Goal: Find contact information: Find contact information

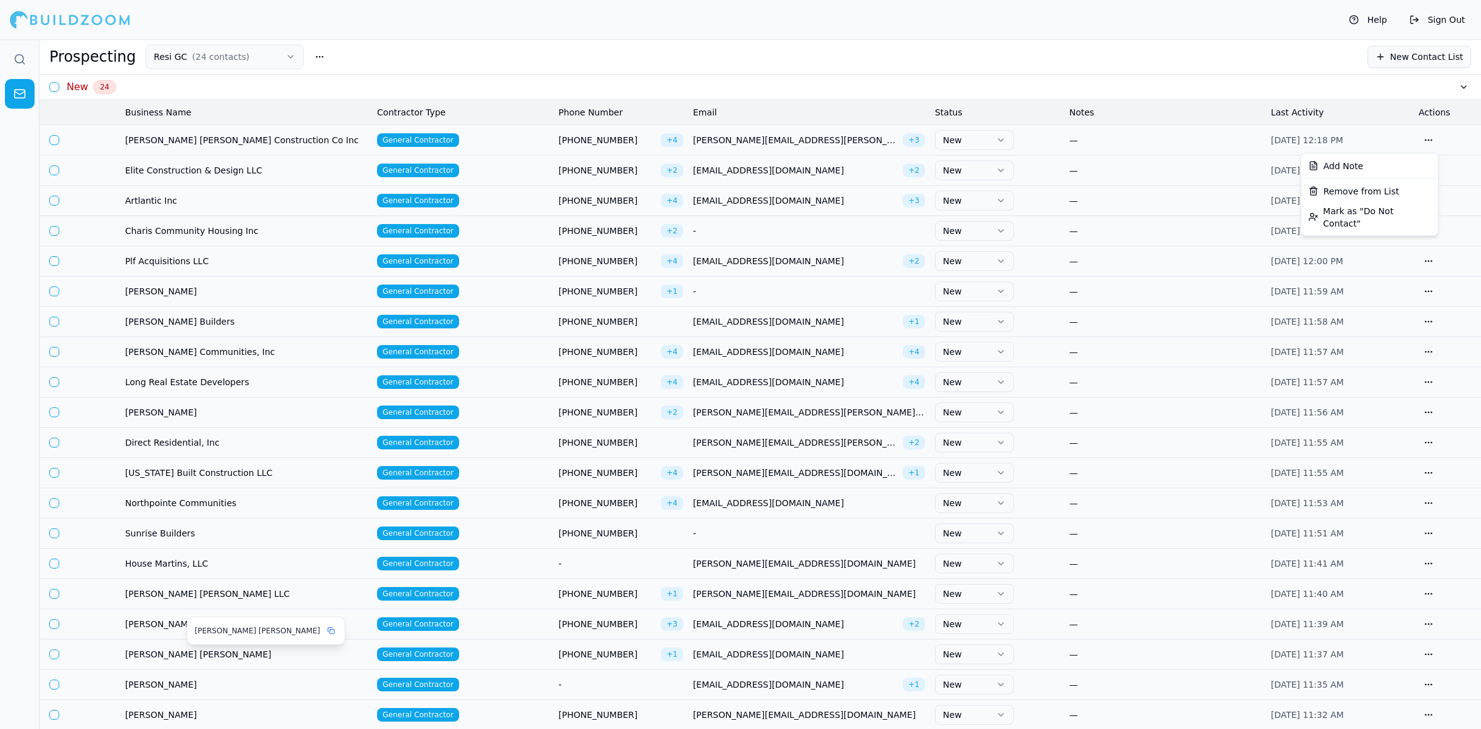
click at [139, 656] on span "[PERSON_NAME] [PERSON_NAME]" at bounding box center [246, 654] width 242 height 12
click at [156, 660] on span "[PERSON_NAME] [PERSON_NAME]" at bounding box center [246, 654] width 242 height 12
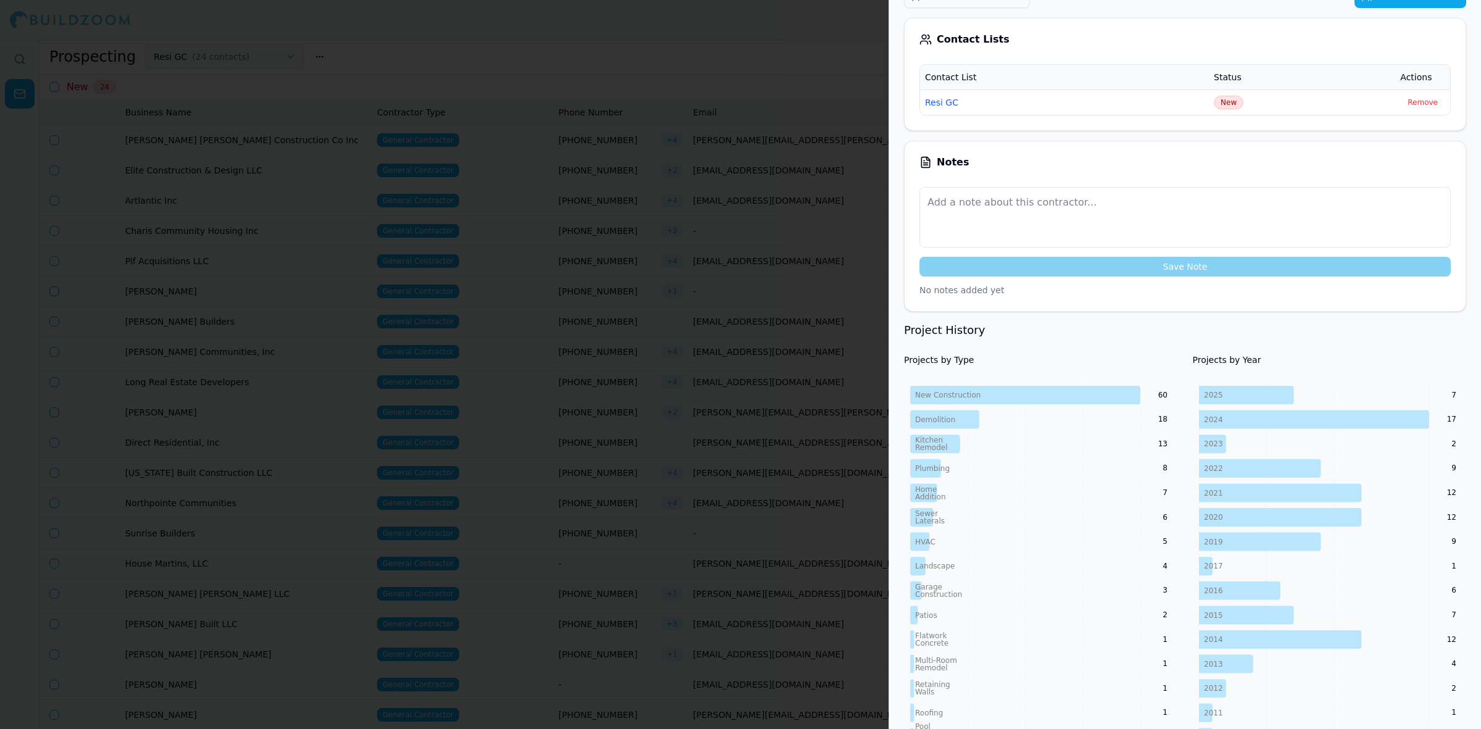
scroll to position [689, 0]
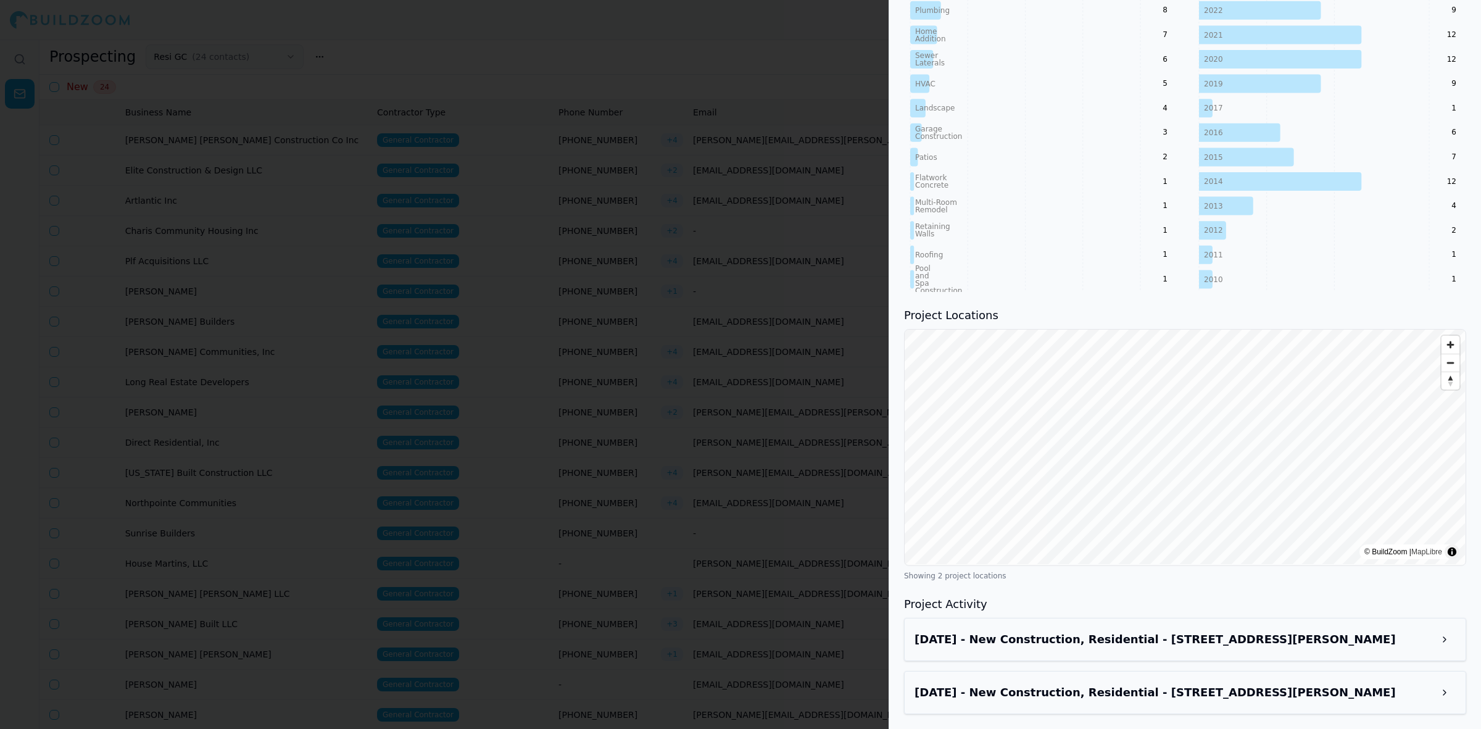
click at [1217, 651] on div "[DATE] - New Construction, Residential - [STREET_ADDRESS][PERSON_NAME]" at bounding box center [1185, 639] width 562 height 43
click at [1220, 637] on h3 "[DATE] - New Construction, Residential - [STREET_ADDRESS][PERSON_NAME]" at bounding box center [1173, 639] width 519 height 17
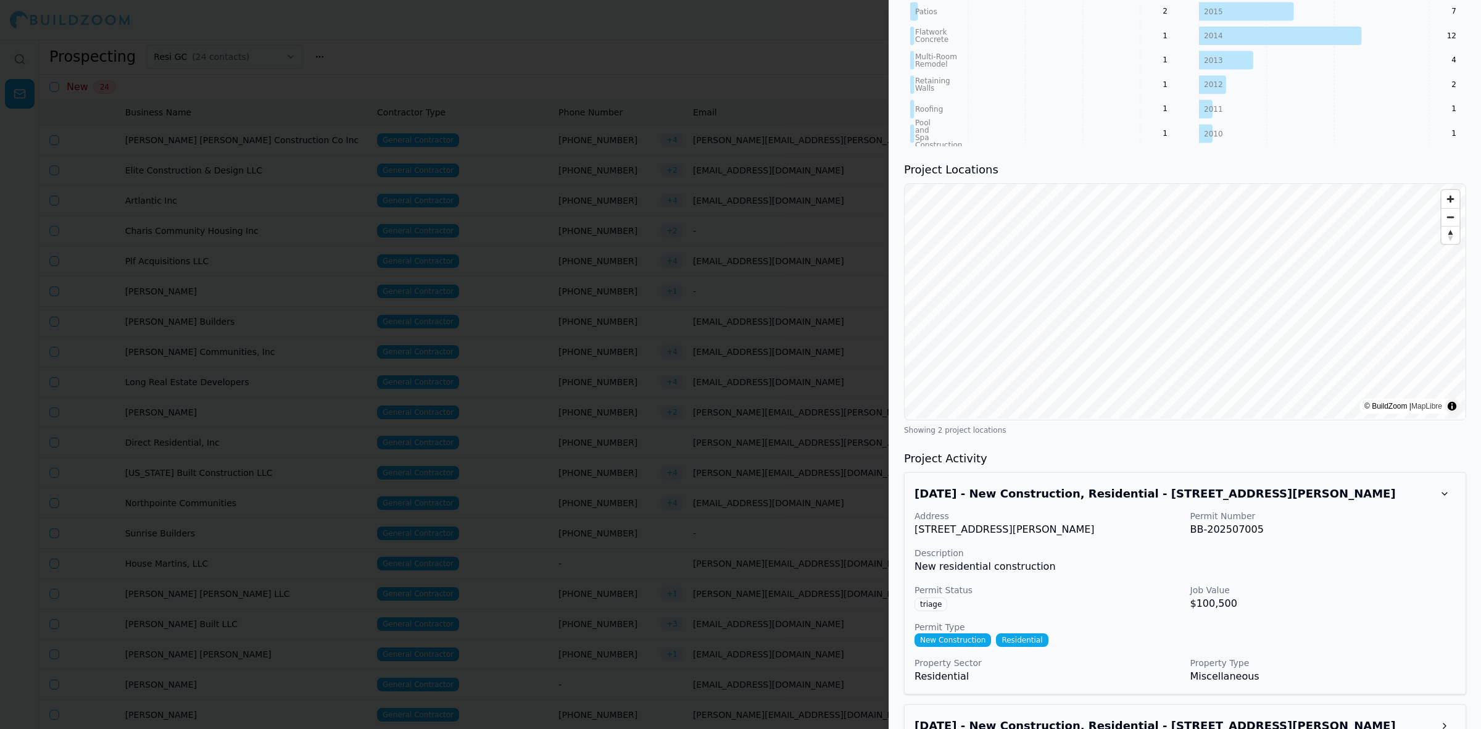
scroll to position [869, 0]
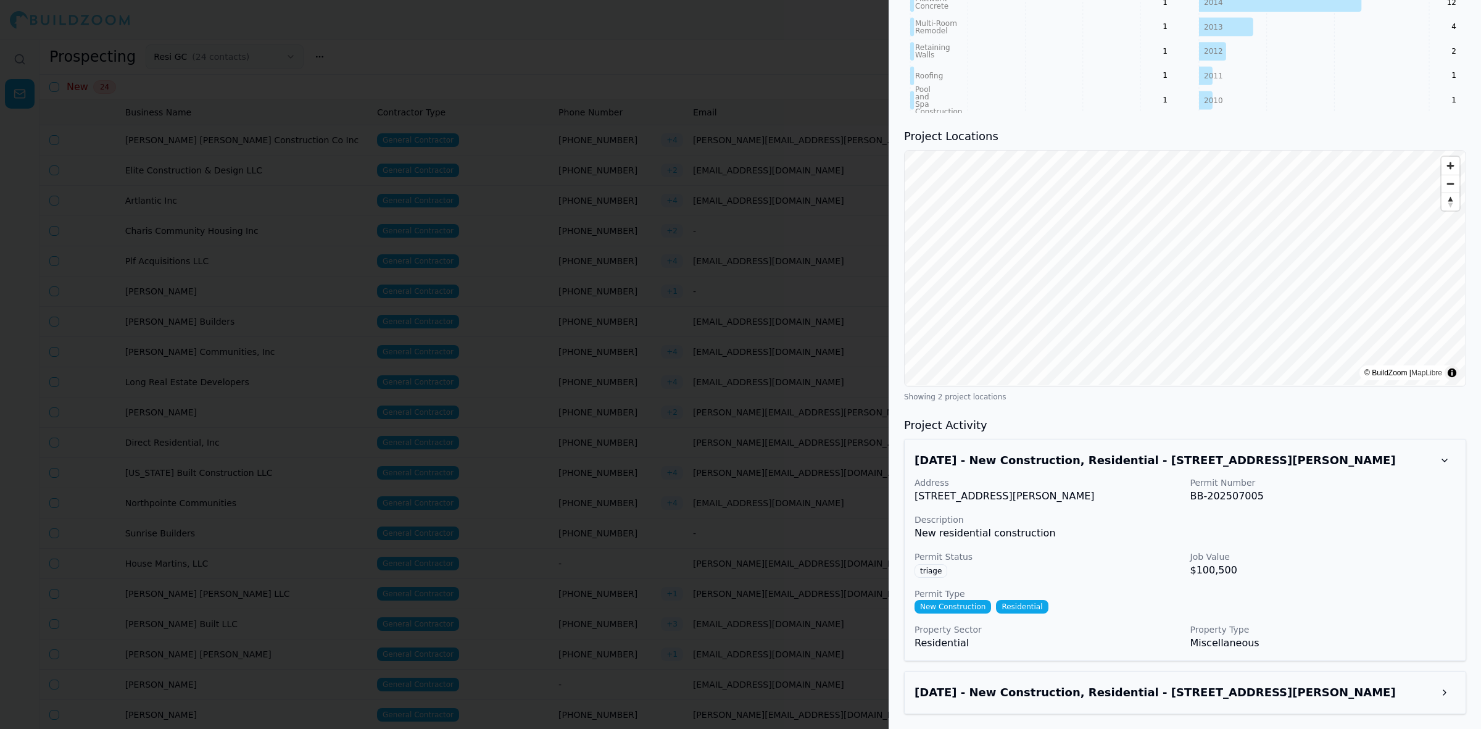
drag, startPoint x: 1222, startPoint y: 713, endPoint x: 1222, endPoint y: 703, distance: 9.3
click at [1222, 710] on div "[DATE] - New Construction, Residential - [STREET_ADDRESS][PERSON_NAME]" at bounding box center [1185, 692] width 562 height 43
click at [1222, 697] on h3 "[DATE] - New Construction, Residential - [STREET_ADDRESS][PERSON_NAME]" at bounding box center [1173, 692] width 519 height 17
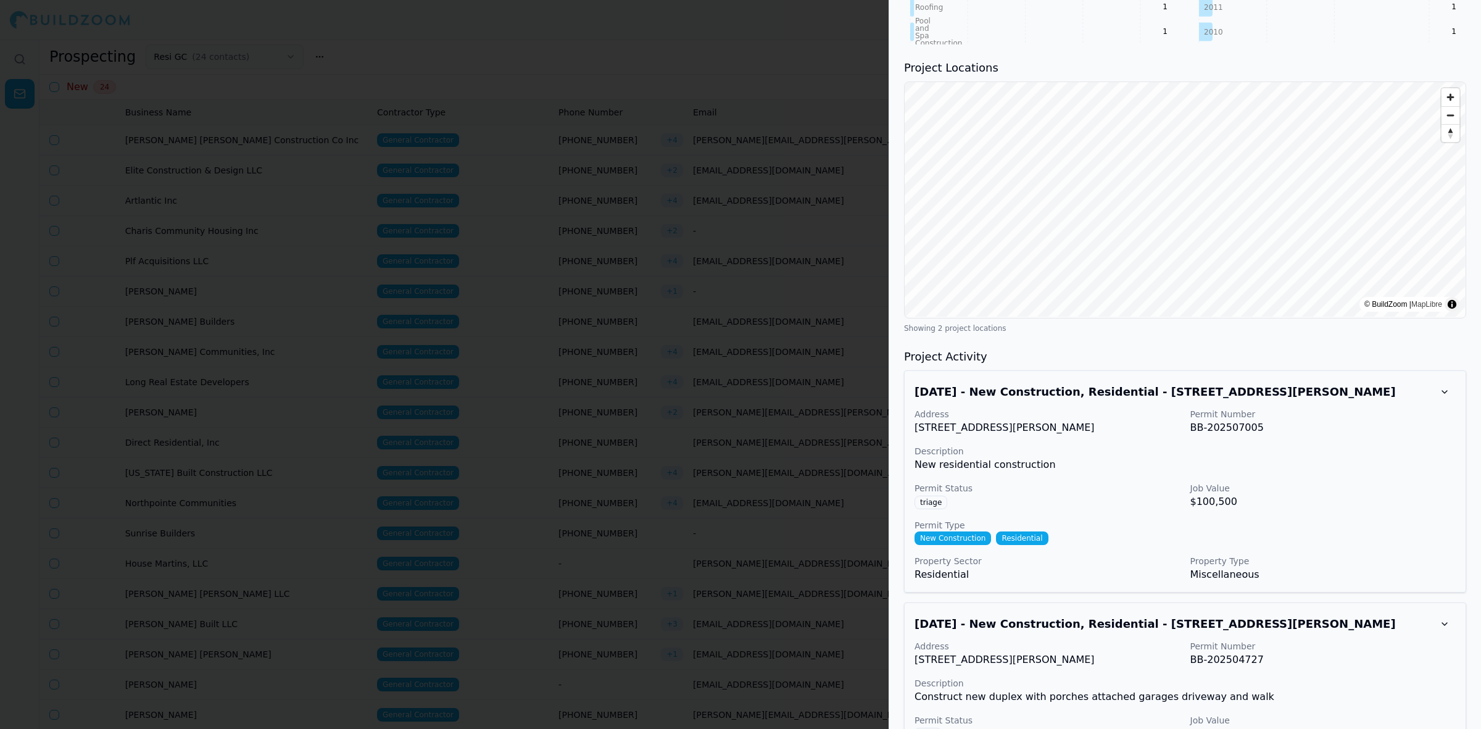
scroll to position [1049, 0]
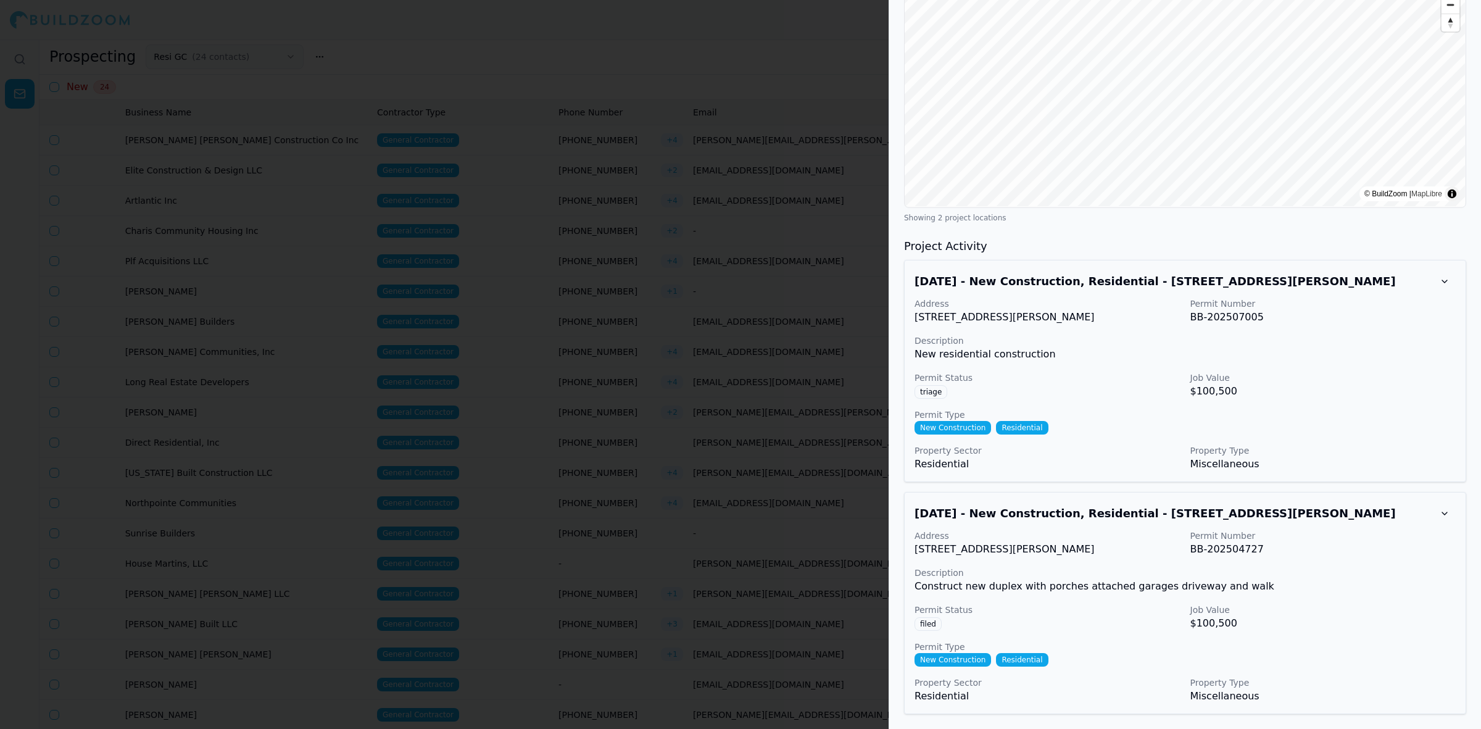
drag, startPoint x: 677, startPoint y: 175, endPoint x: 690, endPoint y: 168, distance: 13.8
click at [677, 175] on div at bounding box center [740, 364] width 1481 height 729
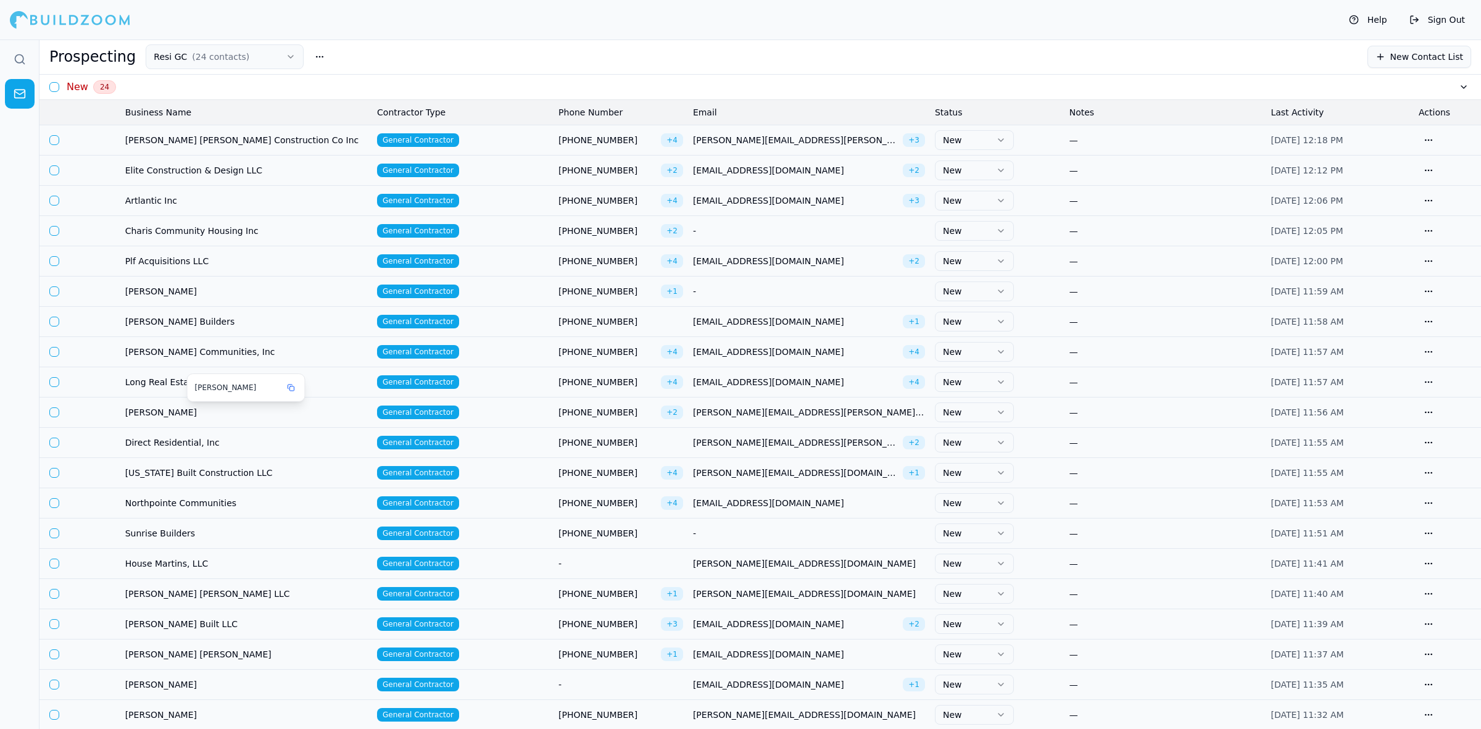
click at [186, 407] on span "[PERSON_NAME]" at bounding box center [246, 412] width 242 height 12
click at [180, 415] on span "[PERSON_NAME]" at bounding box center [246, 412] width 242 height 12
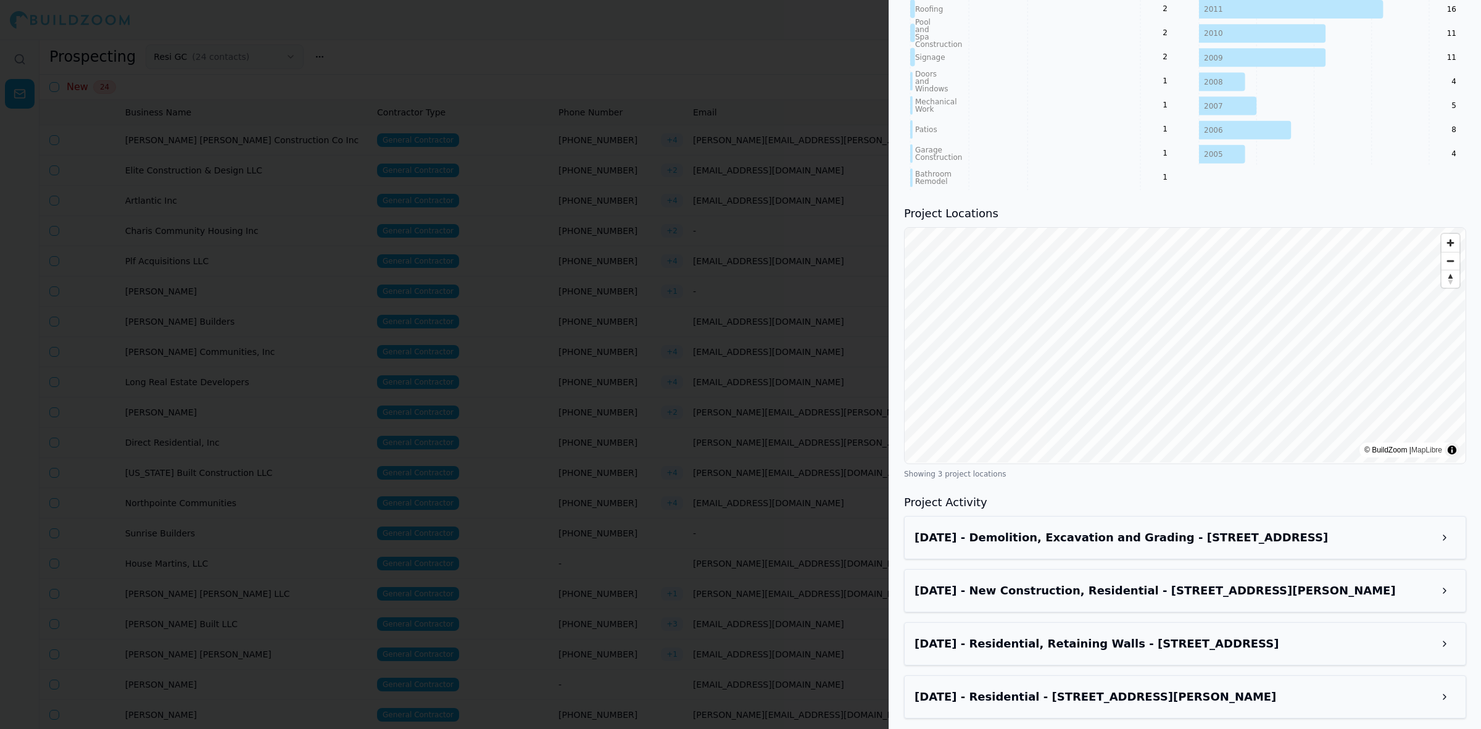
scroll to position [1007, 0]
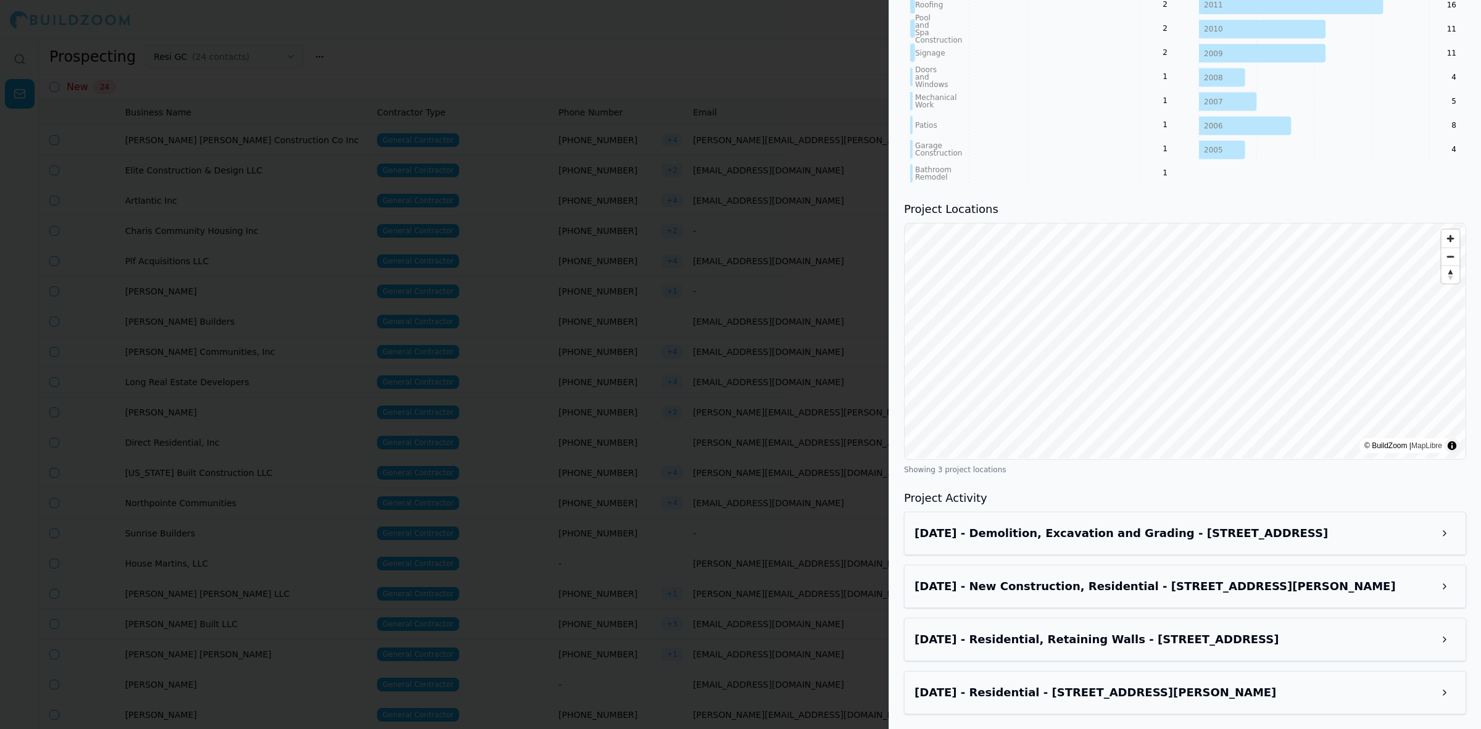
click at [1292, 651] on div "[DATE] - Residential, Retaining Walls - [STREET_ADDRESS]" at bounding box center [1185, 639] width 562 height 43
click at [1218, 571] on div "[DATE] - New Construction, Residential - [STREET_ADDRESS][PERSON_NAME]" at bounding box center [1185, 585] width 562 height 43
click at [1217, 591] on h3 "[DATE] - New Construction, Residential - [STREET_ADDRESS][PERSON_NAME]" at bounding box center [1173, 585] width 519 height 17
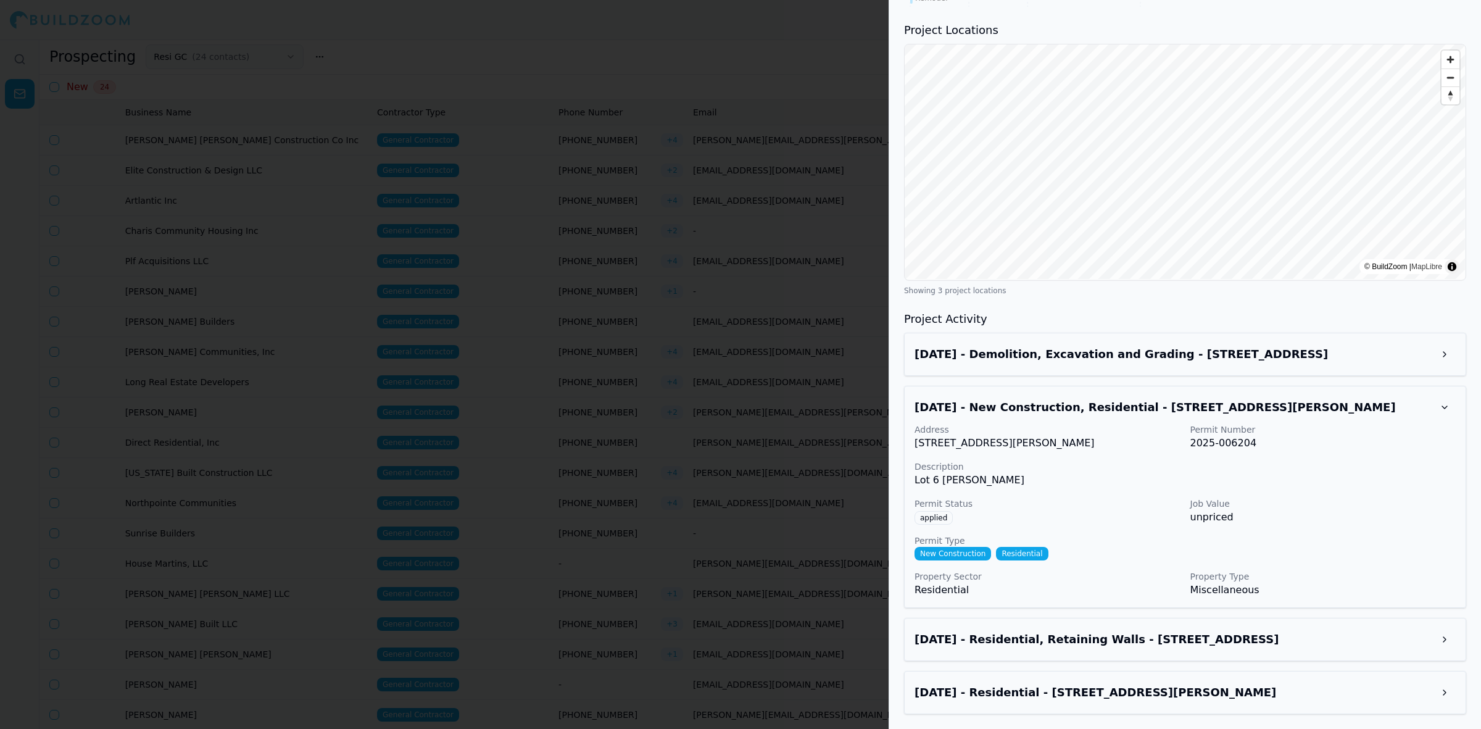
scroll to position [1188, 0]
click at [1048, 695] on h3 "[DATE] - Residential - [STREET_ADDRESS][PERSON_NAME]" at bounding box center [1173, 692] width 519 height 17
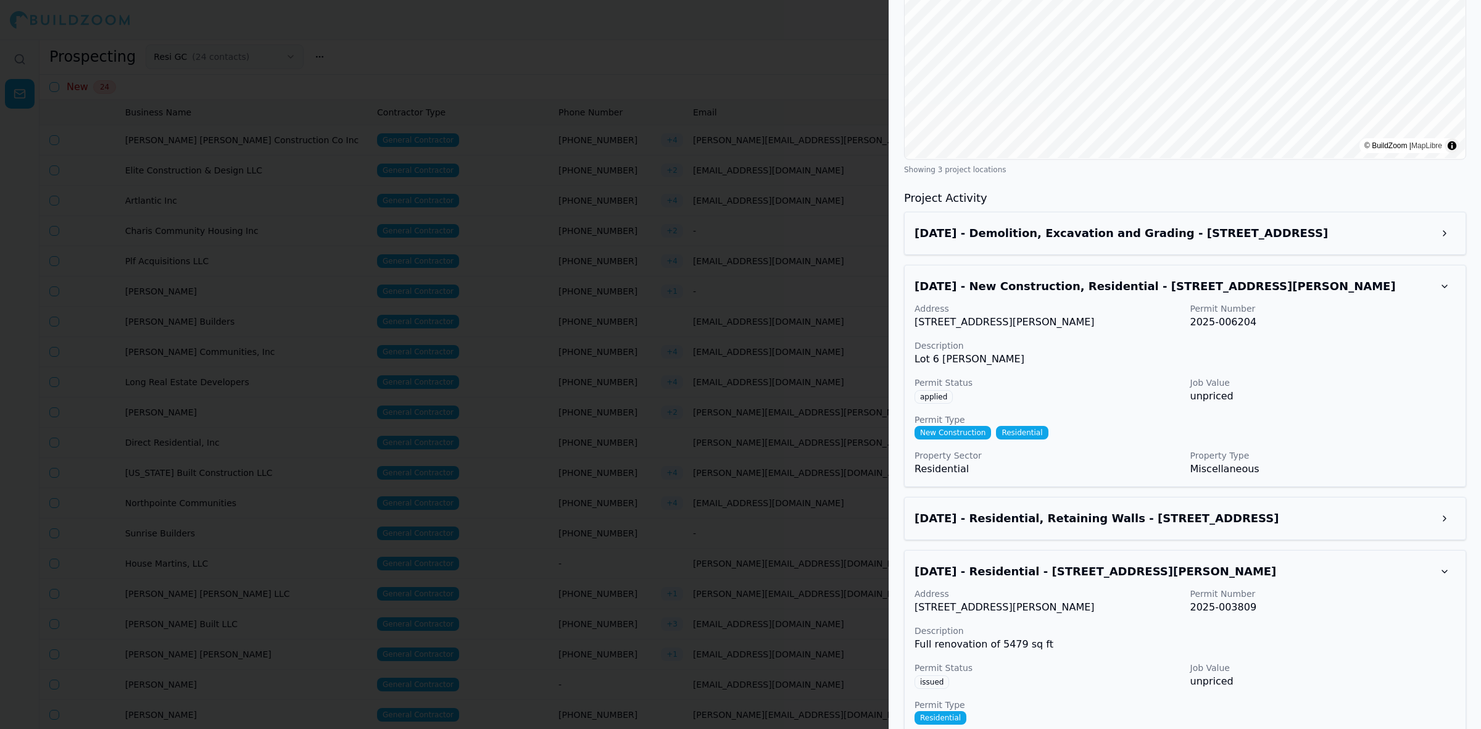
scroll to position [1368, 0]
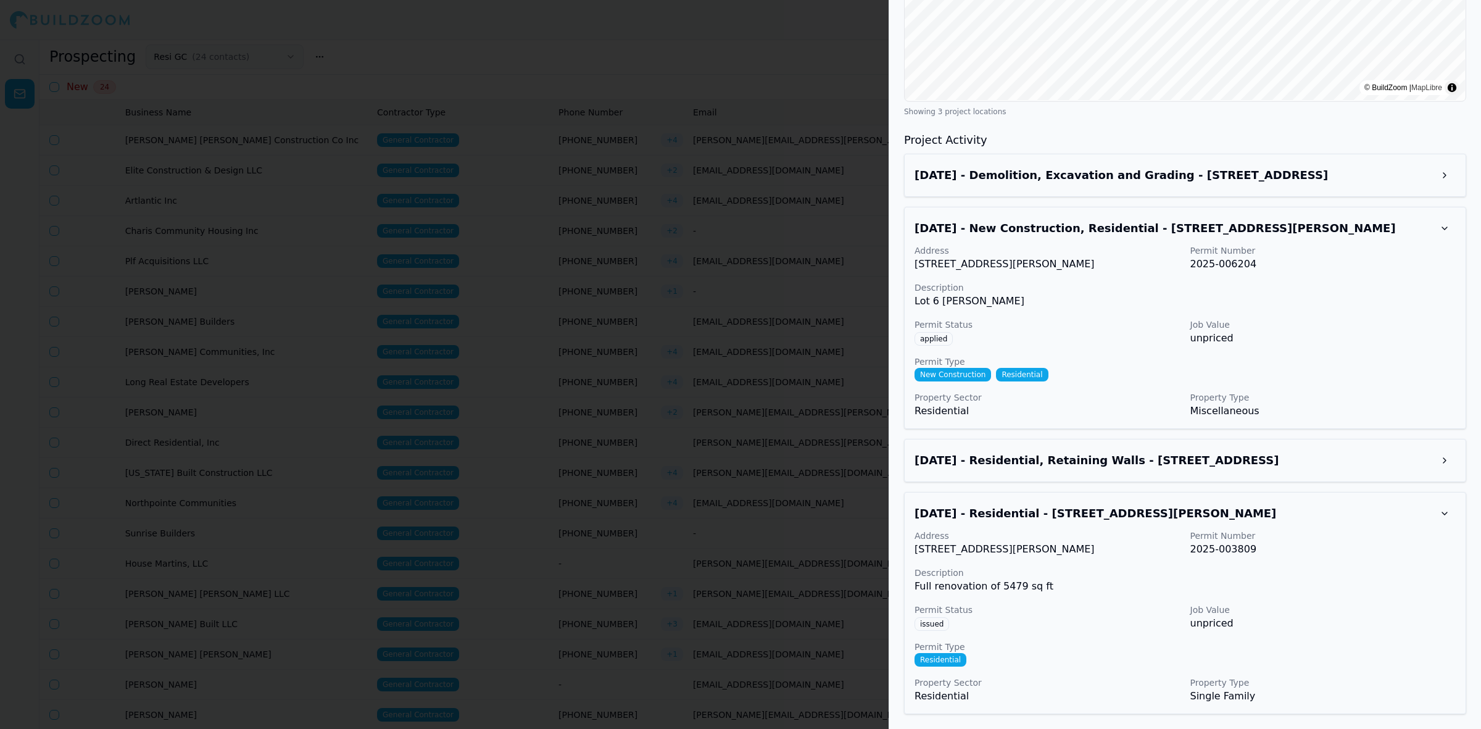
click at [1073, 458] on h3 "[DATE] - Residential, Retaining Walls - [STREET_ADDRESS]" at bounding box center [1173, 460] width 519 height 17
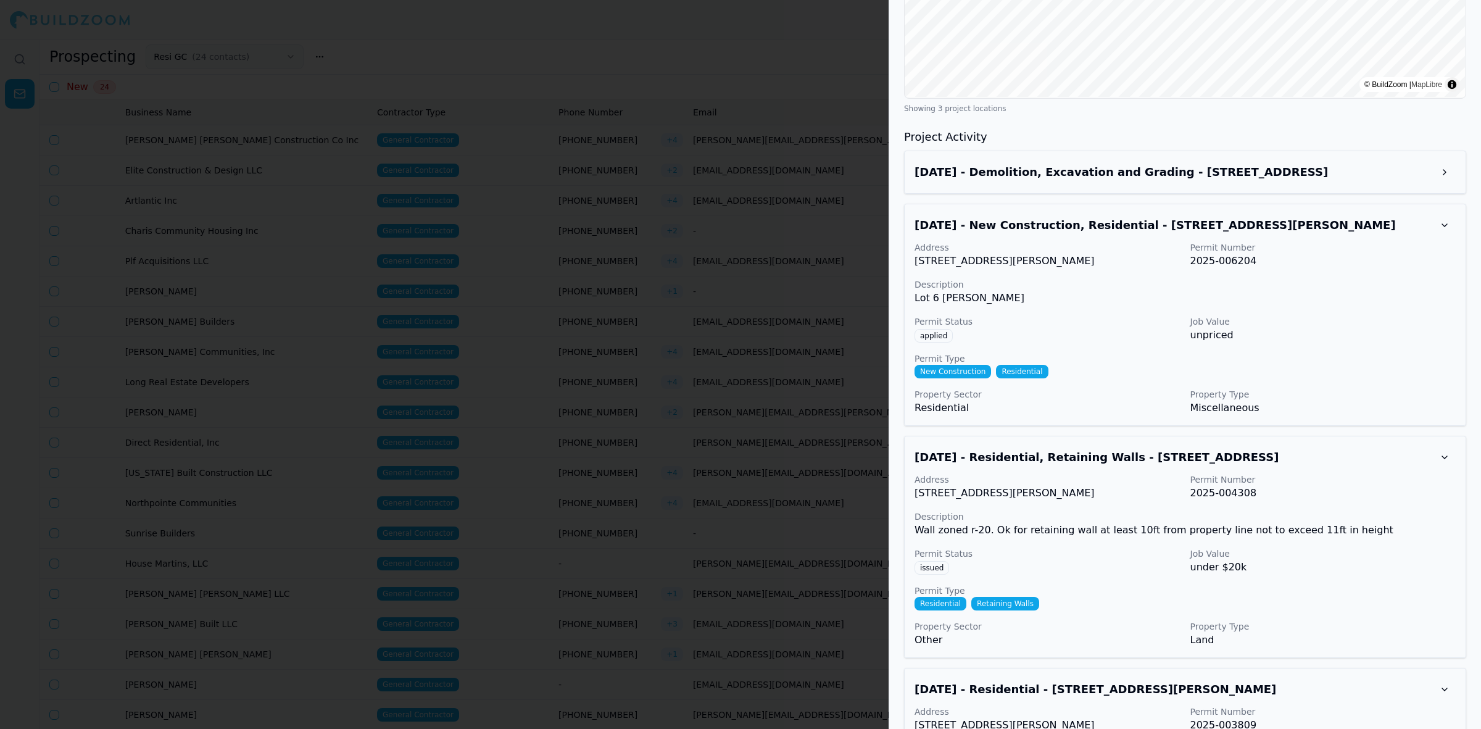
click at [1118, 168] on h3 "[DATE] - Demolition, Excavation and Grading - [STREET_ADDRESS]" at bounding box center [1173, 171] width 519 height 17
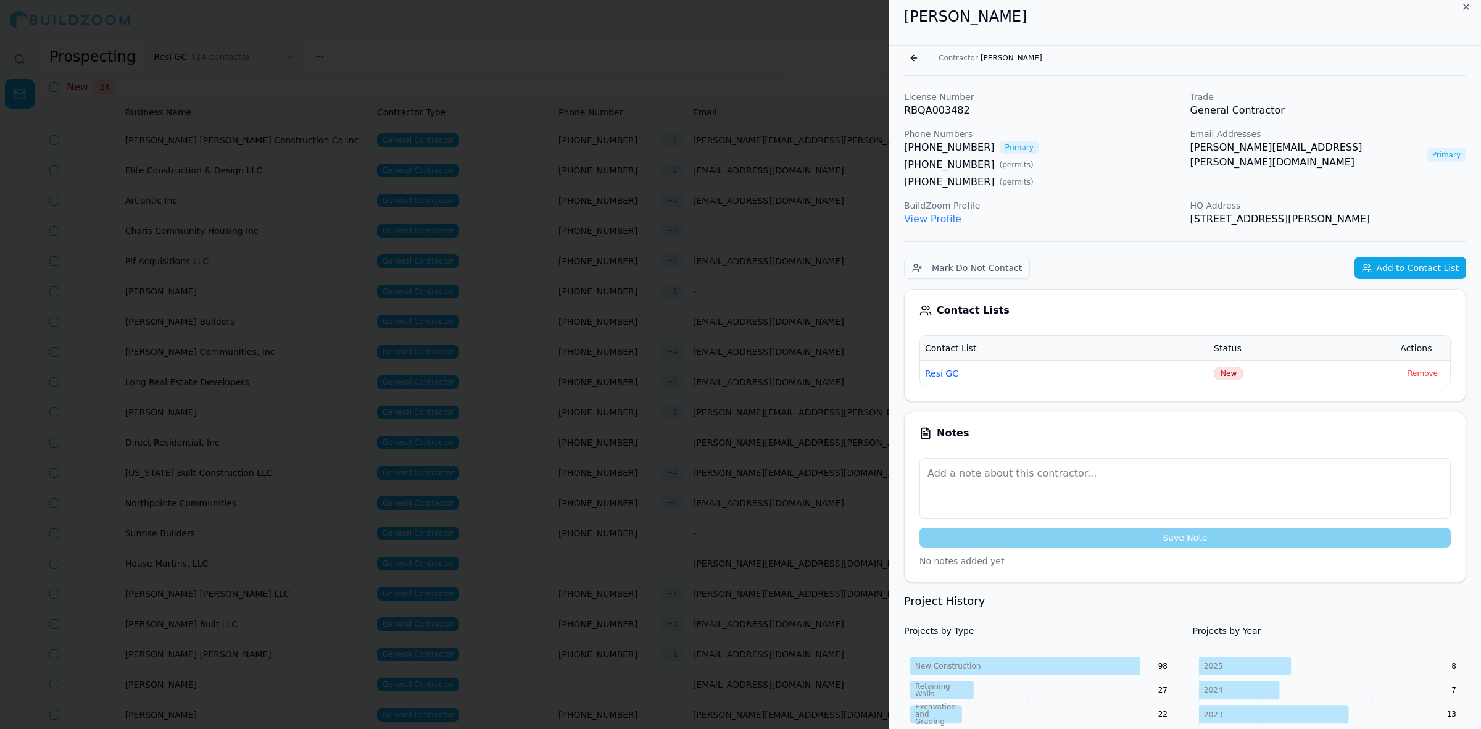
scroll to position [0, 0]
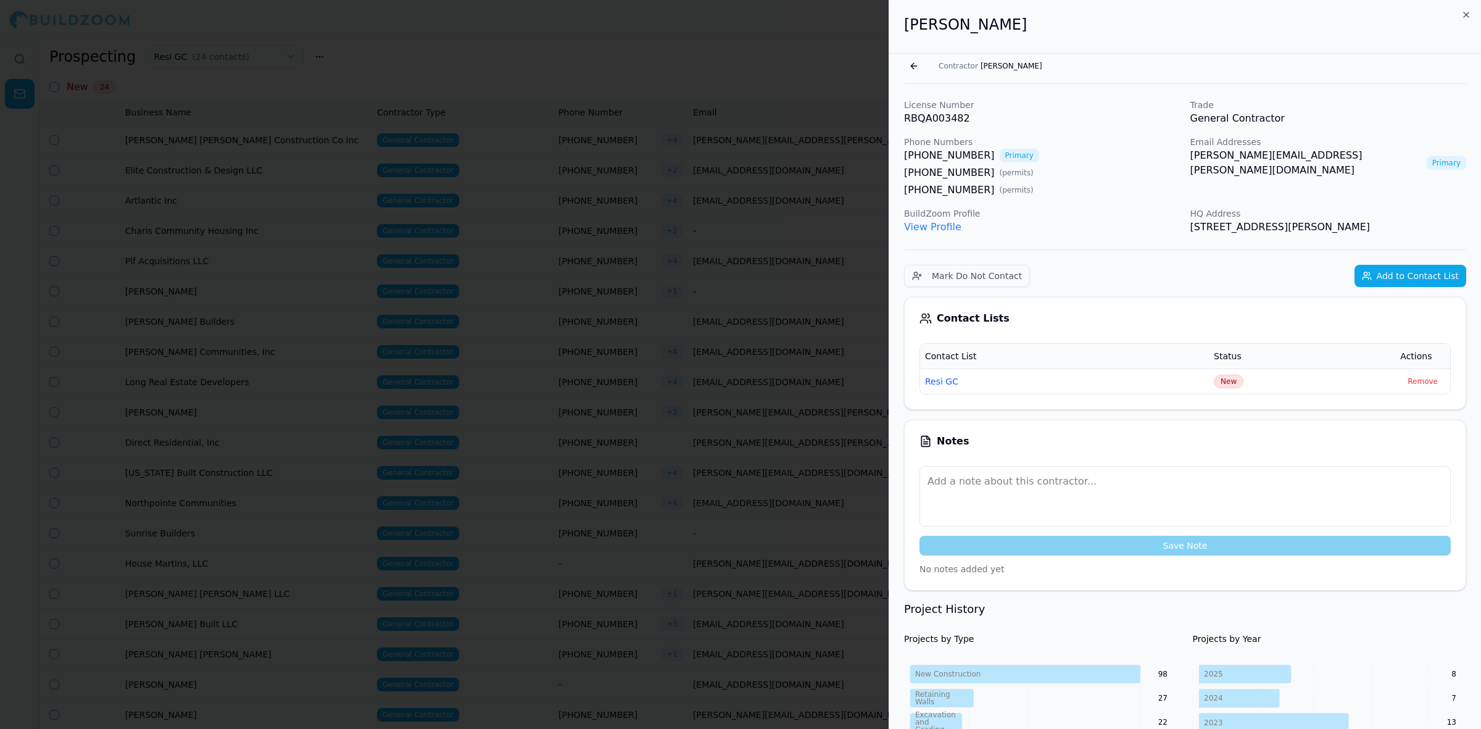
drag, startPoint x: 1188, startPoint y: 121, endPoint x: 1091, endPoint y: 102, distance: 98.7
click at [1185, 121] on div "License Number RBQA003482 Trade General Contractor Phone Numbers [PHONE_NUMBER]…" at bounding box center [1185, 167] width 562 height 136
click at [923, 26] on h2 "[PERSON_NAME]" at bounding box center [1185, 25] width 562 height 20
drag, startPoint x: 923, startPoint y: 26, endPoint x: 1016, endPoint y: 28, distance: 93.2
click at [1016, 28] on h2 "[PERSON_NAME]" at bounding box center [1185, 25] width 562 height 20
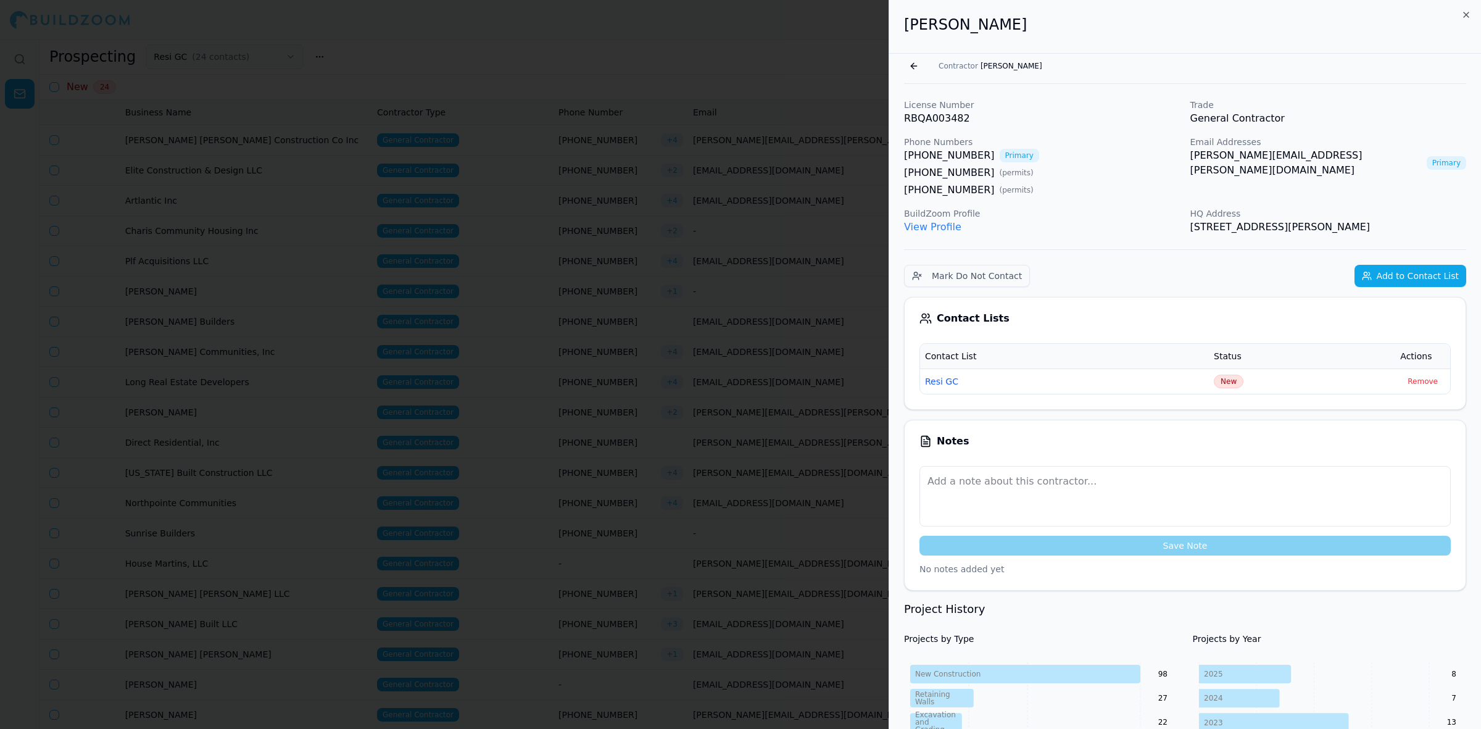
click at [792, 60] on div at bounding box center [740, 364] width 1481 height 729
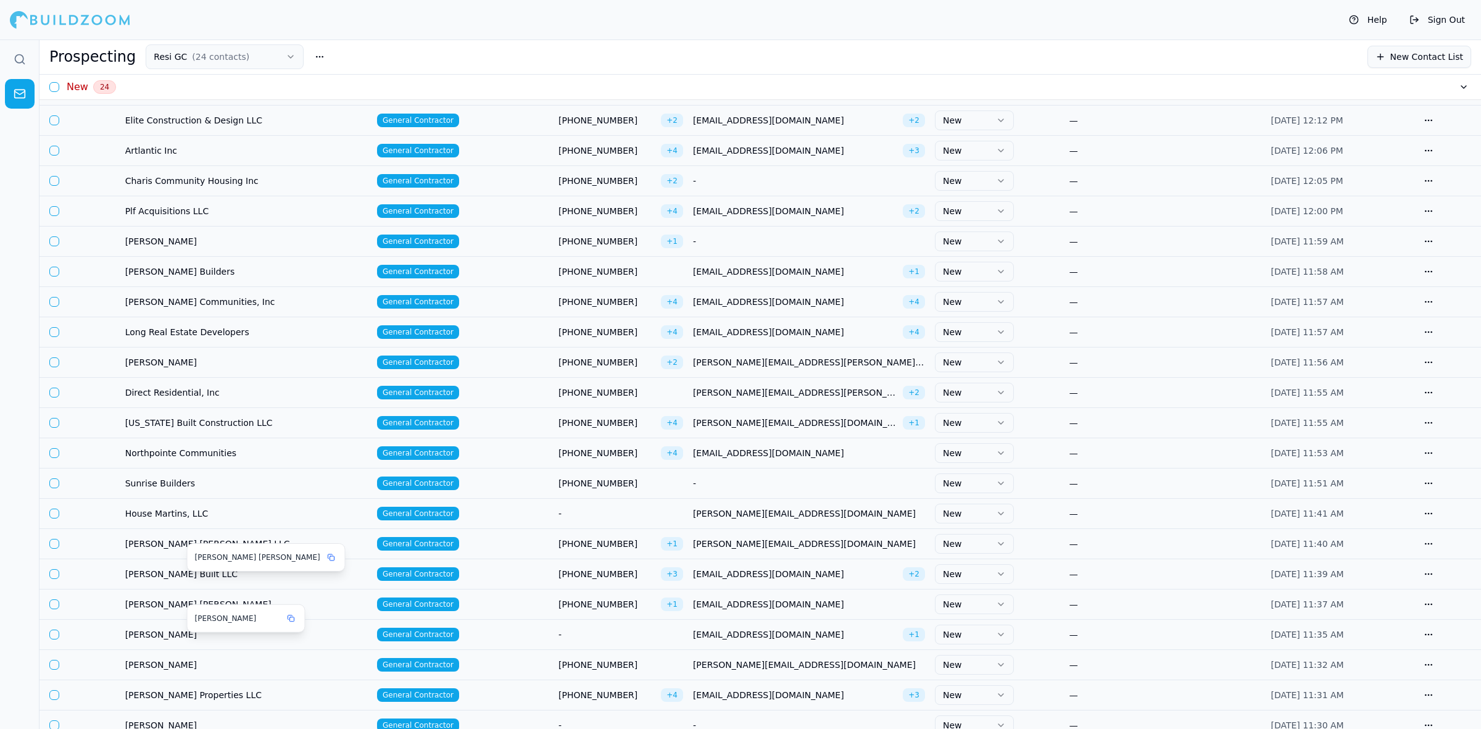
scroll to position [77, 0]
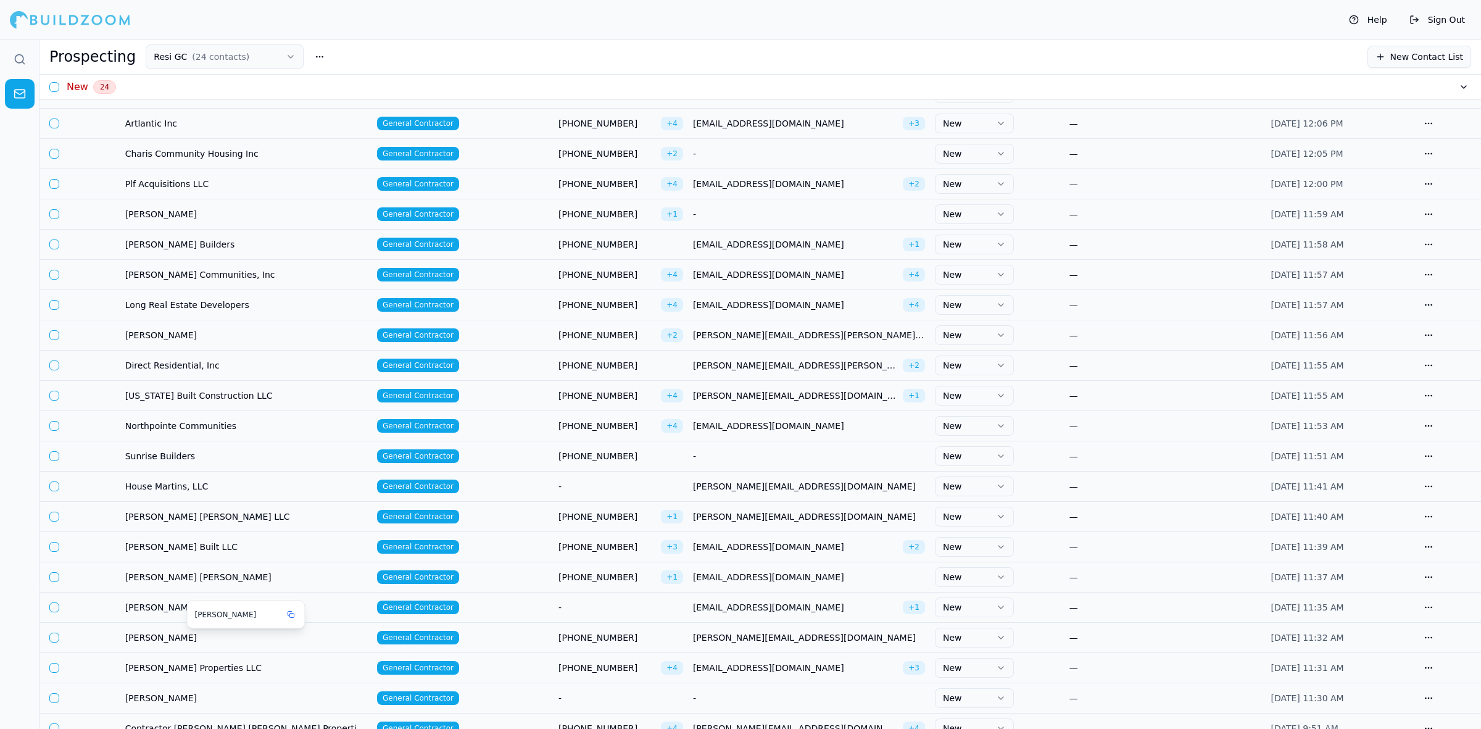
click at [164, 639] on span "[PERSON_NAME]" at bounding box center [246, 637] width 242 height 12
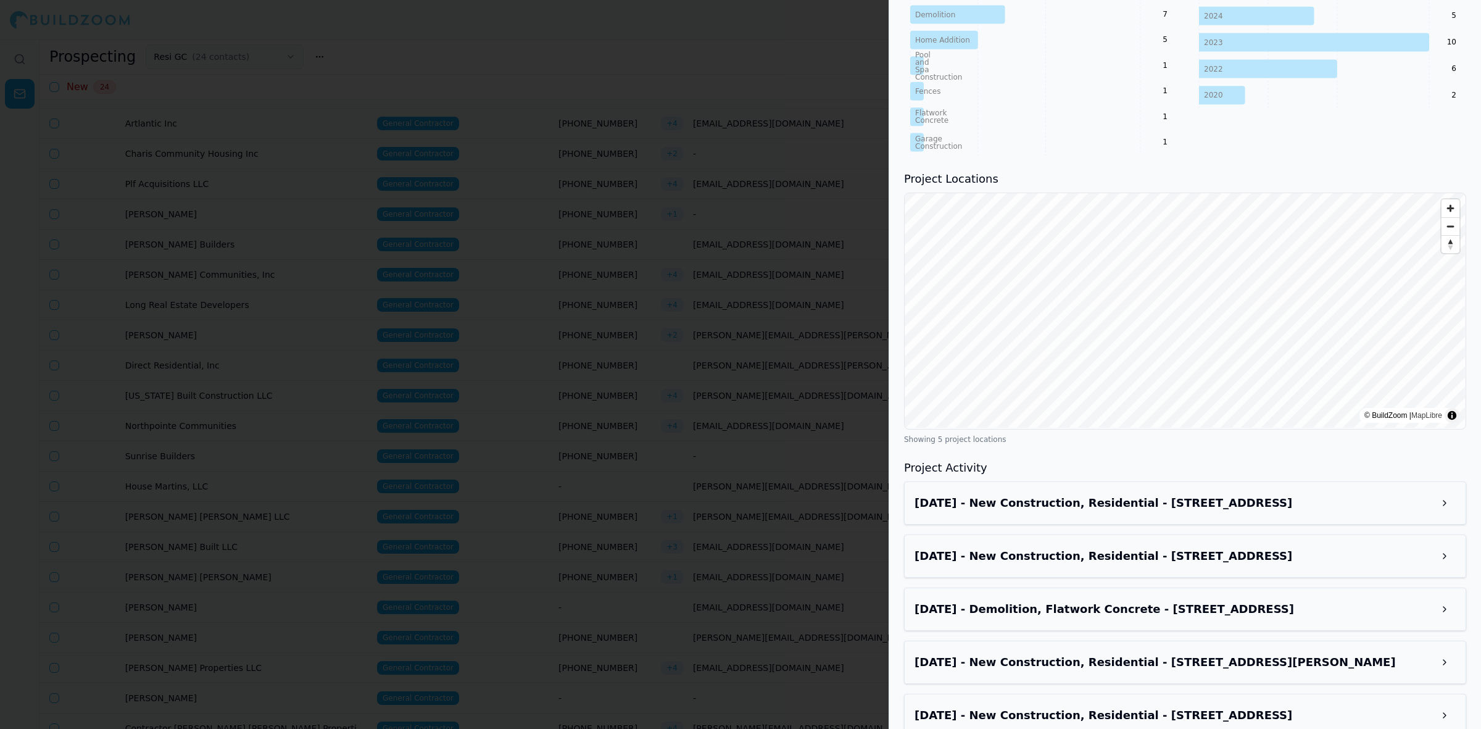
scroll to position [645, 0]
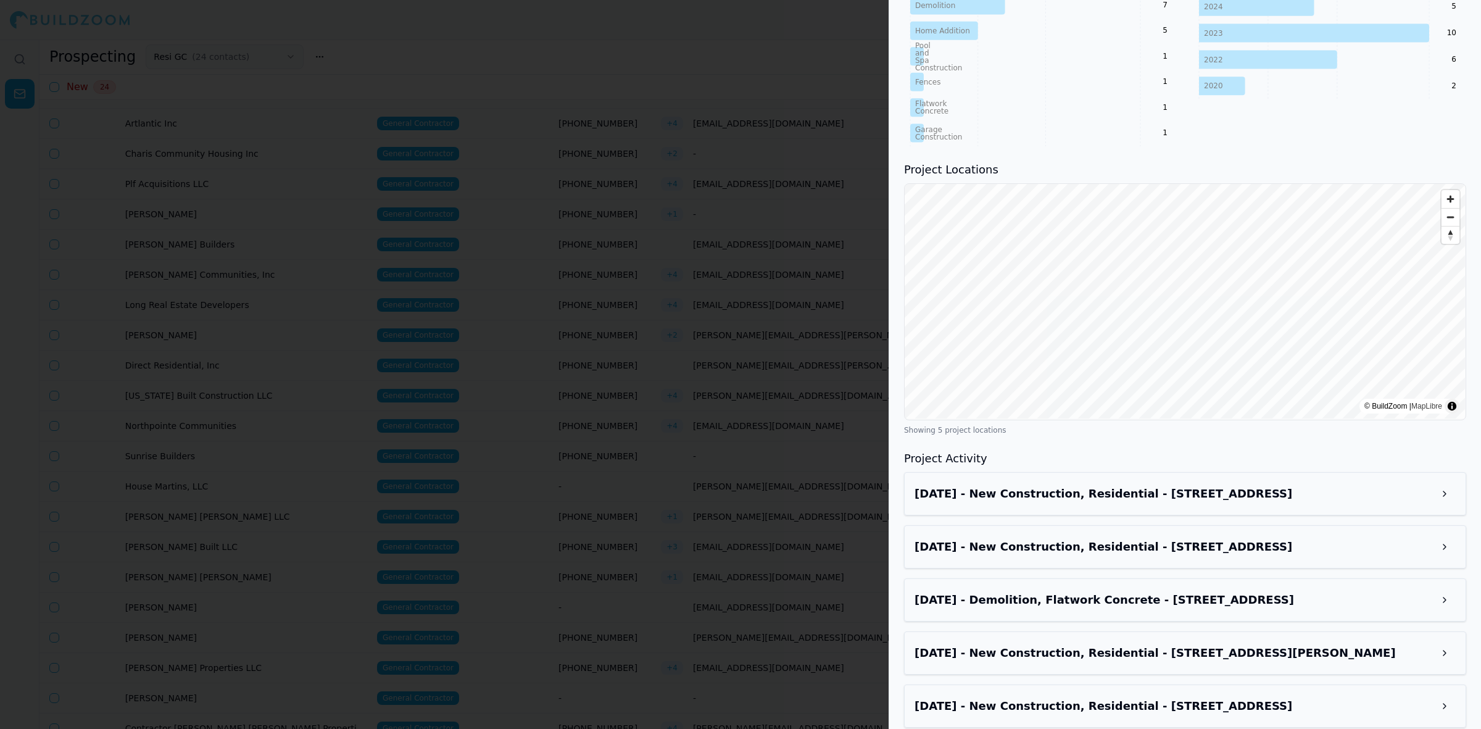
click at [1173, 591] on h3 "[DATE] - Demolition, Flatwork Concrete - [STREET_ADDRESS]" at bounding box center [1173, 599] width 519 height 17
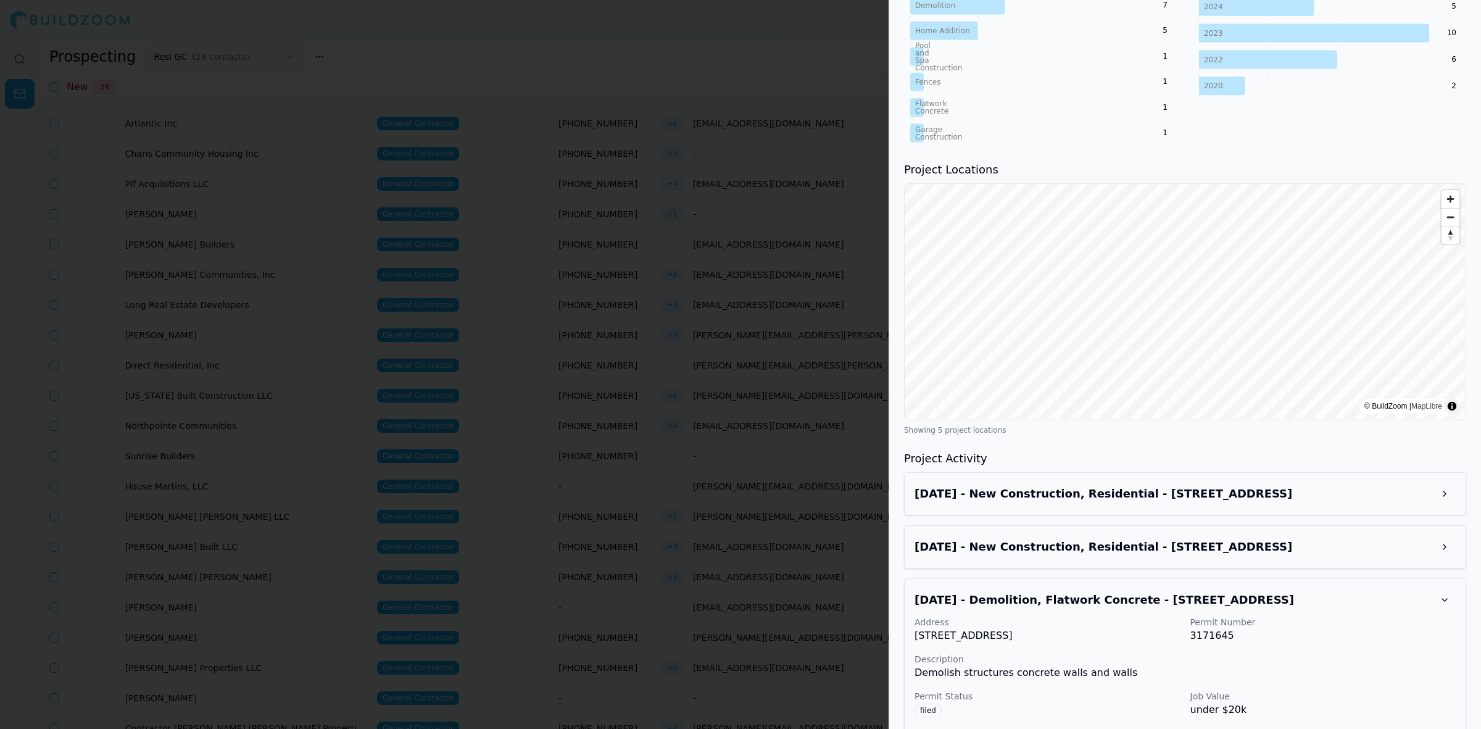
click at [1219, 628] on p "3171645" at bounding box center [1323, 635] width 266 height 15
click at [1117, 591] on h3 "[DATE] - Demolition, Flatwork Concrete - [STREET_ADDRESS]" at bounding box center [1173, 599] width 519 height 17
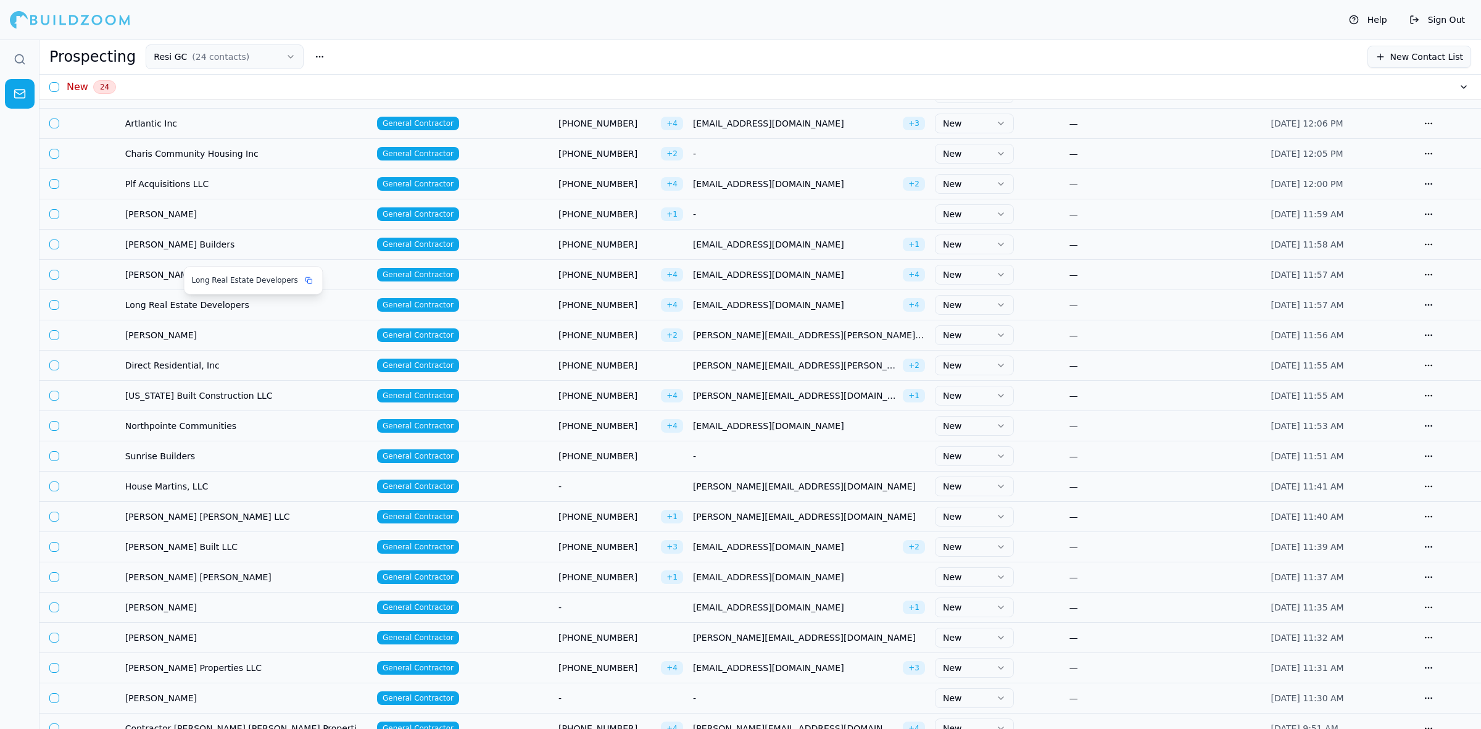
click at [217, 309] on span "Long Real Estate Developers" at bounding box center [246, 305] width 242 height 12
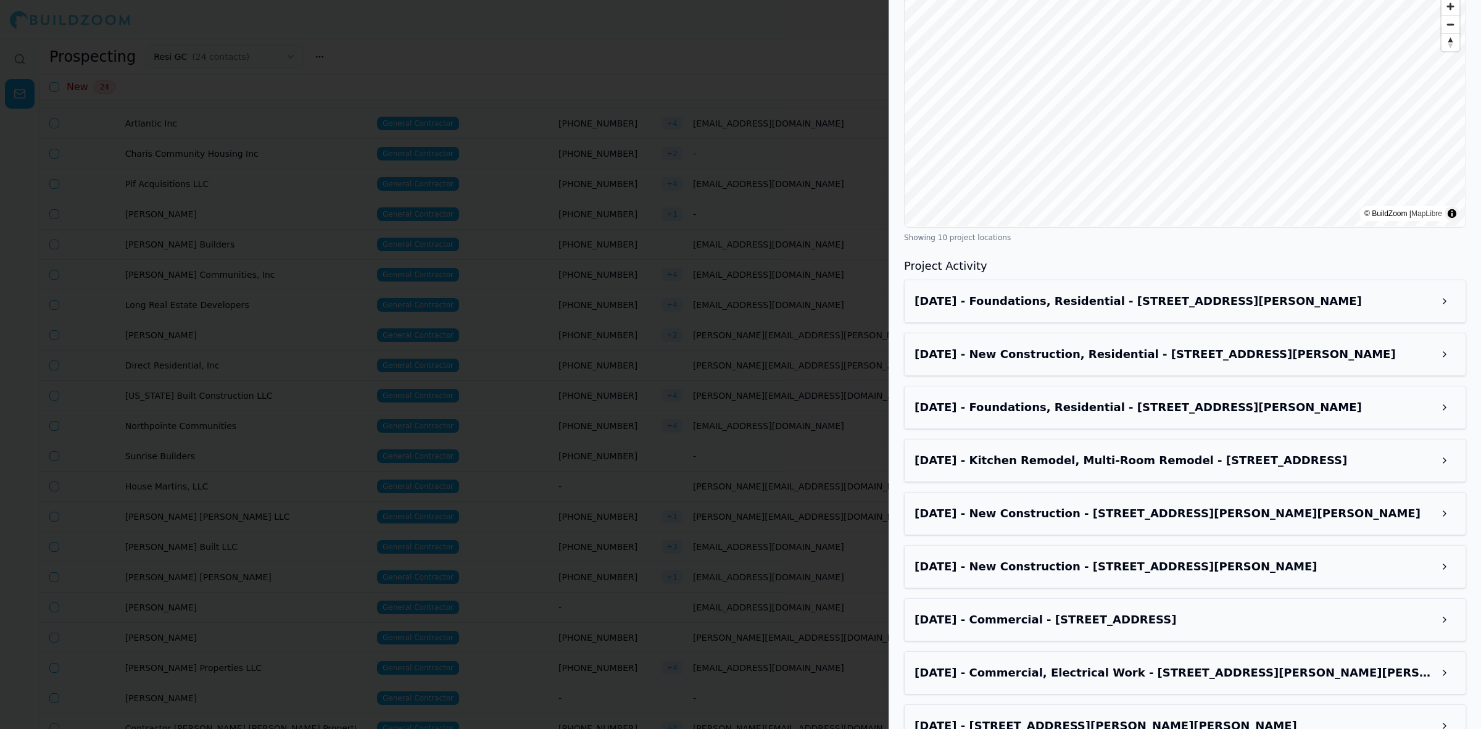
scroll to position [1385, 0]
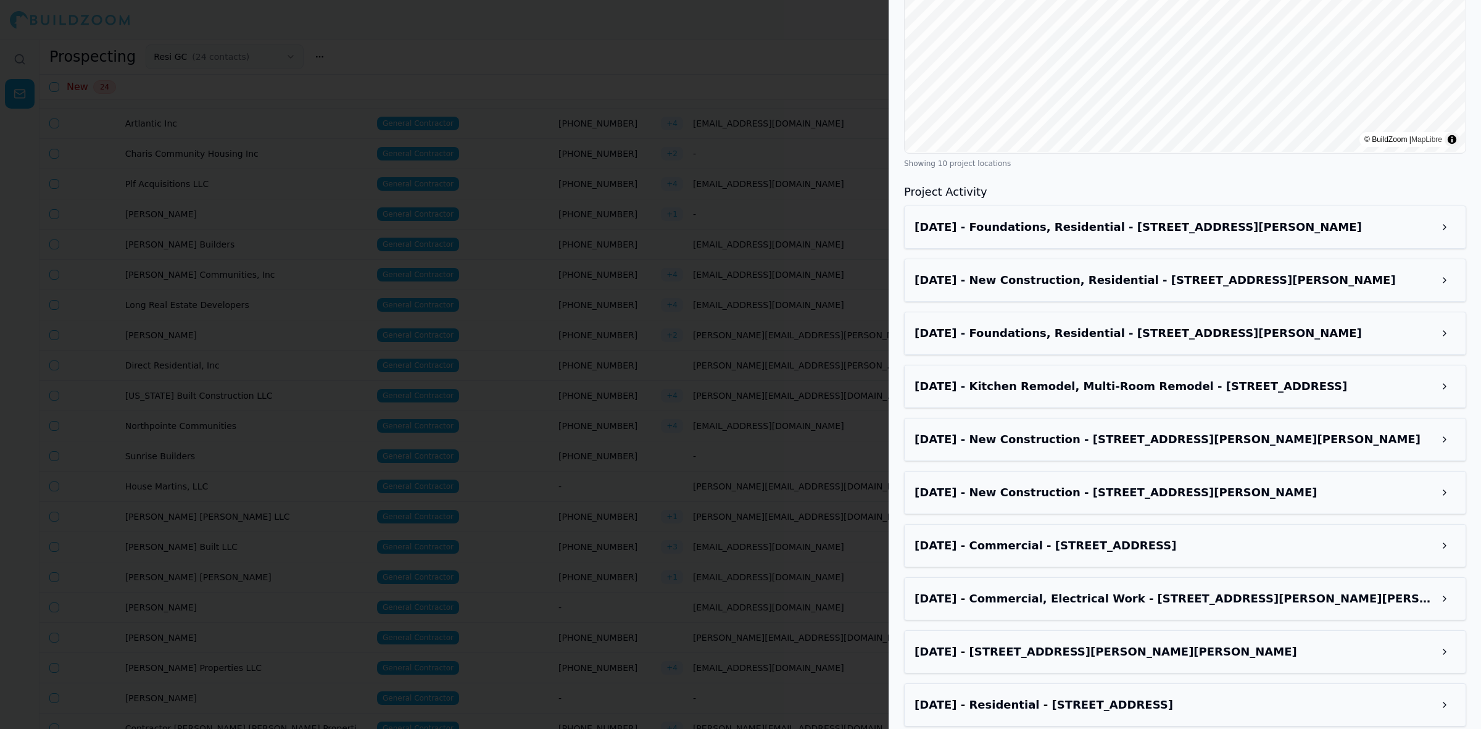
click at [1262, 487] on h3 "[DATE] - New Construction - [STREET_ADDRESS][PERSON_NAME]" at bounding box center [1173, 492] width 519 height 17
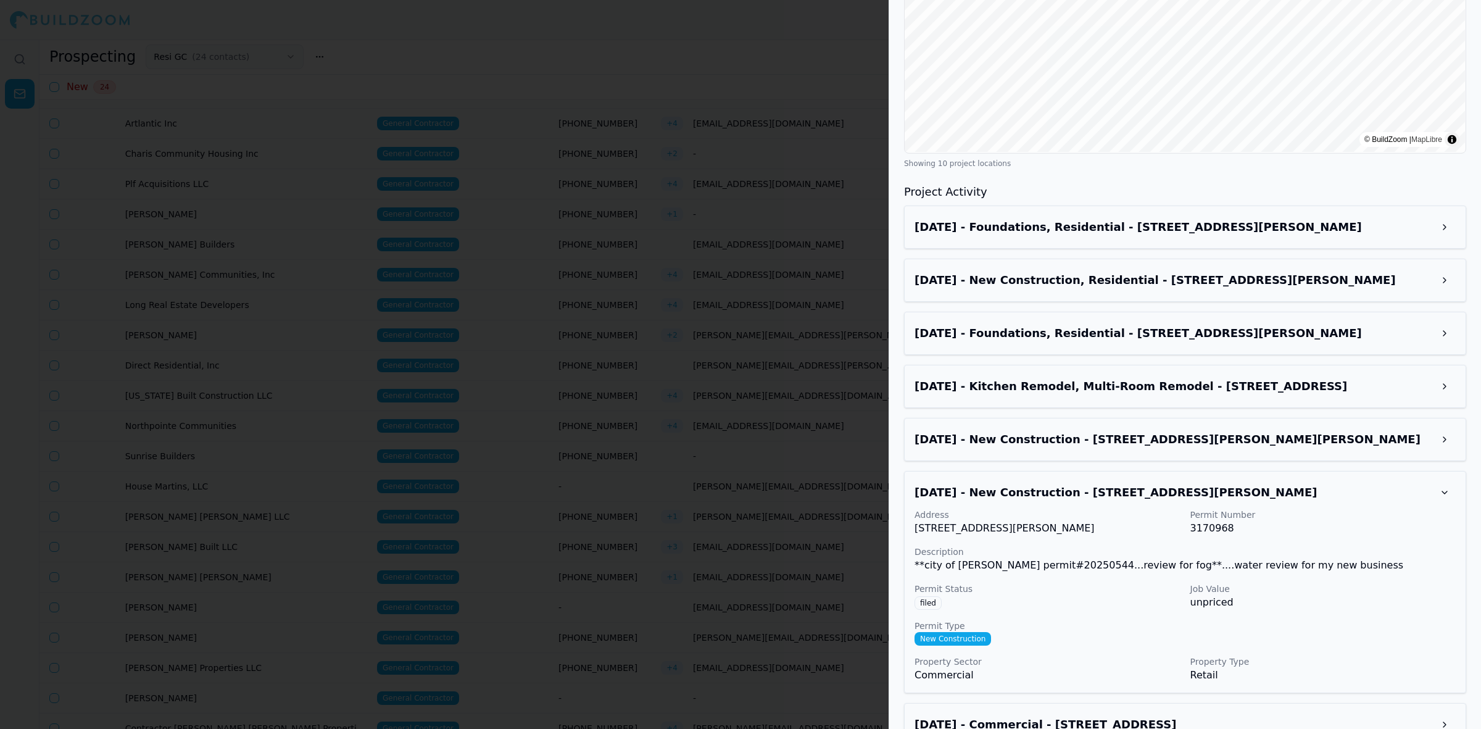
click at [1279, 431] on h3 "[DATE] - New Construction - [STREET_ADDRESS][PERSON_NAME][PERSON_NAME]" at bounding box center [1173, 439] width 519 height 17
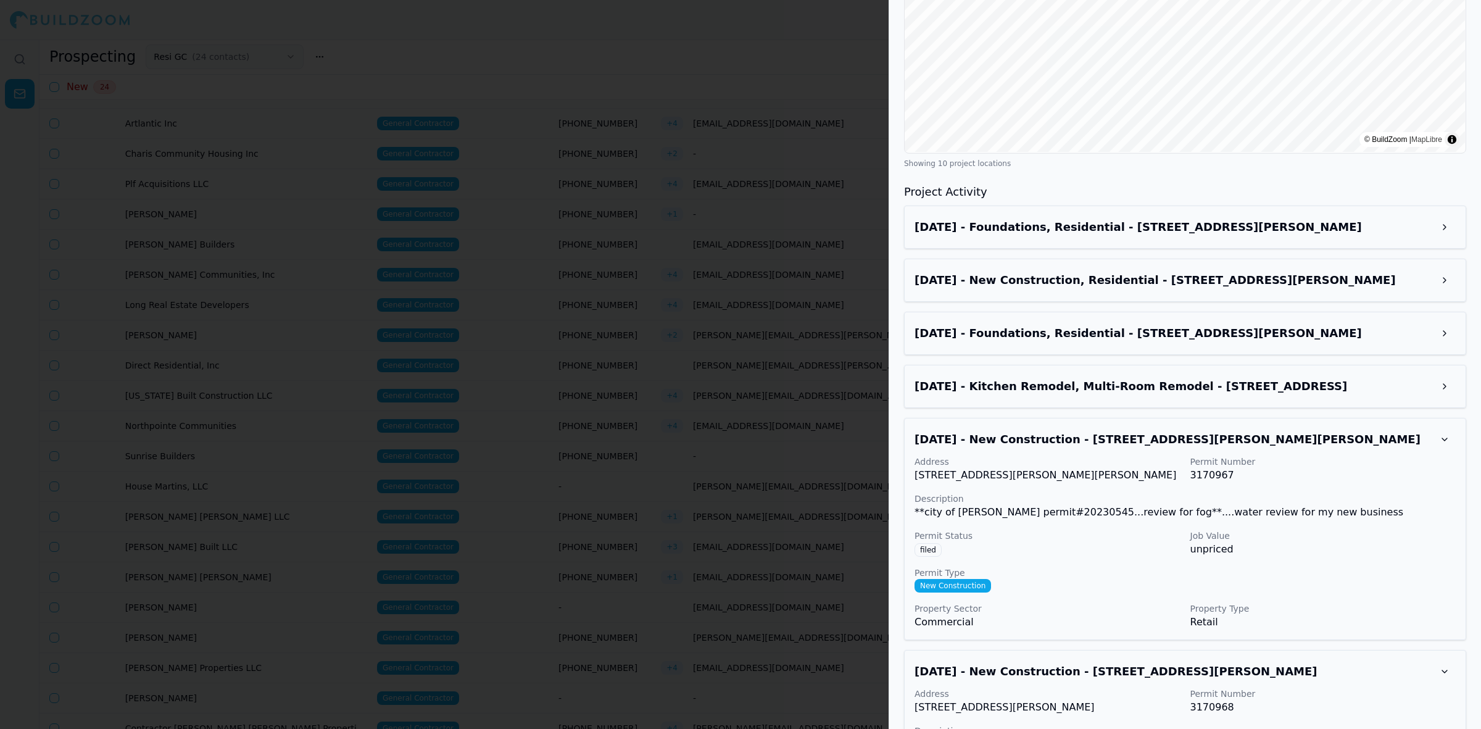
click at [1117, 271] on h3 "[DATE] - New Construction, Residential - [STREET_ADDRESS][PERSON_NAME]" at bounding box center [1173, 279] width 519 height 17
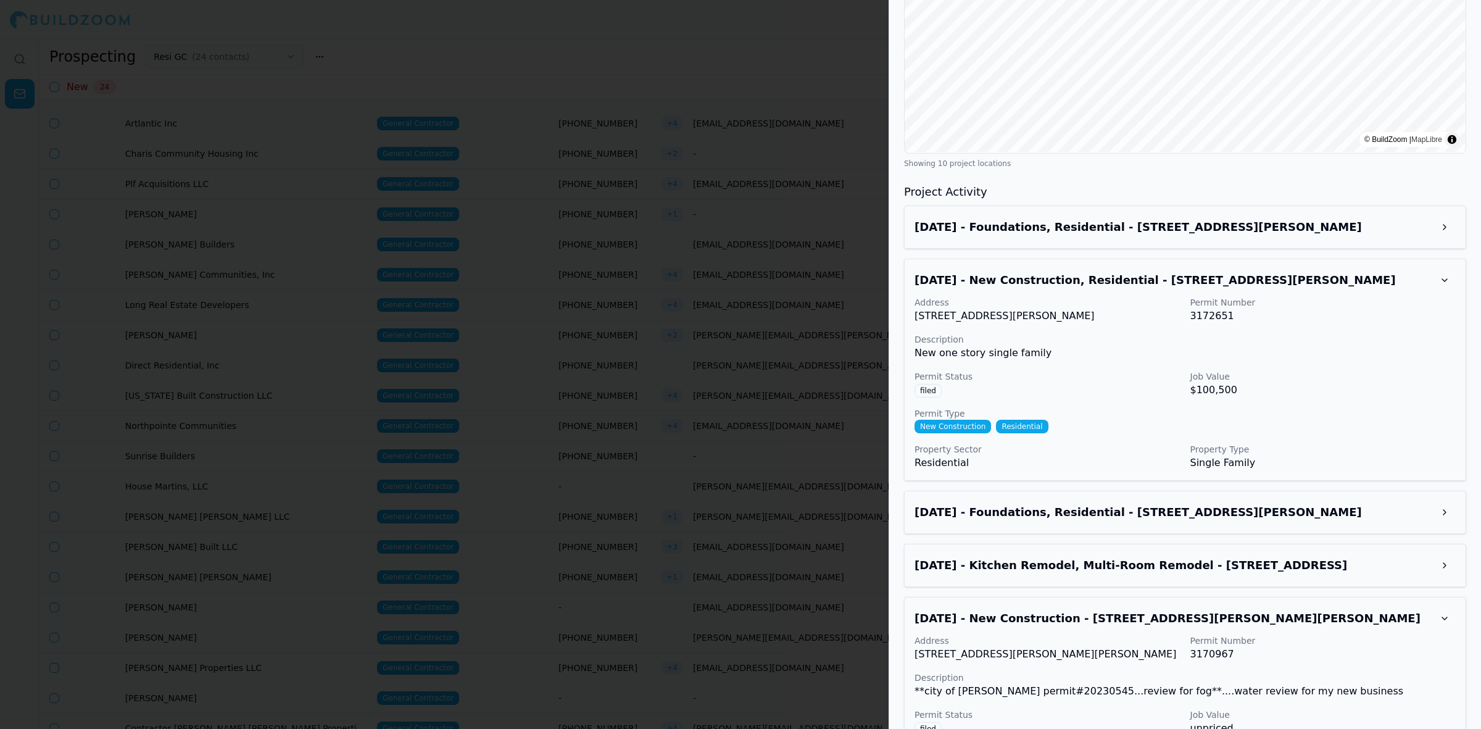
click at [1197, 506] on h3 "[DATE] - Foundations, Residential - [STREET_ADDRESS][PERSON_NAME]" at bounding box center [1173, 511] width 519 height 17
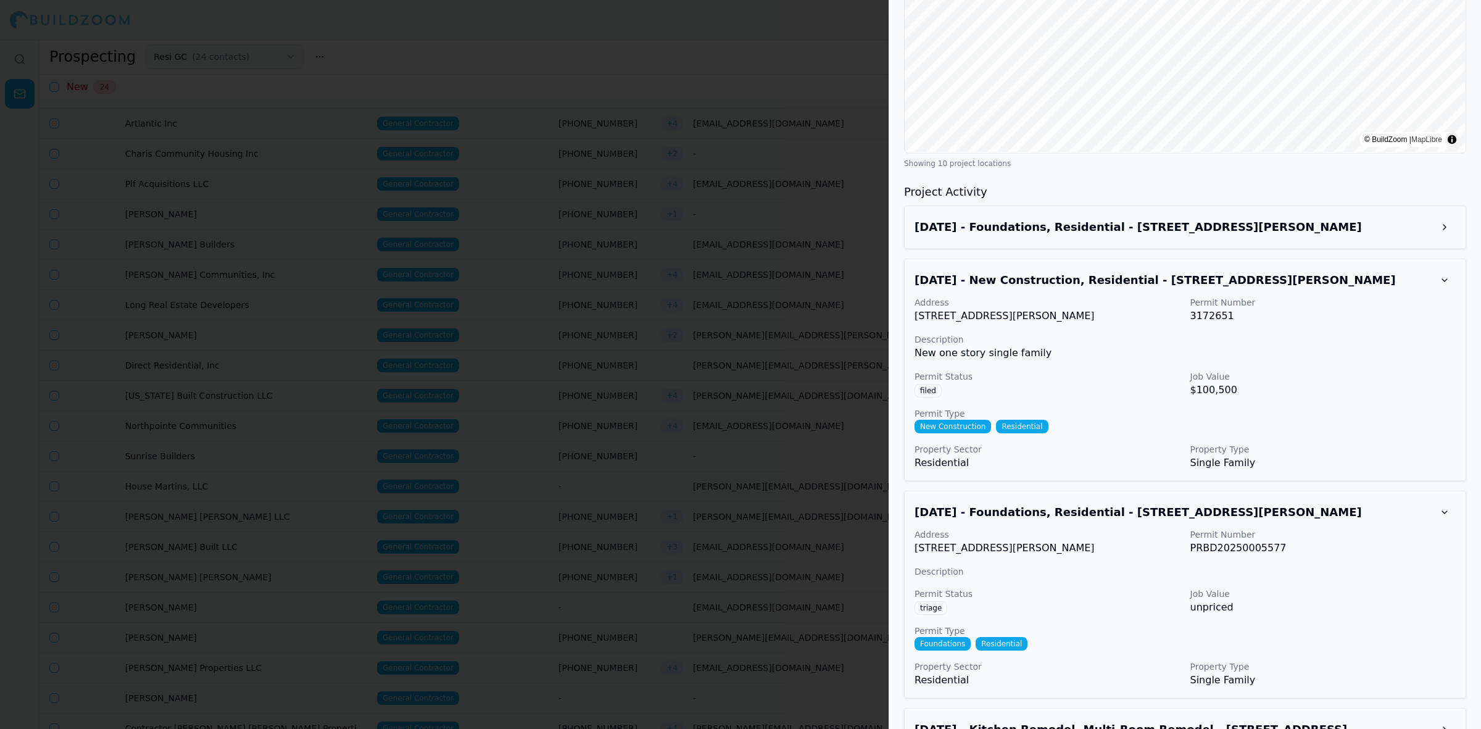
scroll to position [1616, 0]
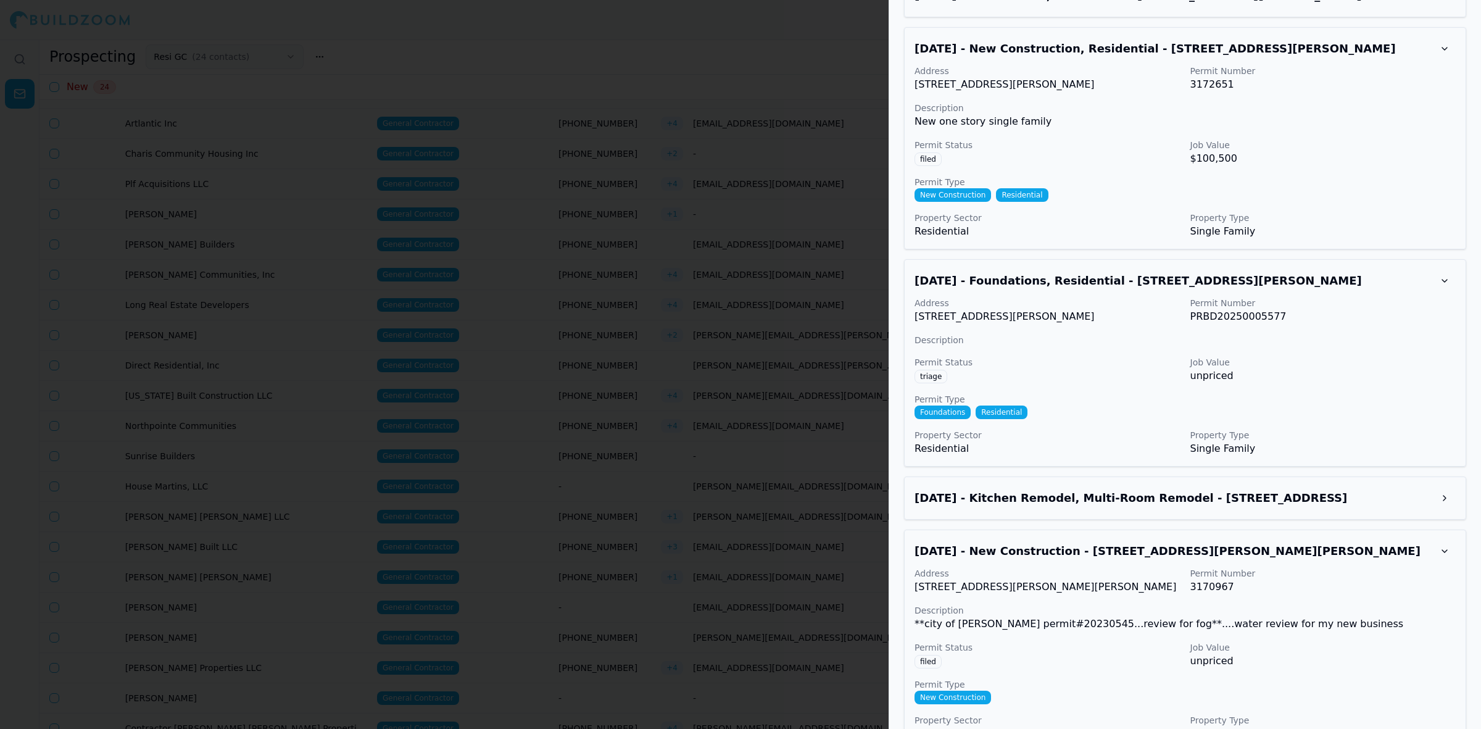
click at [1101, 489] on h3 "[DATE] - Kitchen Remodel, Multi-Room Remodel - [STREET_ADDRESS]" at bounding box center [1173, 497] width 519 height 17
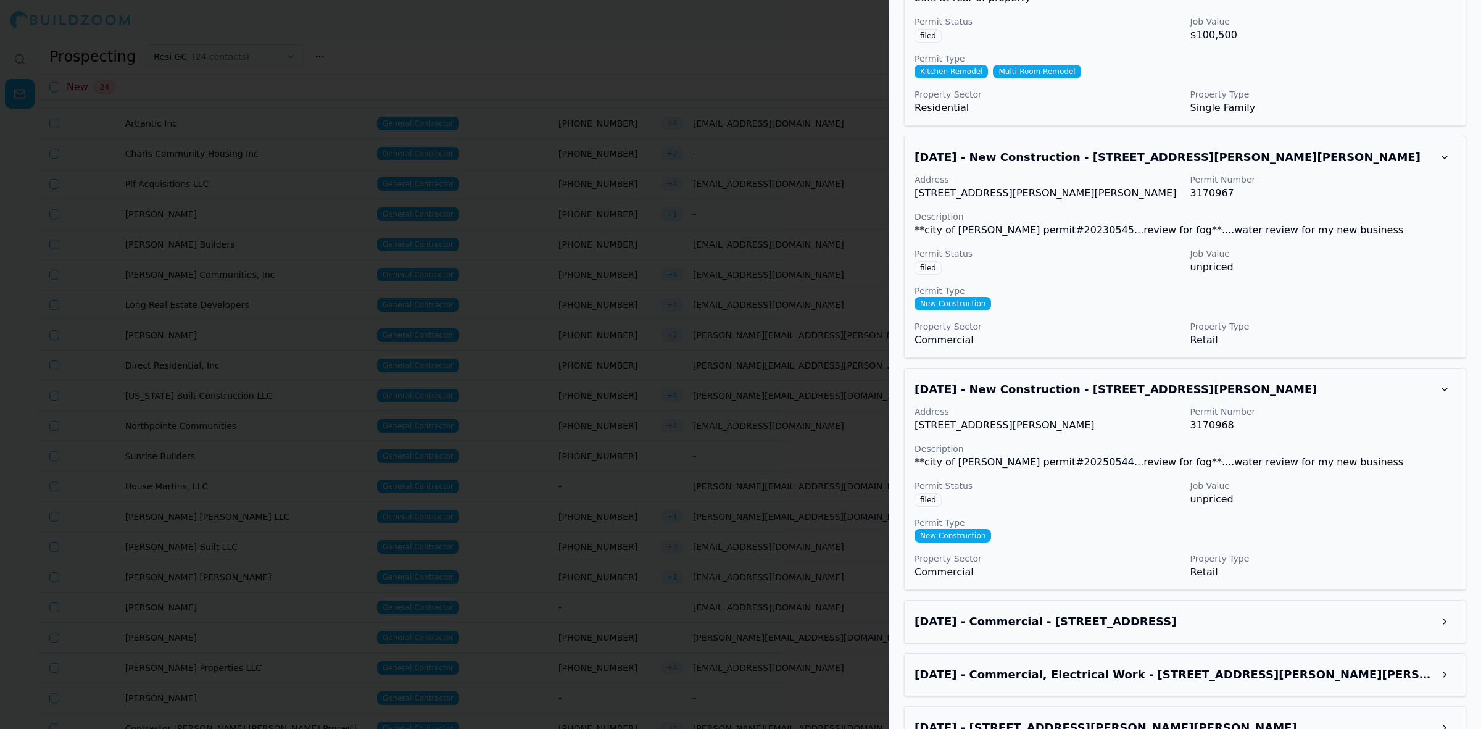
scroll to position [2300, 0]
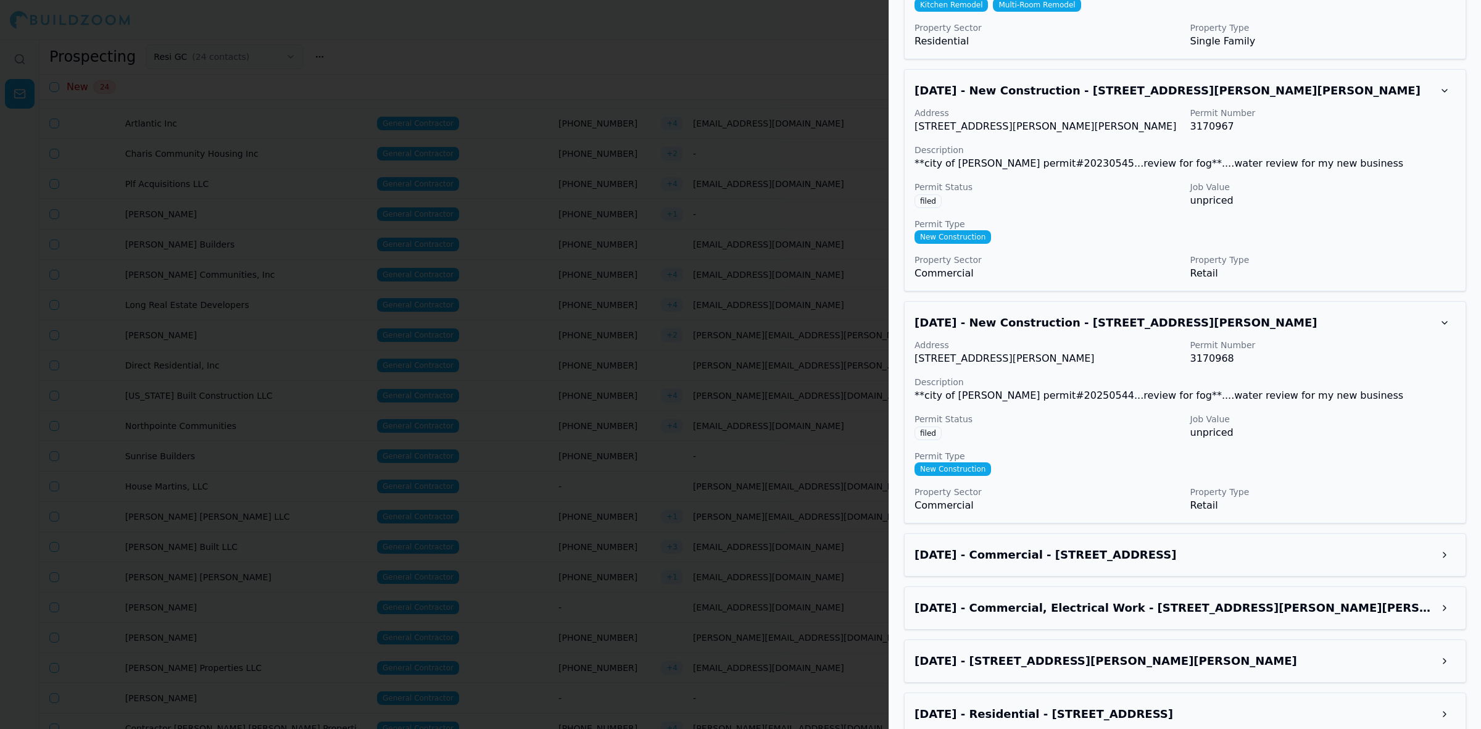
click at [1162, 544] on div "[DATE] - Commercial - [STREET_ADDRESS]" at bounding box center [1184, 555] width 541 height 22
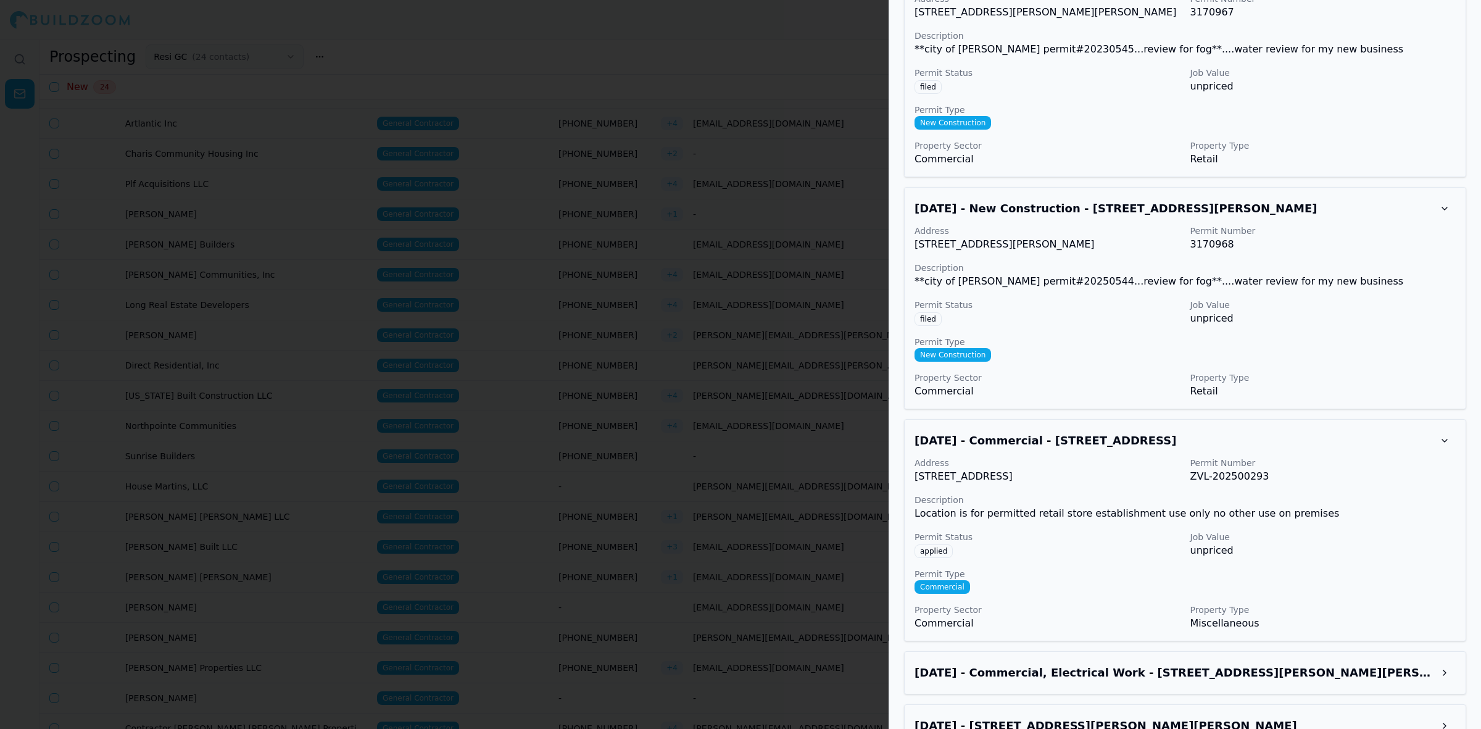
scroll to position [2480, 0]
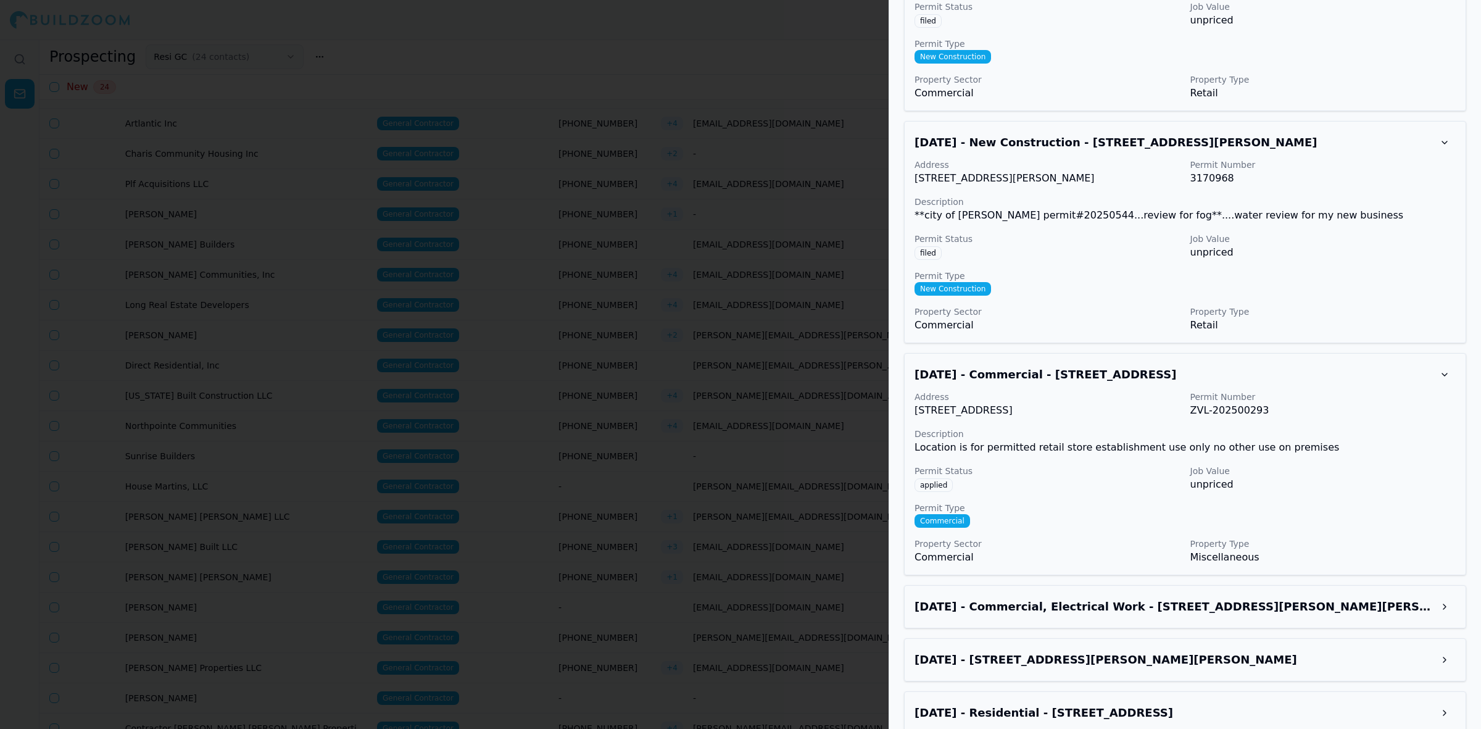
click at [1105, 651] on h3 "[DATE] - [STREET_ADDRESS][PERSON_NAME][PERSON_NAME]" at bounding box center [1173, 659] width 519 height 17
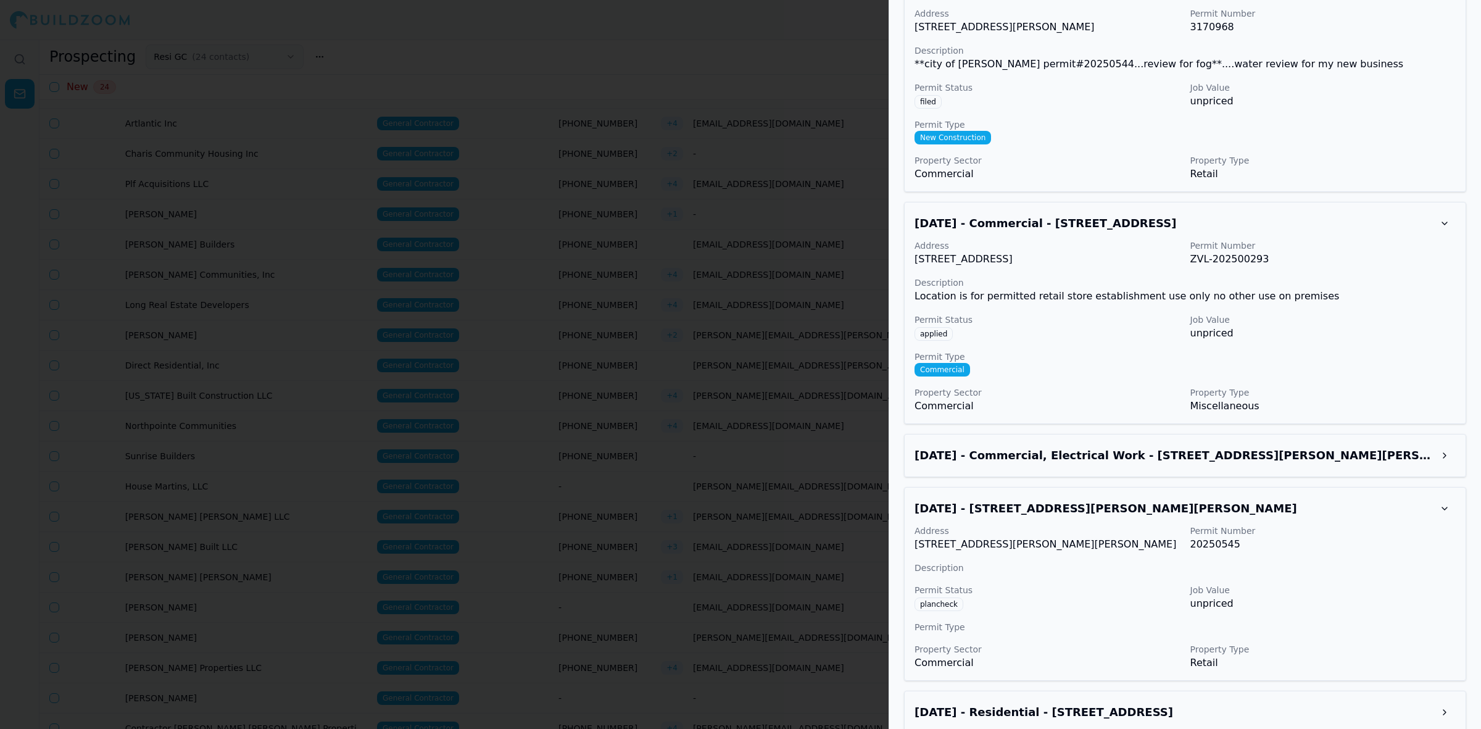
scroll to position [2632, 0]
click at [1178, 703] on h3 "[DATE] - Residential - [STREET_ADDRESS]" at bounding box center [1173, 711] width 519 height 17
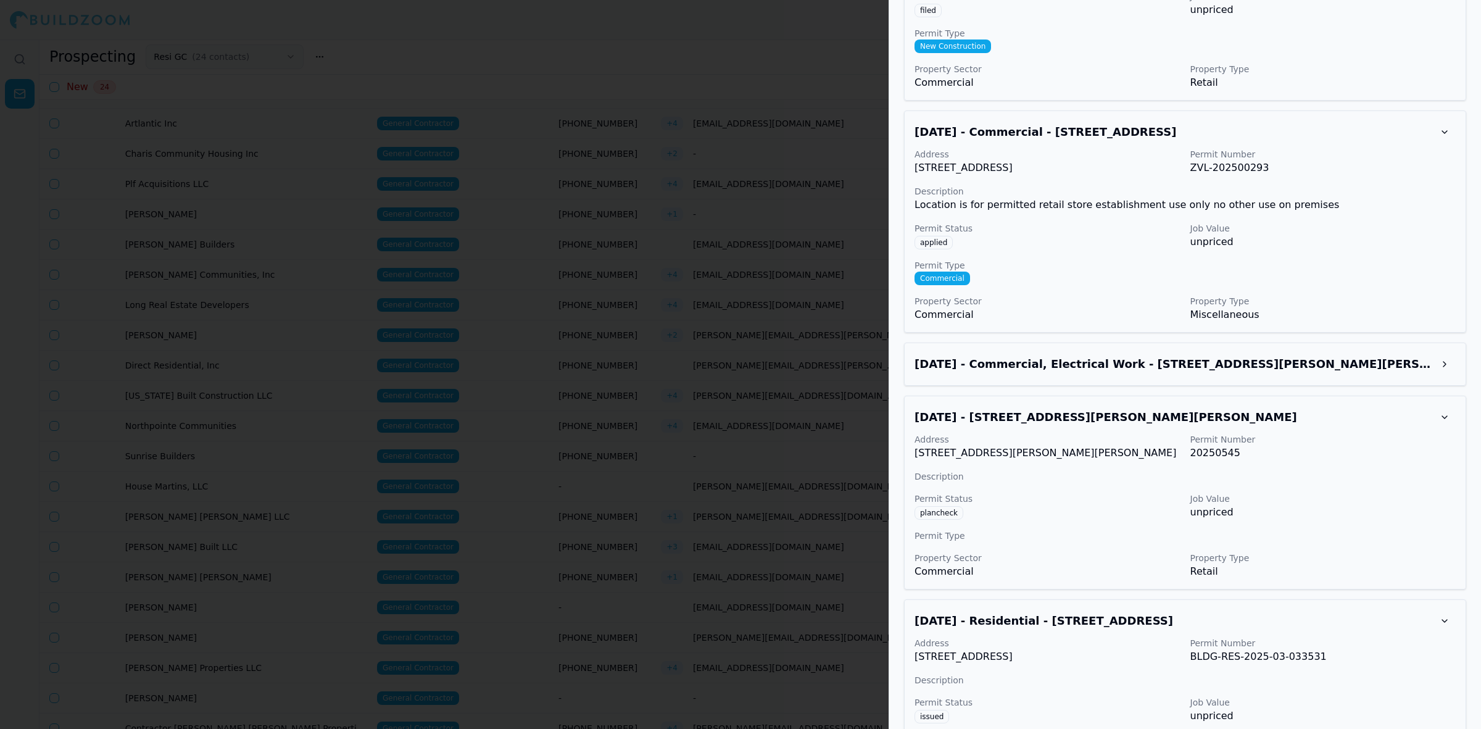
scroll to position [2797, 0]
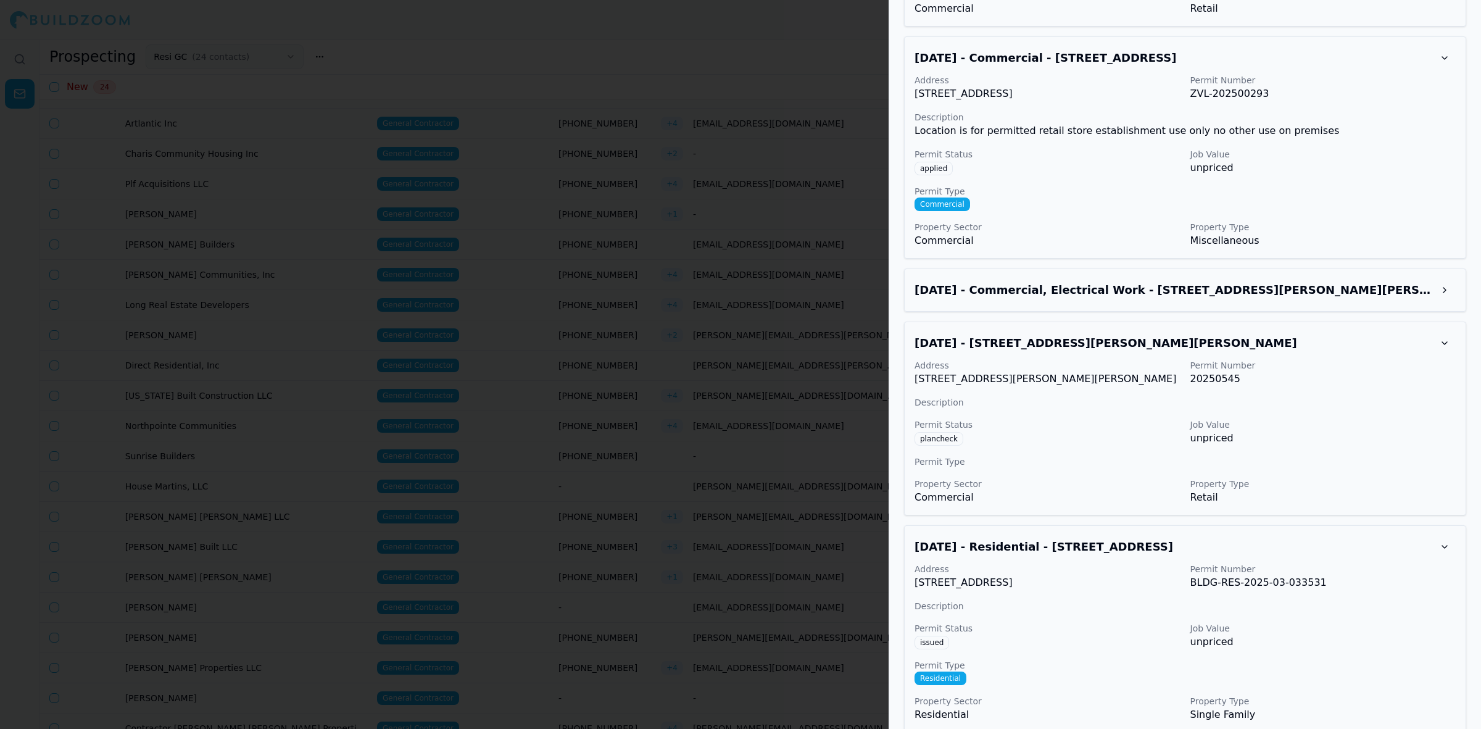
click at [707, 427] on div at bounding box center [740, 364] width 1481 height 729
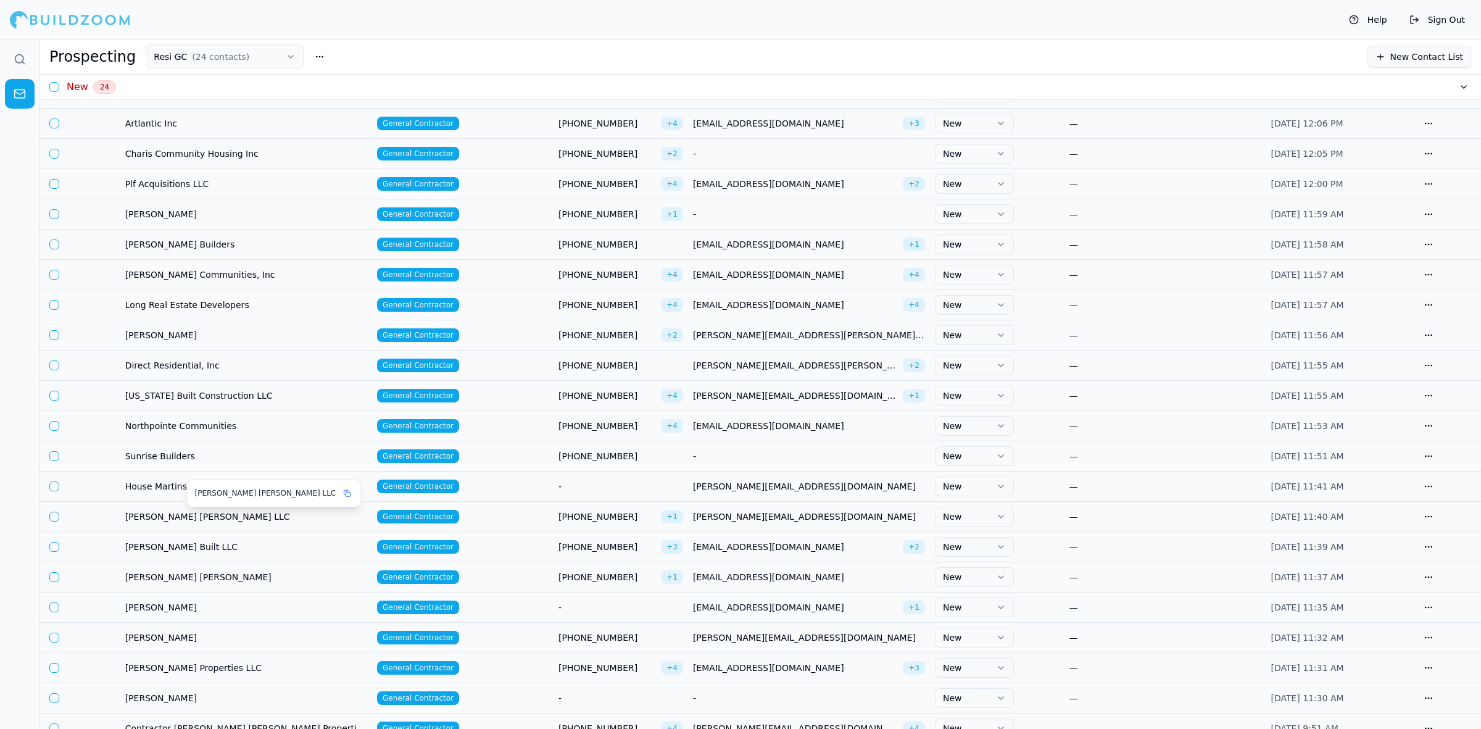
click at [173, 516] on span "[PERSON_NAME] [PERSON_NAME] LLC" at bounding box center [246, 516] width 242 height 12
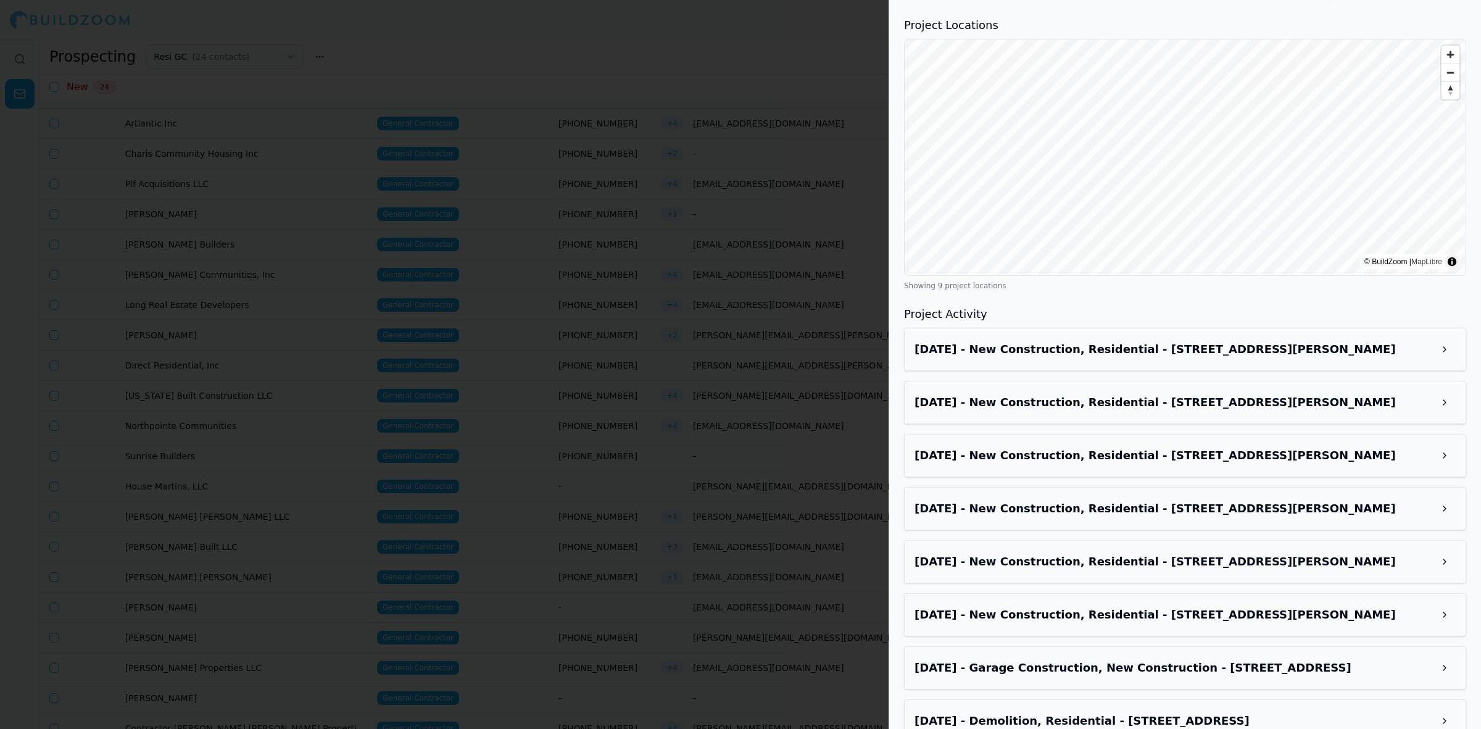
scroll to position [1086, 0]
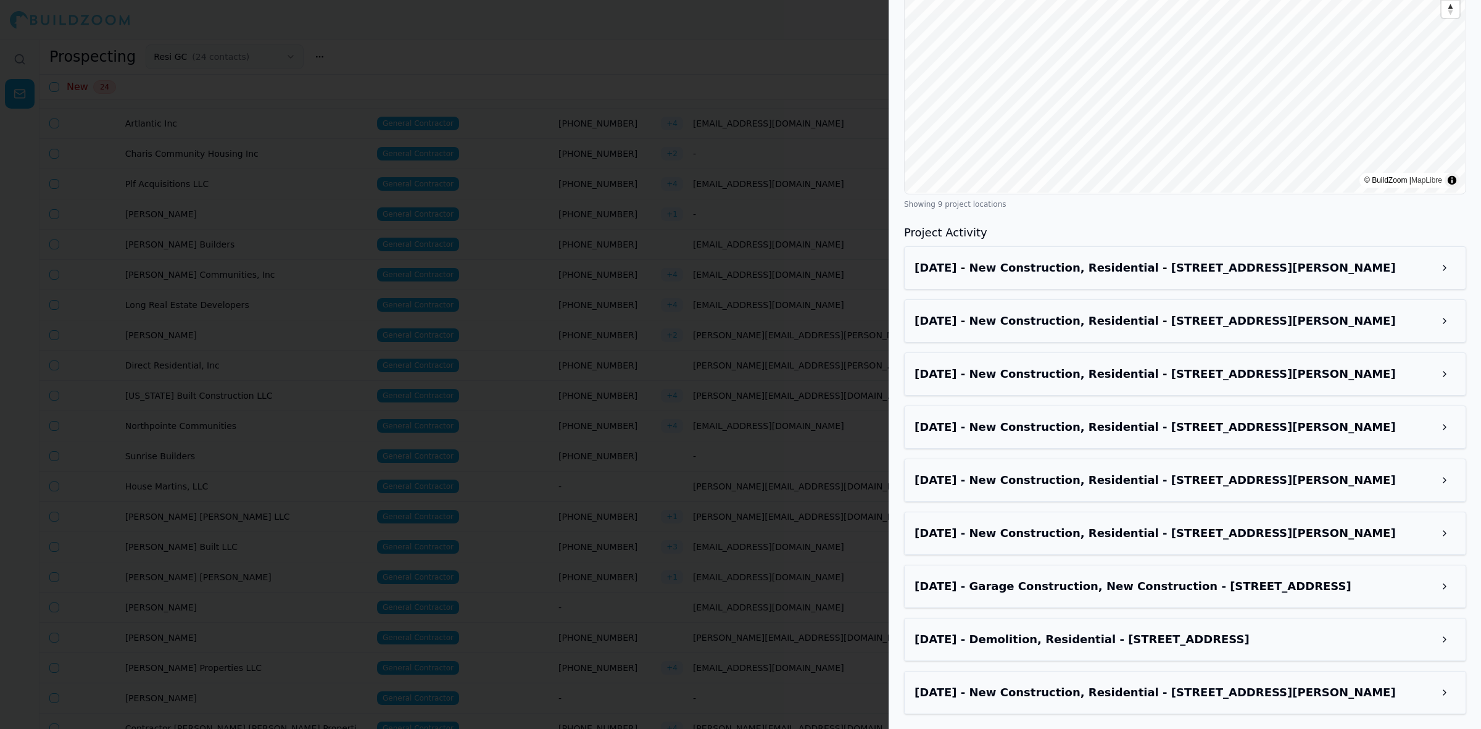
click at [1191, 484] on h3 "[DATE] - New Construction, Residential - [STREET_ADDRESS][PERSON_NAME]" at bounding box center [1173, 479] width 519 height 17
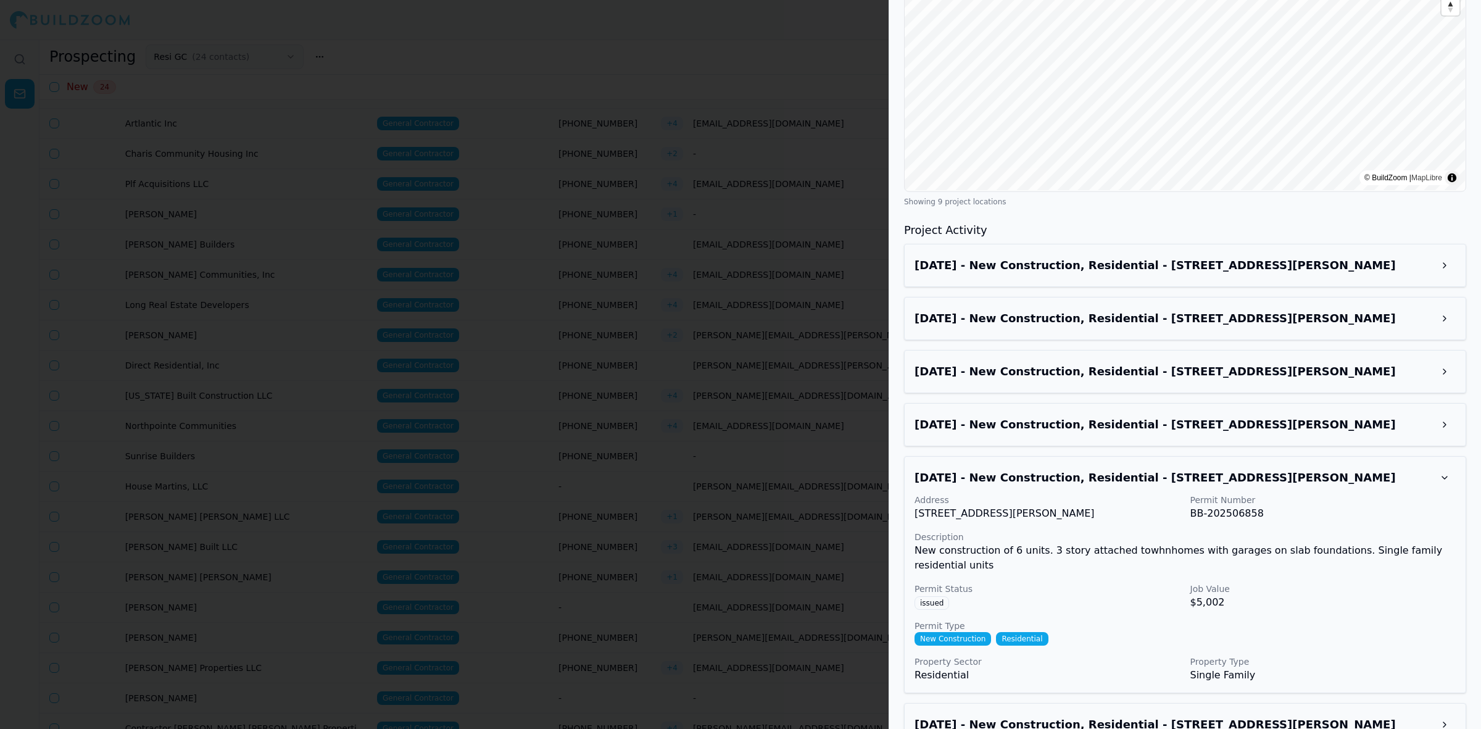
click at [1220, 475] on h3 "[DATE] - New Construction, Residential - [STREET_ADDRESS][PERSON_NAME]" at bounding box center [1173, 477] width 519 height 17
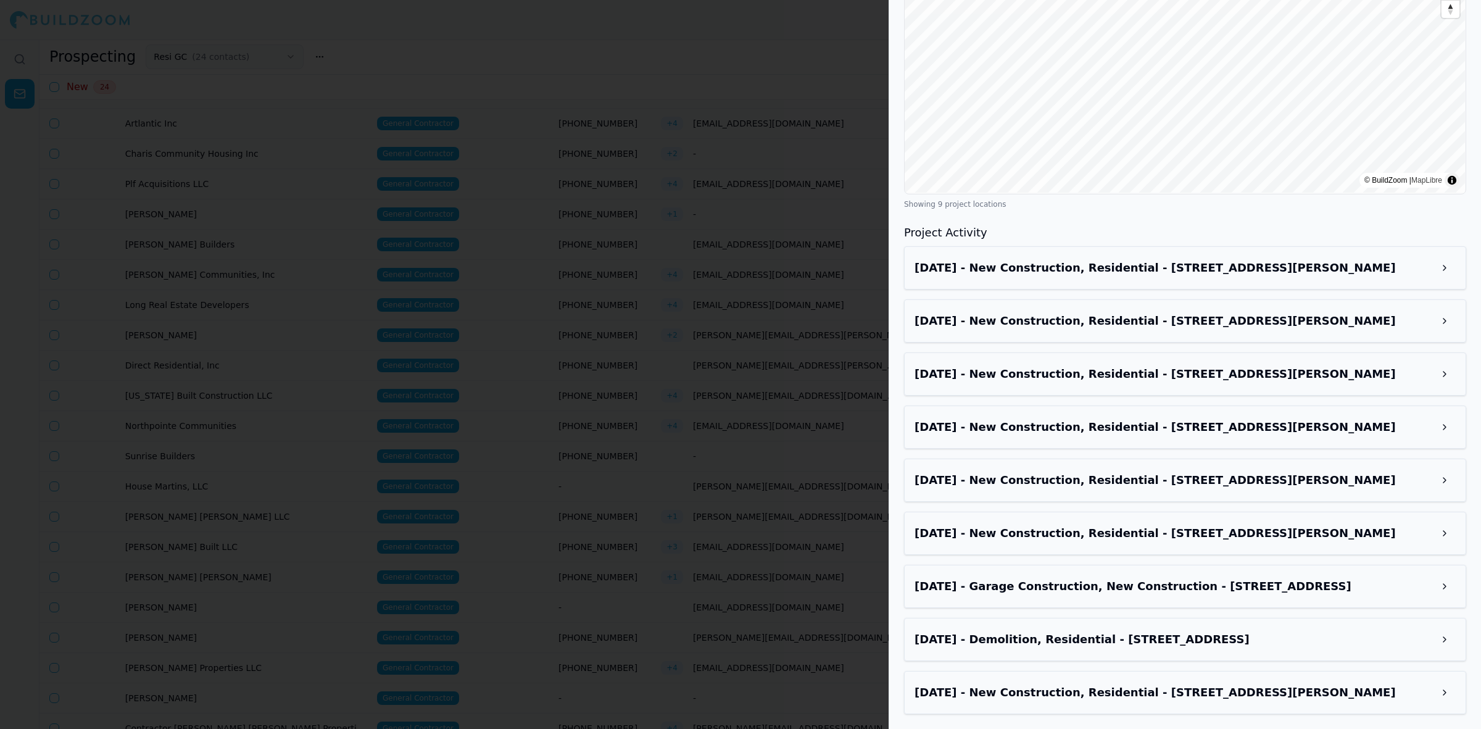
click at [1143, 532] on h3 "[DATE] - New Construction, Residential - [STREET_ADDRESS][PERSON_NAME]" at bounding box center [1173, 532] width 519 height 17
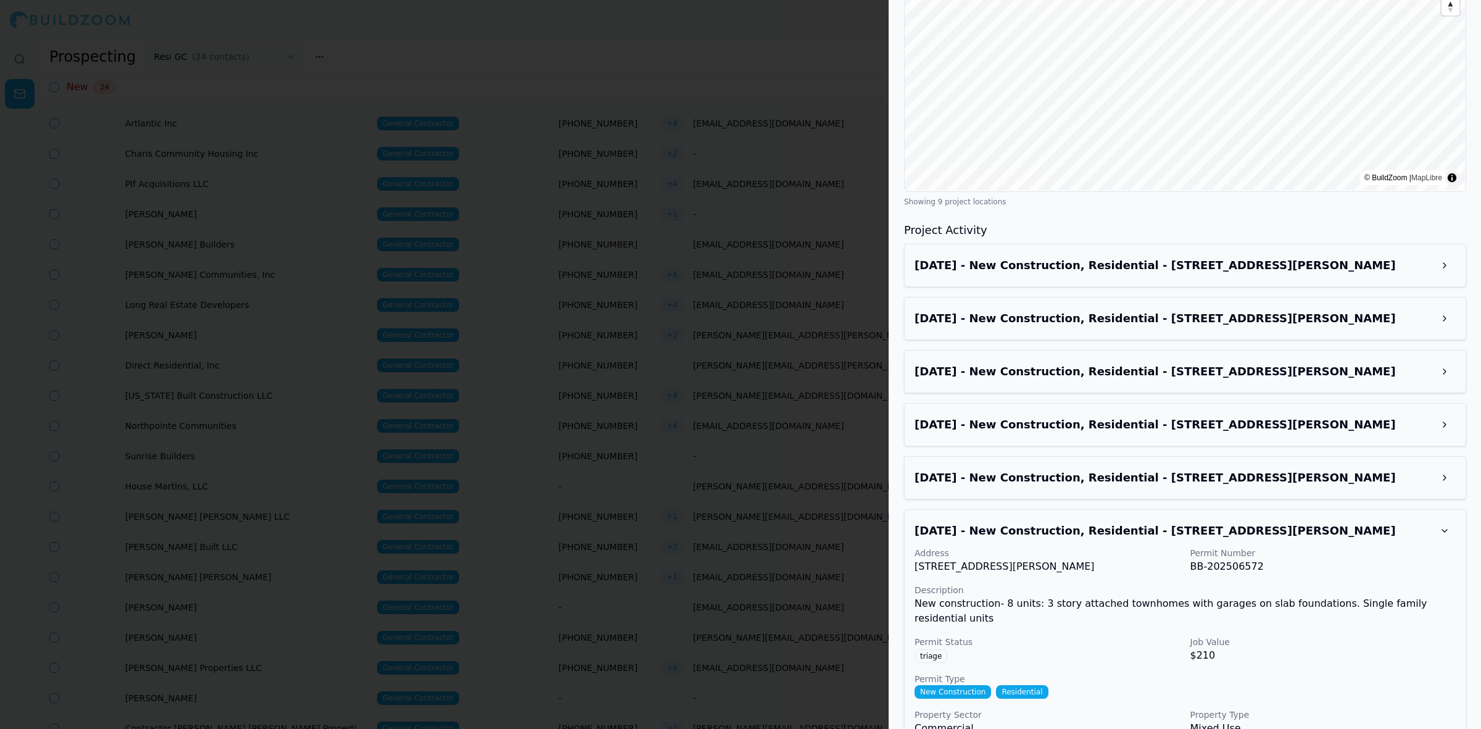
click at [1143, 532] on h3 "[DATE] - New Construction, Residential - [STREET_ADDRESS][PERSON_NAME]" at bounding box center [1173, 530] width 519 height 17
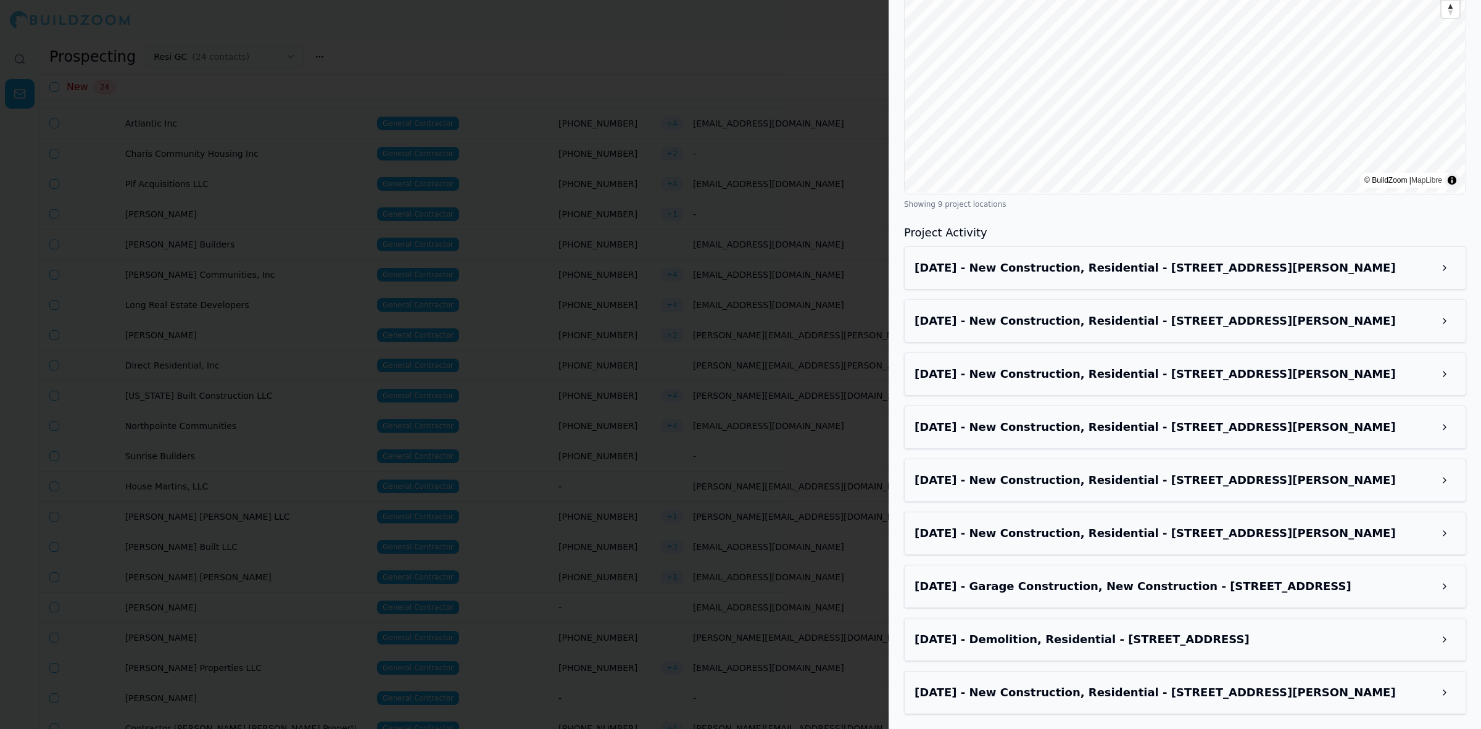
click at [800, 319] on div at bounding box center [740, 364] width 1481 height 729
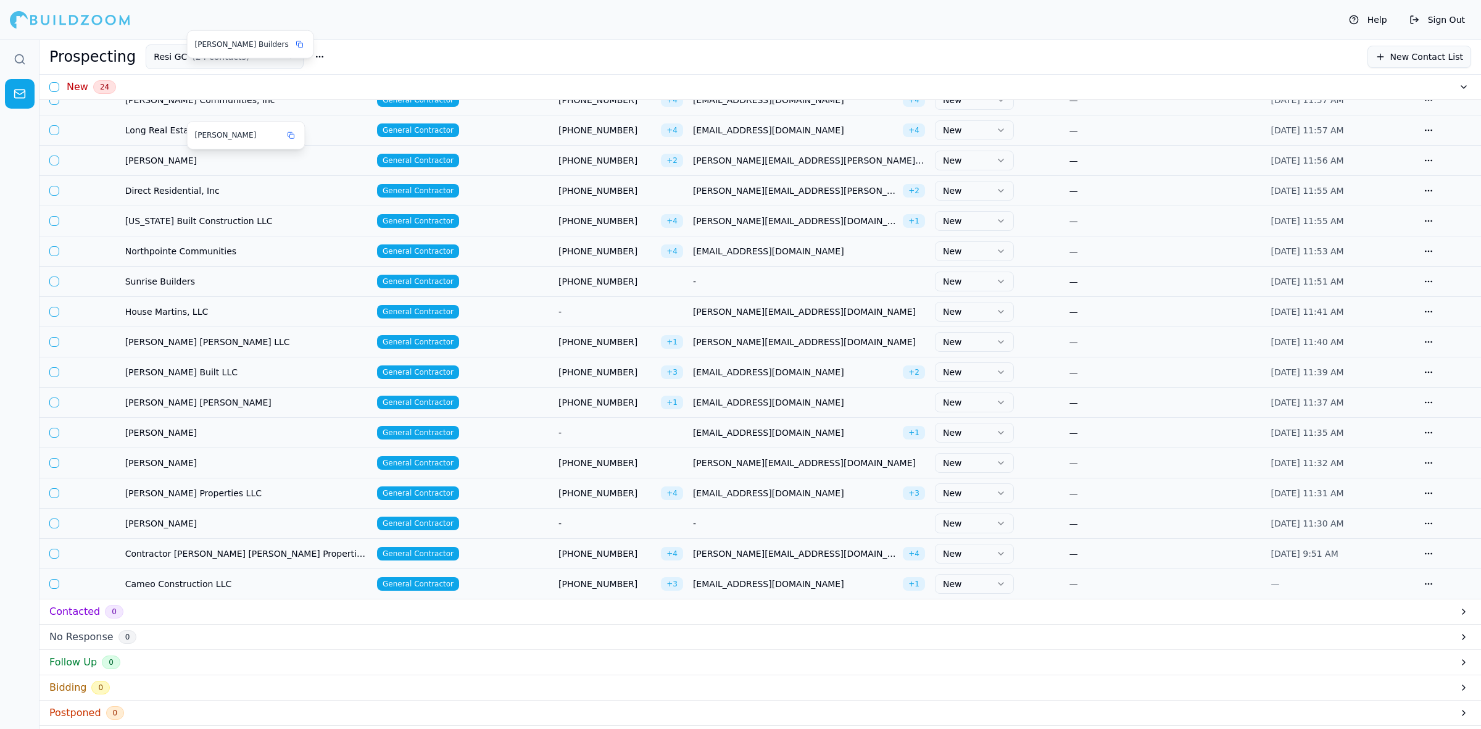
scroll to position [323, 0]
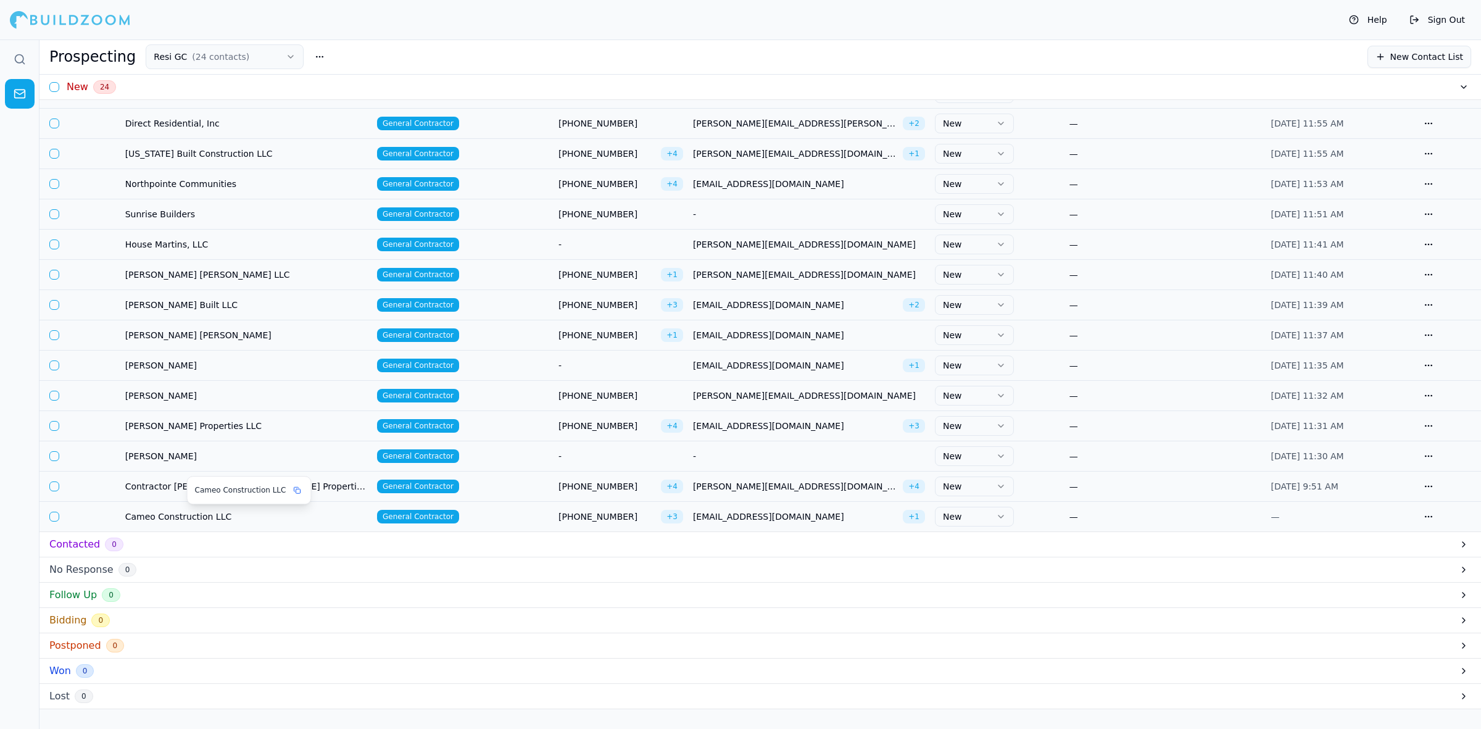
click at [202, 516] on span "Cameo Construction LLC" at bounding box center [246, 516] width 242 height 12
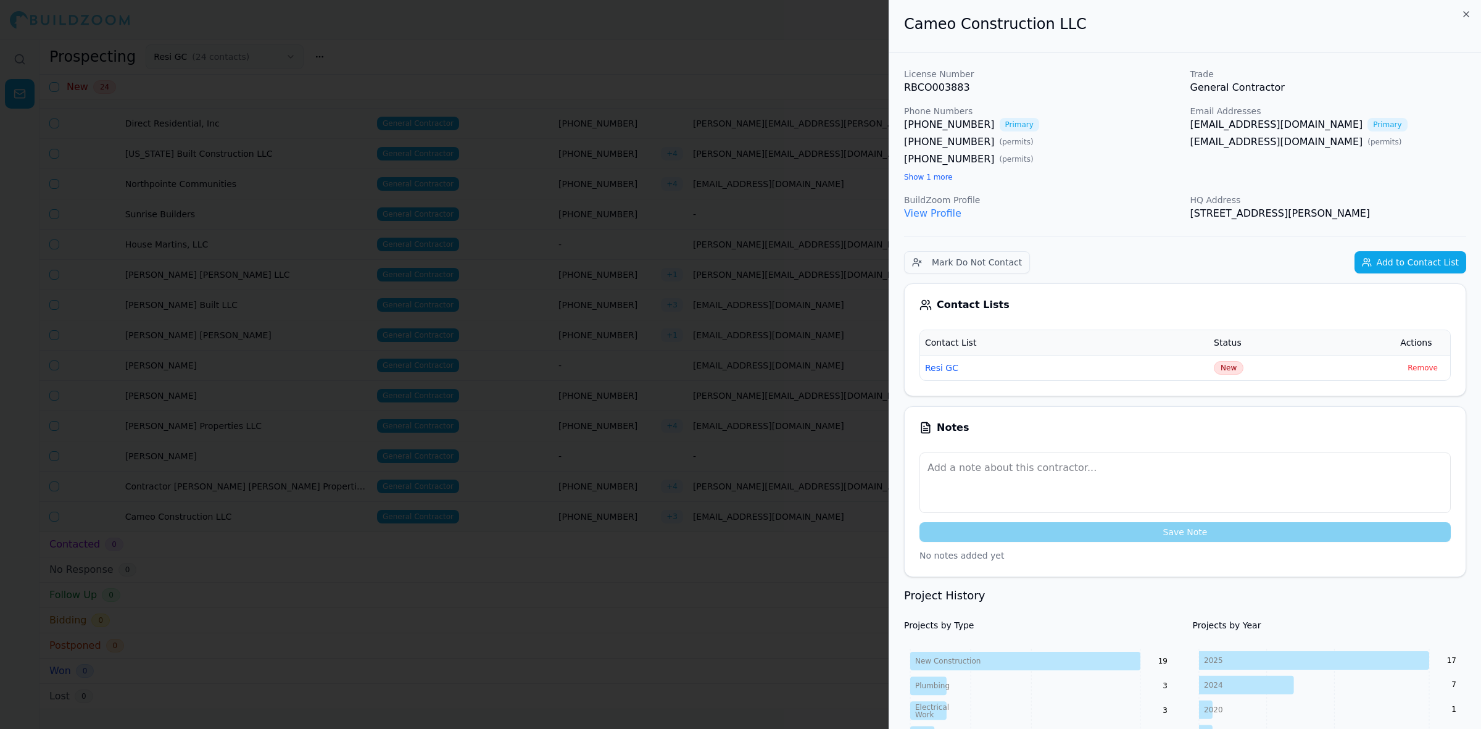
scroll to position [0, 0]
click at [480, 497] on div at bounding box center [740, 364] width 1481 height 729
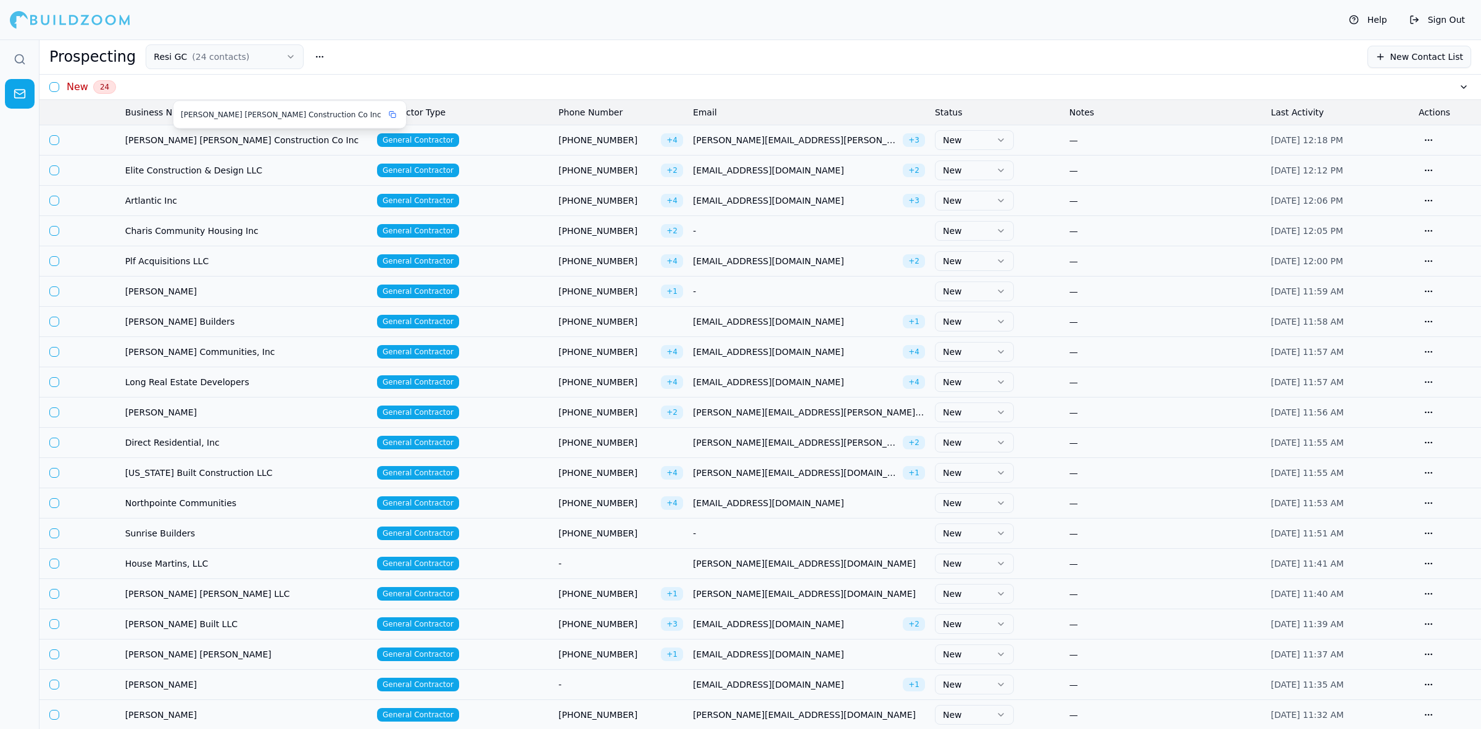
click at [173, 142] on span "[PERSON_NAME] [PERSON_NAME] Construction Co Inc" at bounding box center [246, 140] width 242 height 12
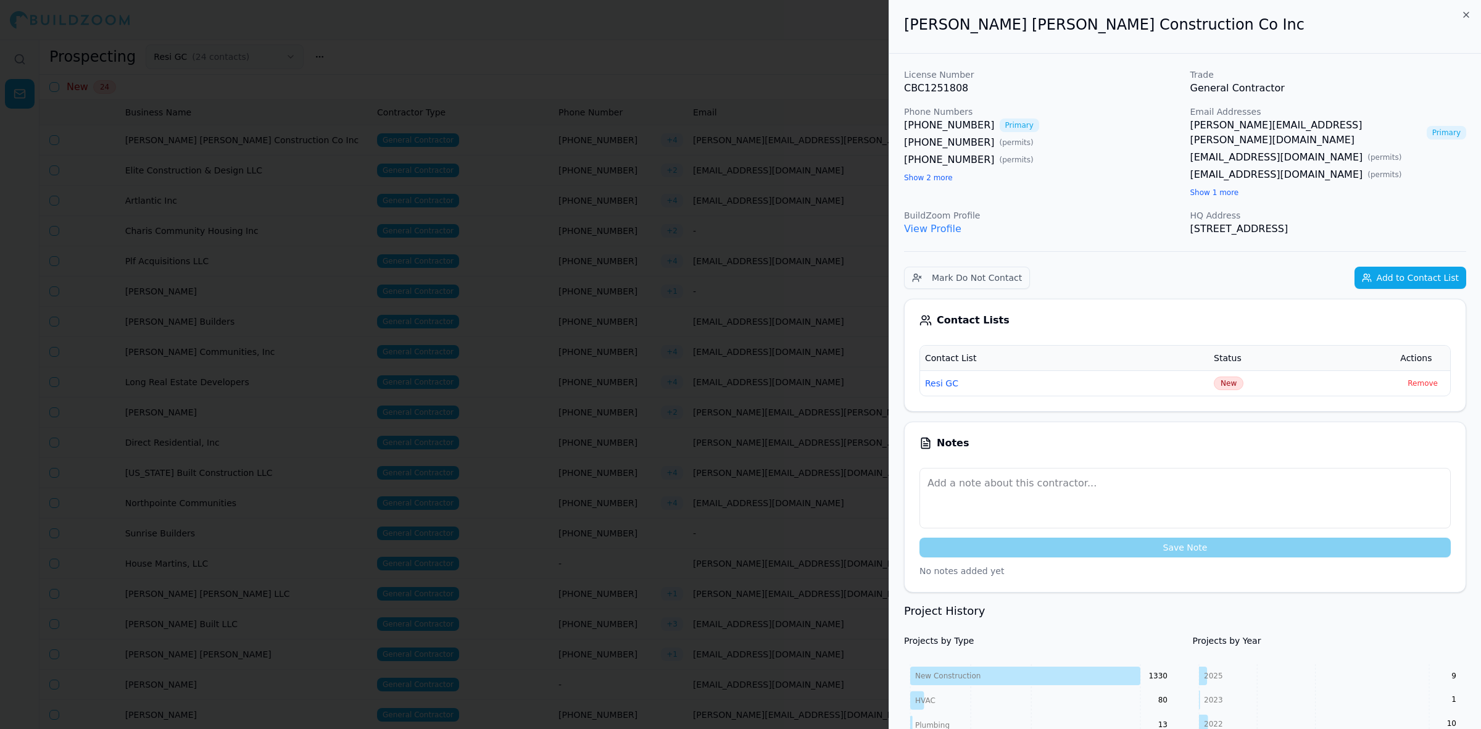
click at [1226, 188] on button "Show 1 more" at bounding box center [1214, 193] width 49 height 10
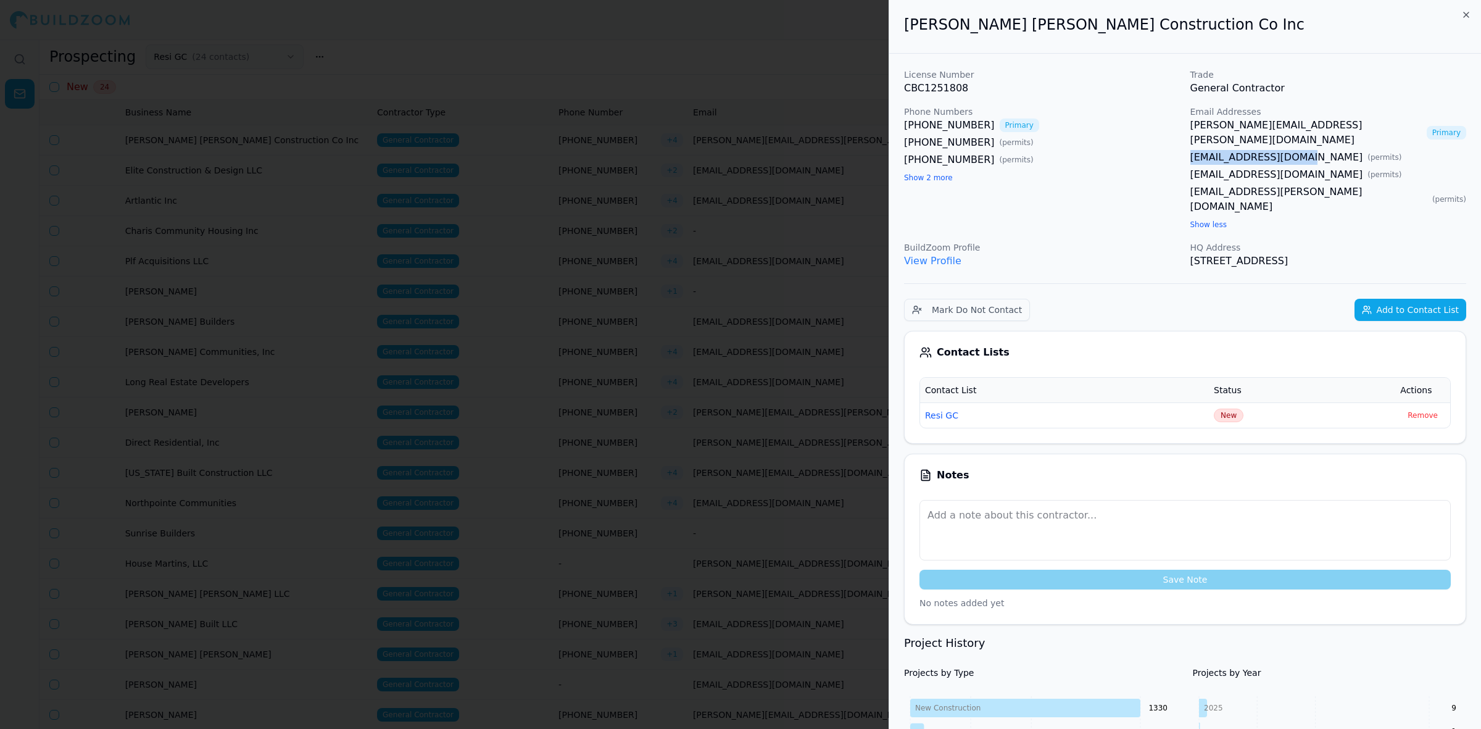
drag, startPoint x: 1185, startPoint y: 141, endPoint x: 1306, endPoint y: 145, distance: 121.6
click at [1306, 145] on div "License Number CBC1251808 Trade General Contractor Phone Numbers [PHONE_NUMBER]…" at bounding box center [1185, 168] width 562 height 200
click at [461, 341] on div at bounding box center [740, 364] width 1481 height 729
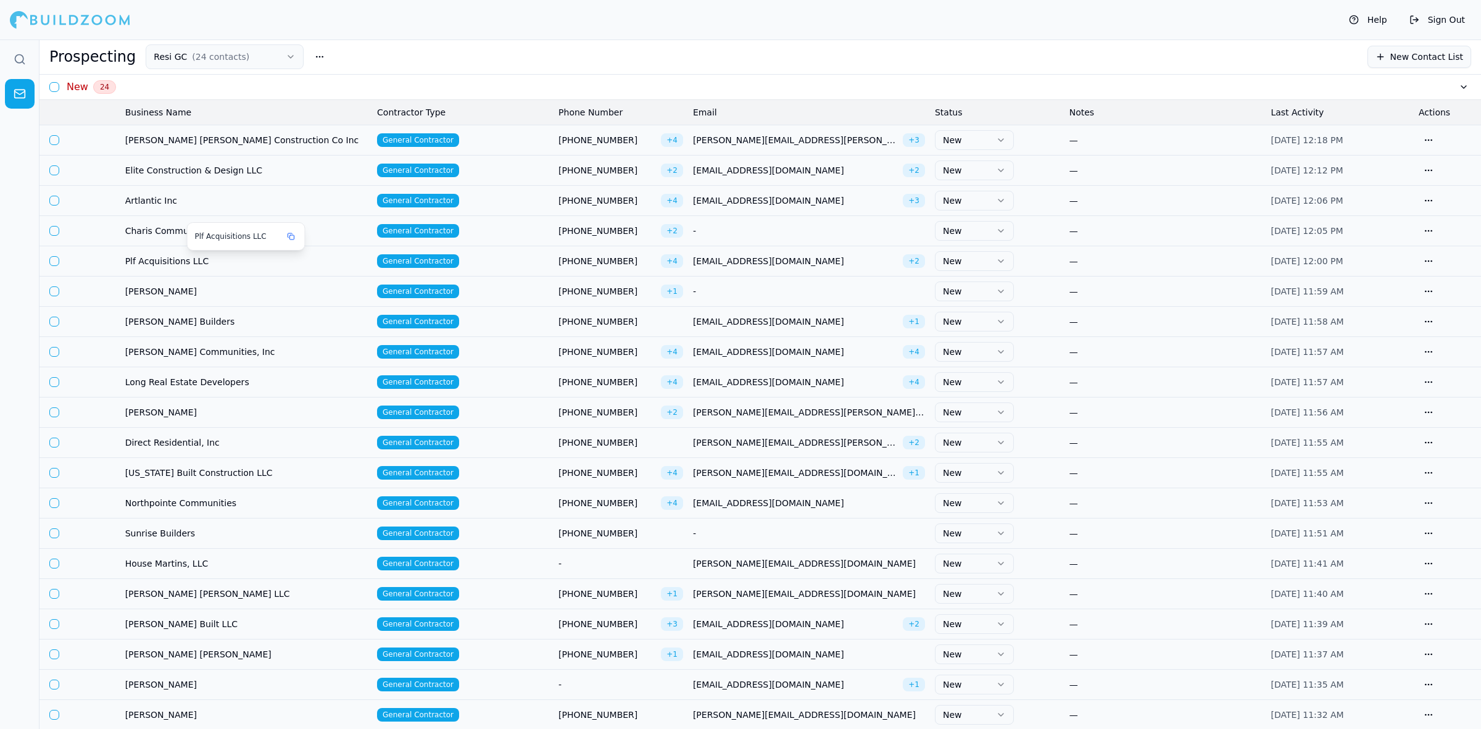
click at [178, 265] on span "Plf Acquisitions LLC" at bounding box center [246, 261] width 242 height 12
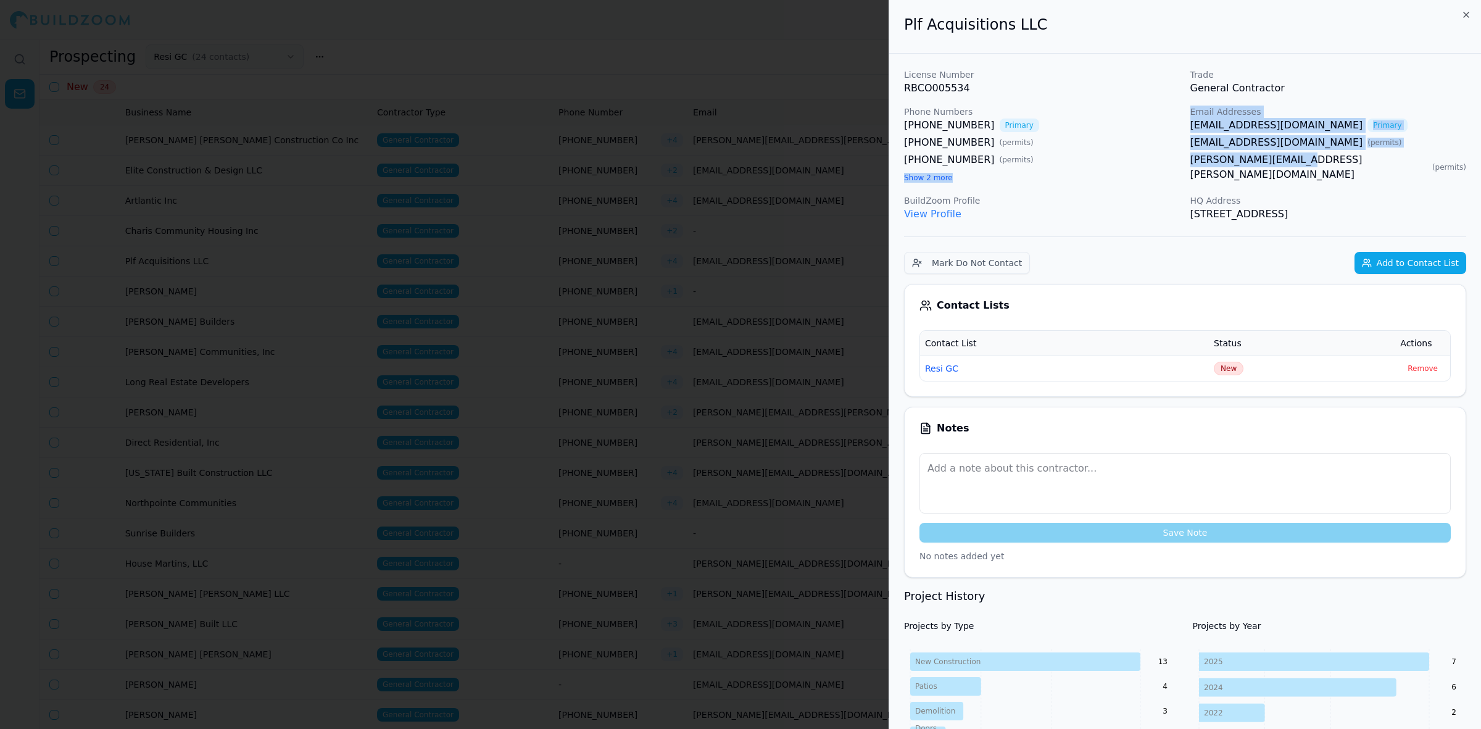
drag, startPoint x: 1180, startPoint y: 158, endPoint x: 1290, endPoint y: 167, distance: 110.2
click at [1290, 167] on div "License Number RBCO005534 Trade General Contractor Phone Numbers [PHONE_NUMBER]…" at bounding box center [1185, 144] width 562 height 153
click at [1322, 165] on div "[PERSON_NAME][EMAIL_ADDRESS][PERSON_NAME][DOMAIN_NAME] ( permits )" at bounding box center [1328, 167] width 276 height 30
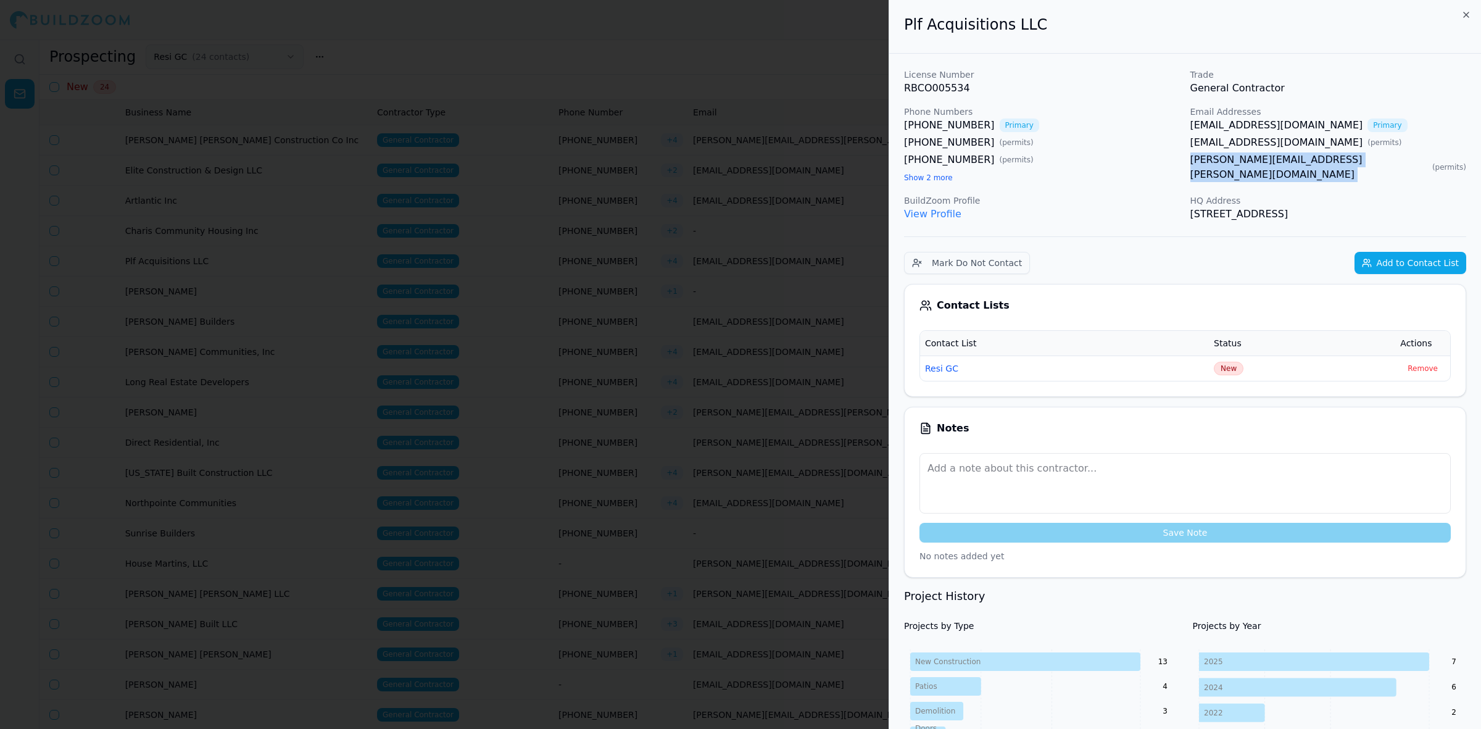
drag, startPoint x: 1318, startPoint y: 163, endPoint x: 1186, endPoint y: 165, distance: 132.0
click at [1186, 165] on div "License Number RBCO005534 Trade General Contractor Phone Numbers [PHONE_NUMBER]…" at bounding box center [1185, 144] width 562 height 153
click at [705, 521] on div at bounding box center [740, 364] width 1481 height 729
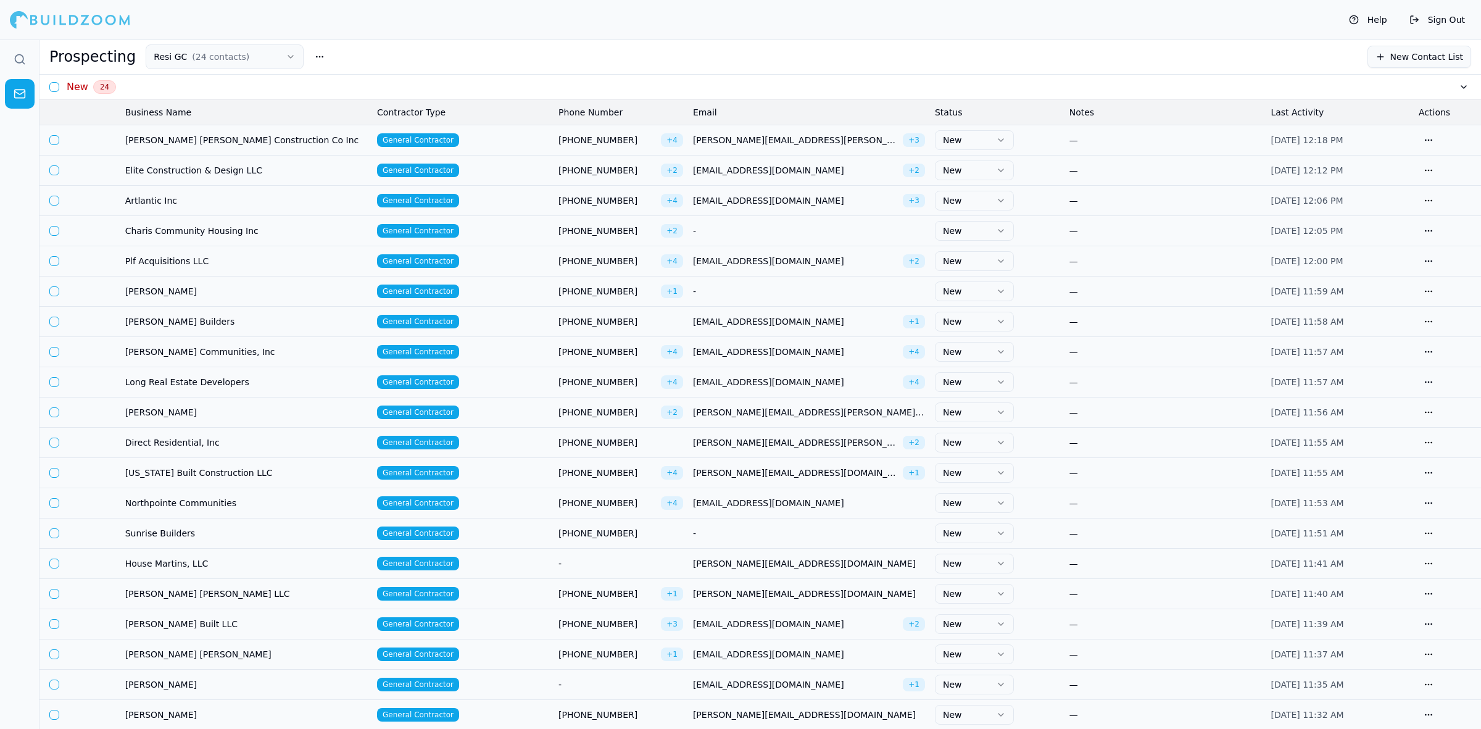
click at [145, 679] on td "[PERSON_NAME]" at bounding box center [246, 684] width 252 height 30
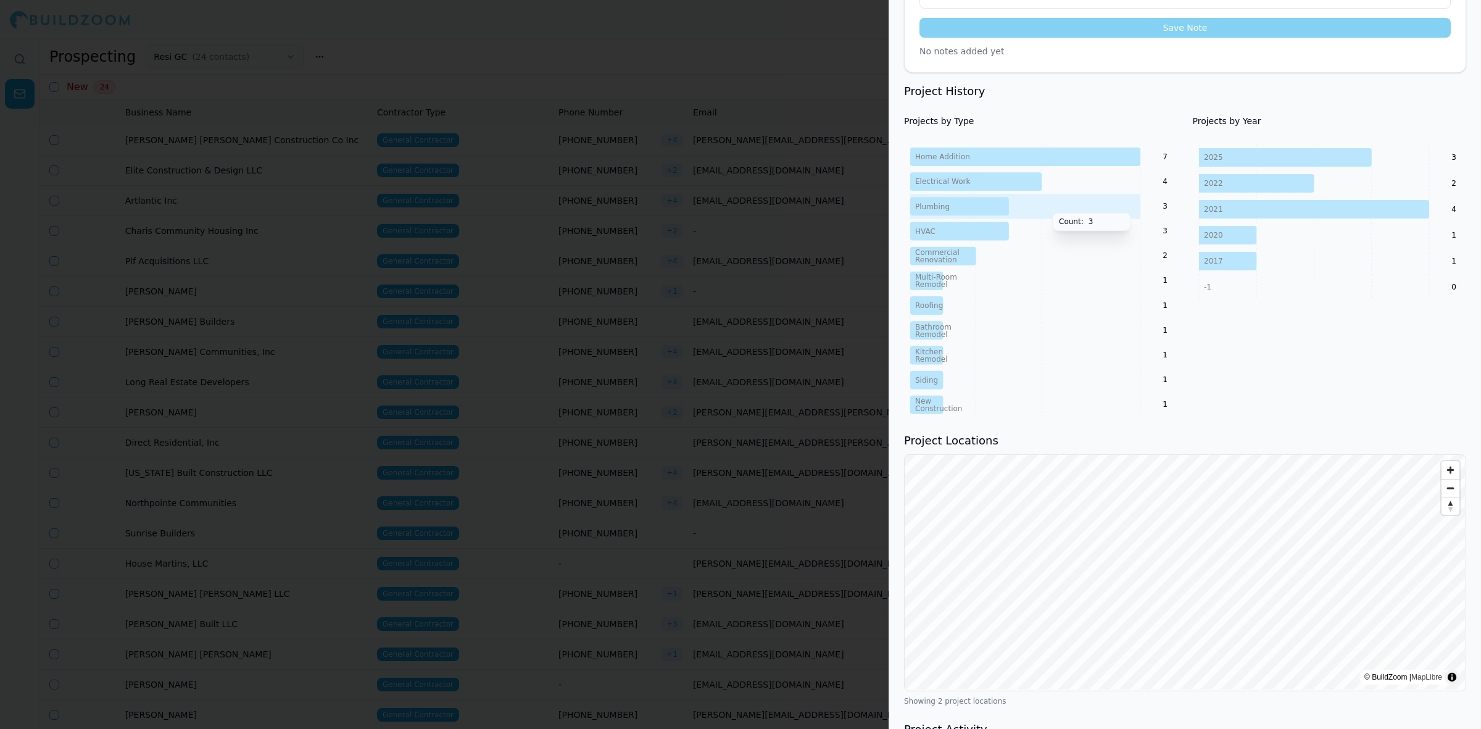
scroll to position [595, 0]
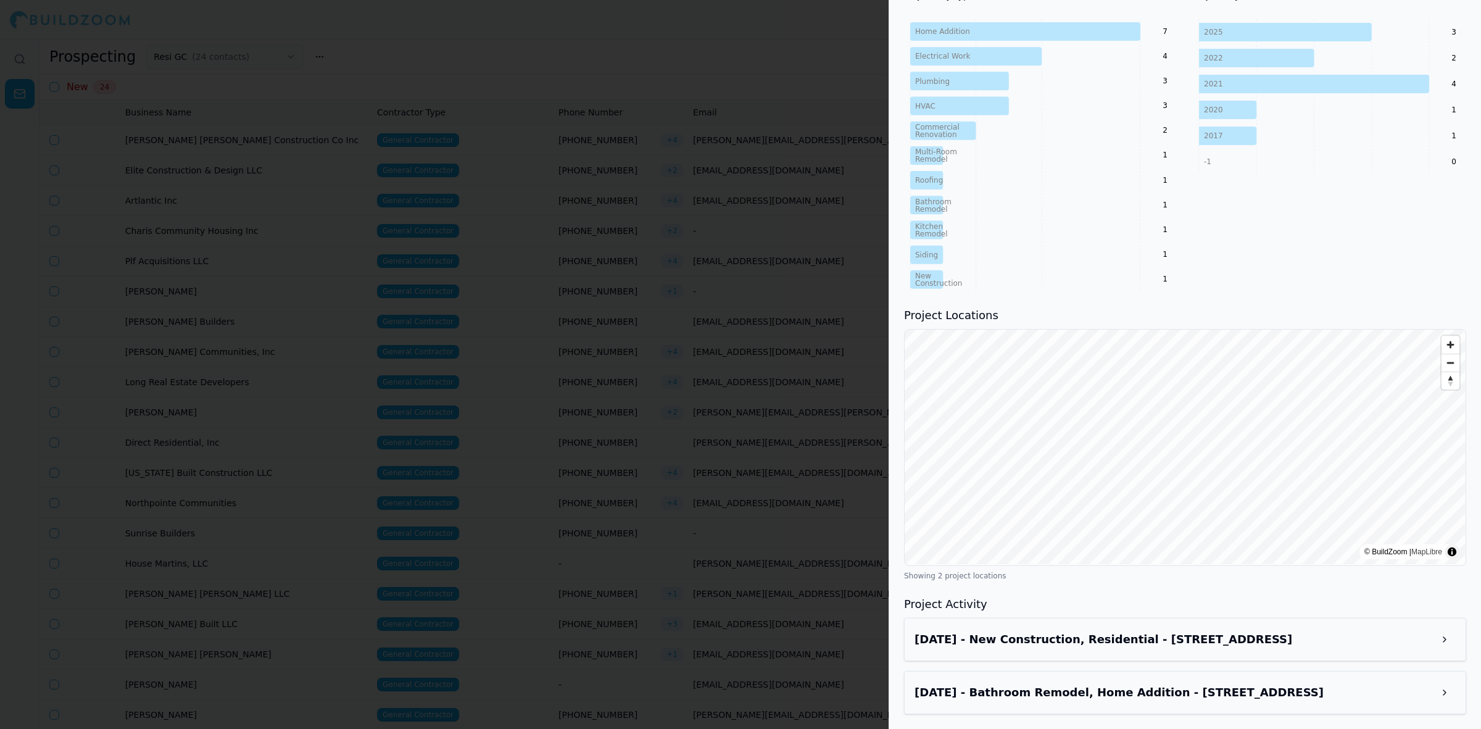
click at [1100, 646] on h3 "[DATE] - New Construction, Residential - [STREET_ADDRESS]" at bounding box center [1173, 639] width 519 height 17
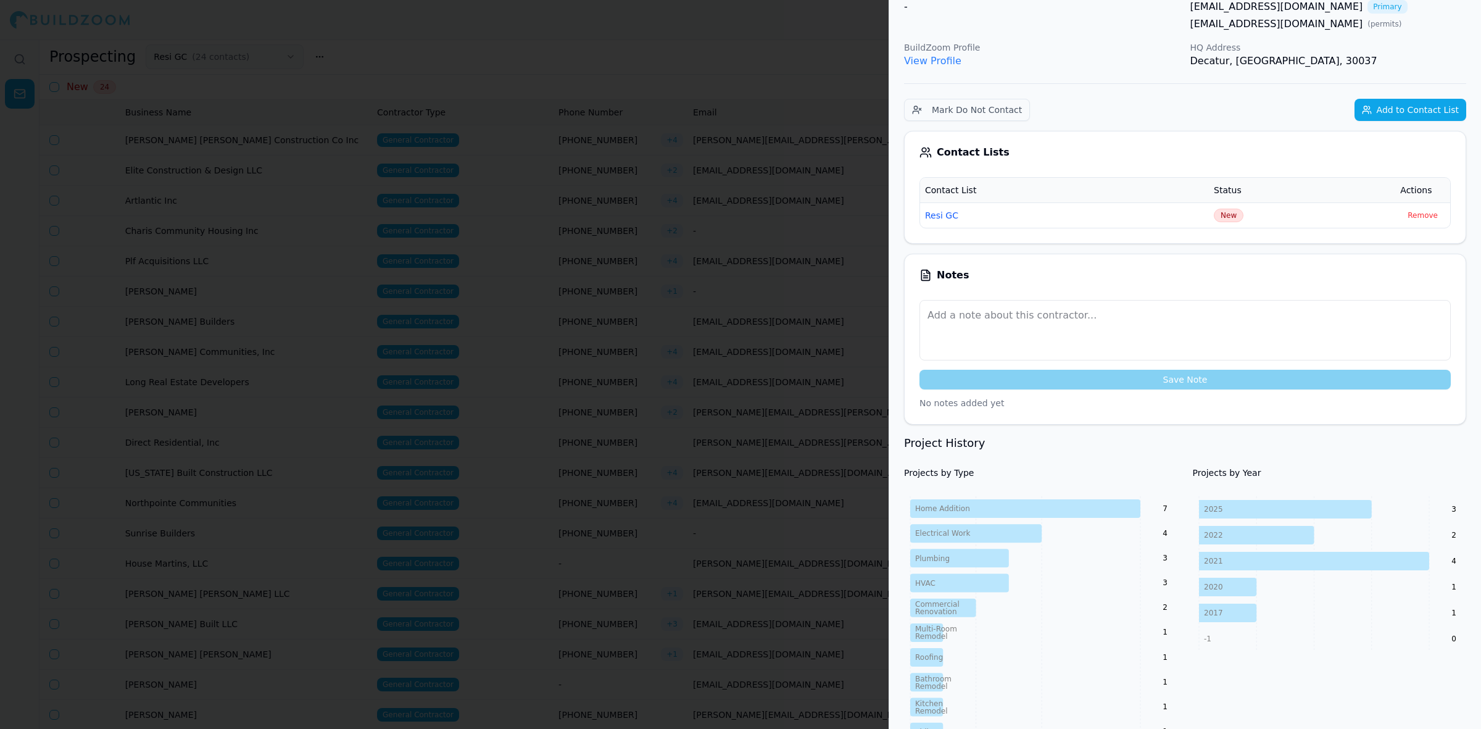
scroll to position [0, 0]
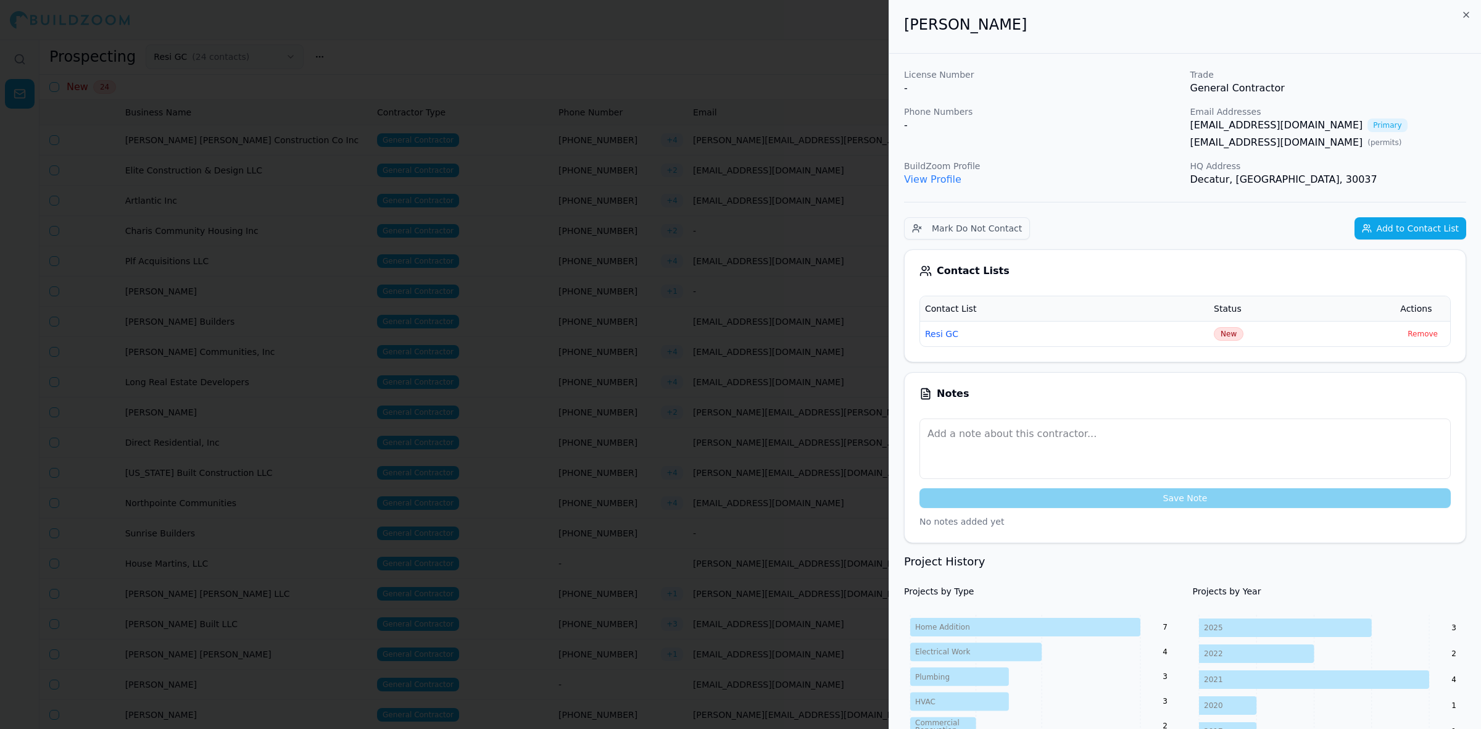
click at [1027, 131] on div "-" at bounding box center [1042, 125] width 276 height 15
click at [360, 517] on div at bounding box center [740, 364] width 1481 height 729
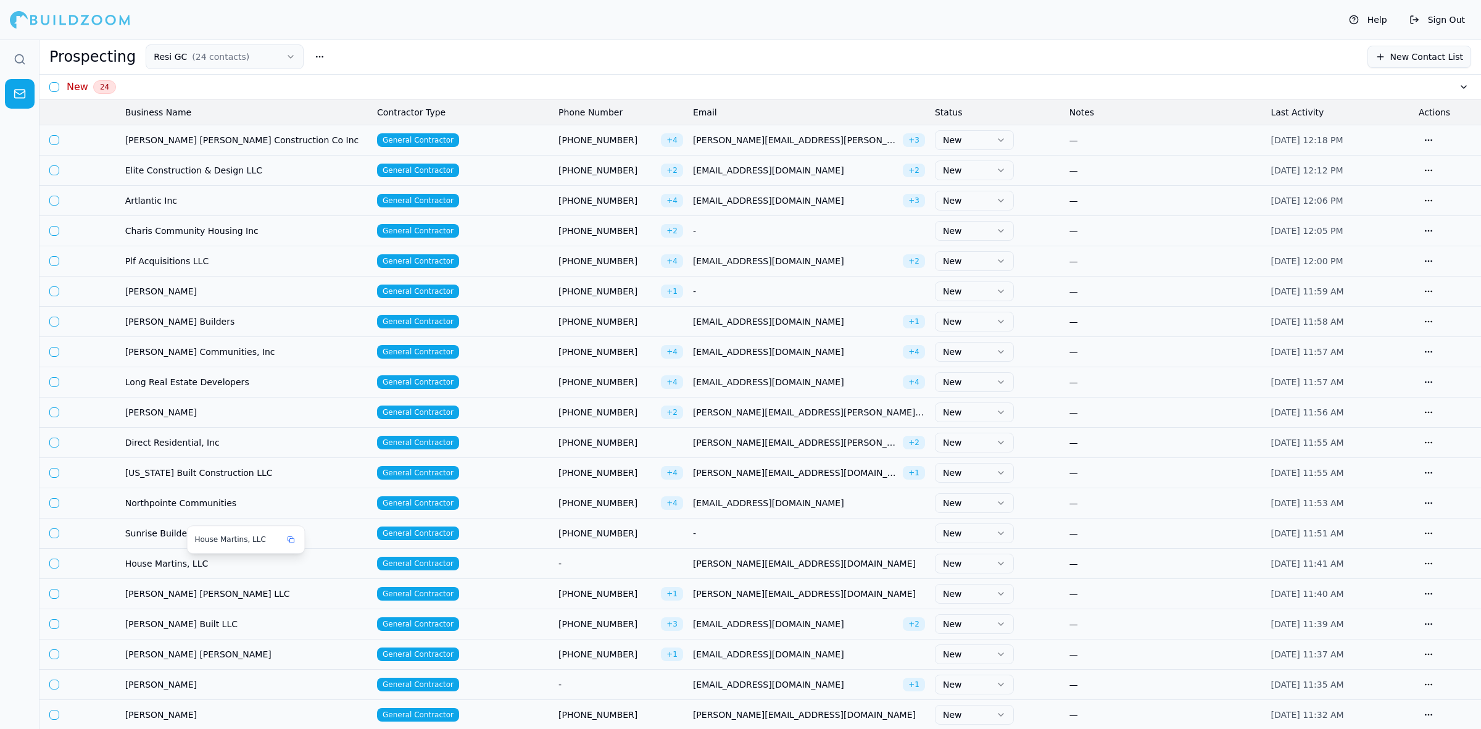
click at [162, 560] on span "House Martins, LLC" at bounding box center [246, 563] width 242 height 12
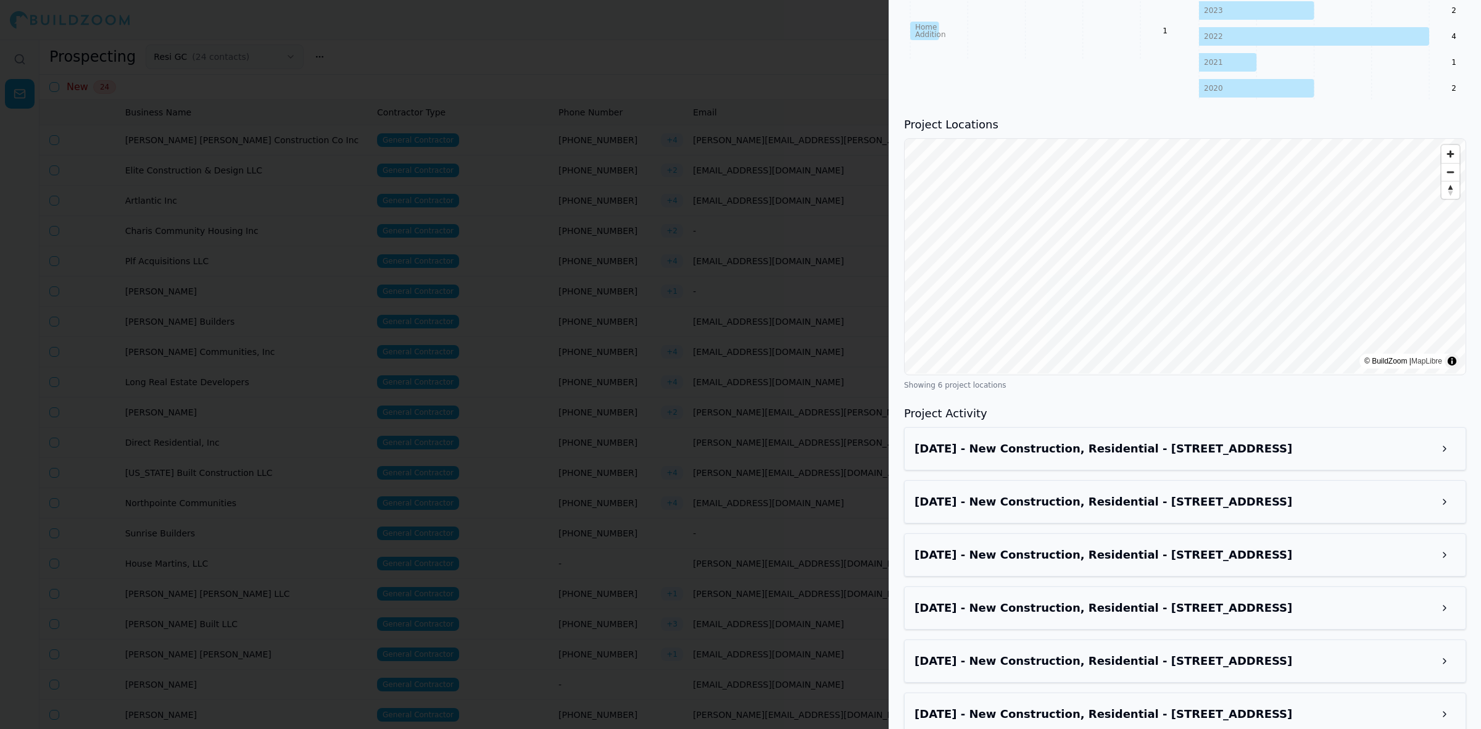
scroll to position [674, 0]
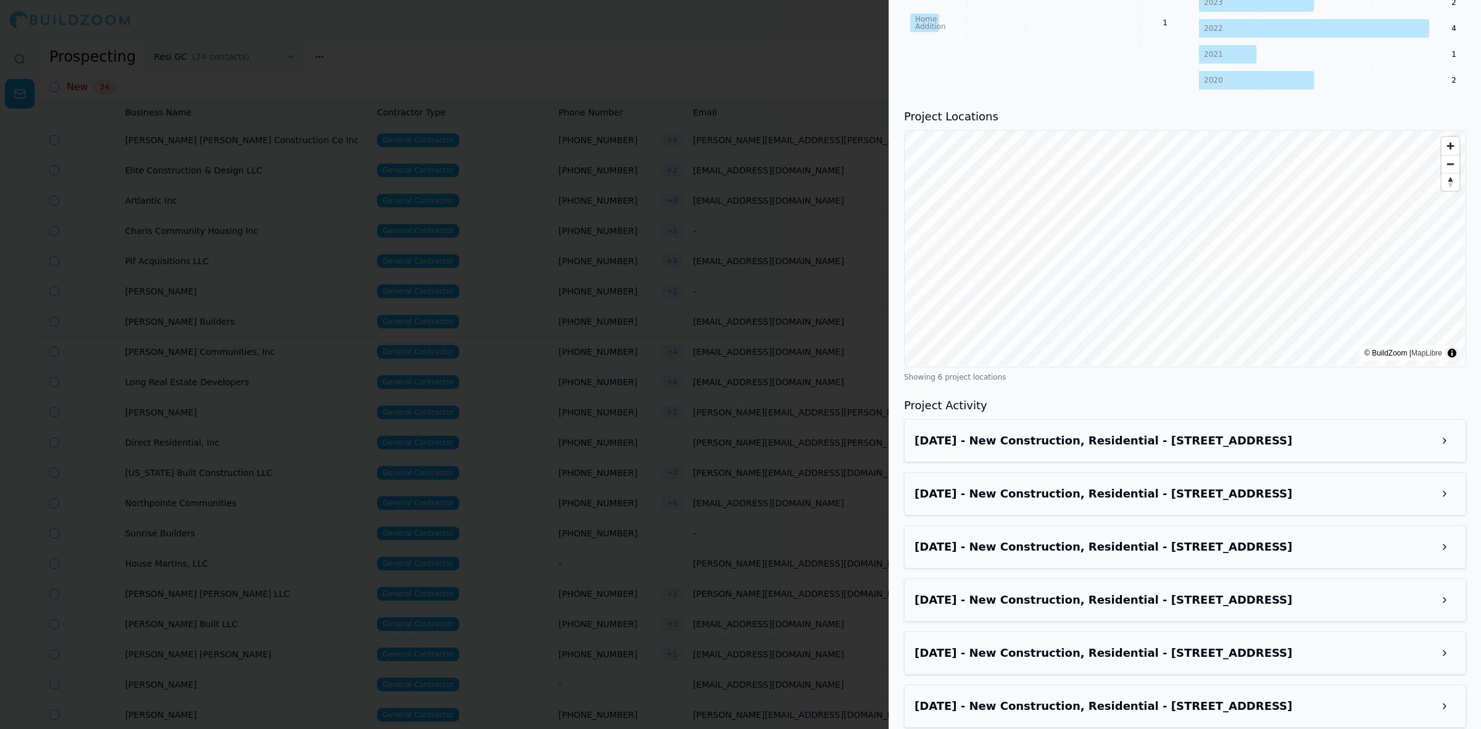
click at [1300, 644] on h3 "[DATE] - New Construction, Residential - [STREET_ADDRESS]" at bounding box center [1173, 652] width 519 height 17
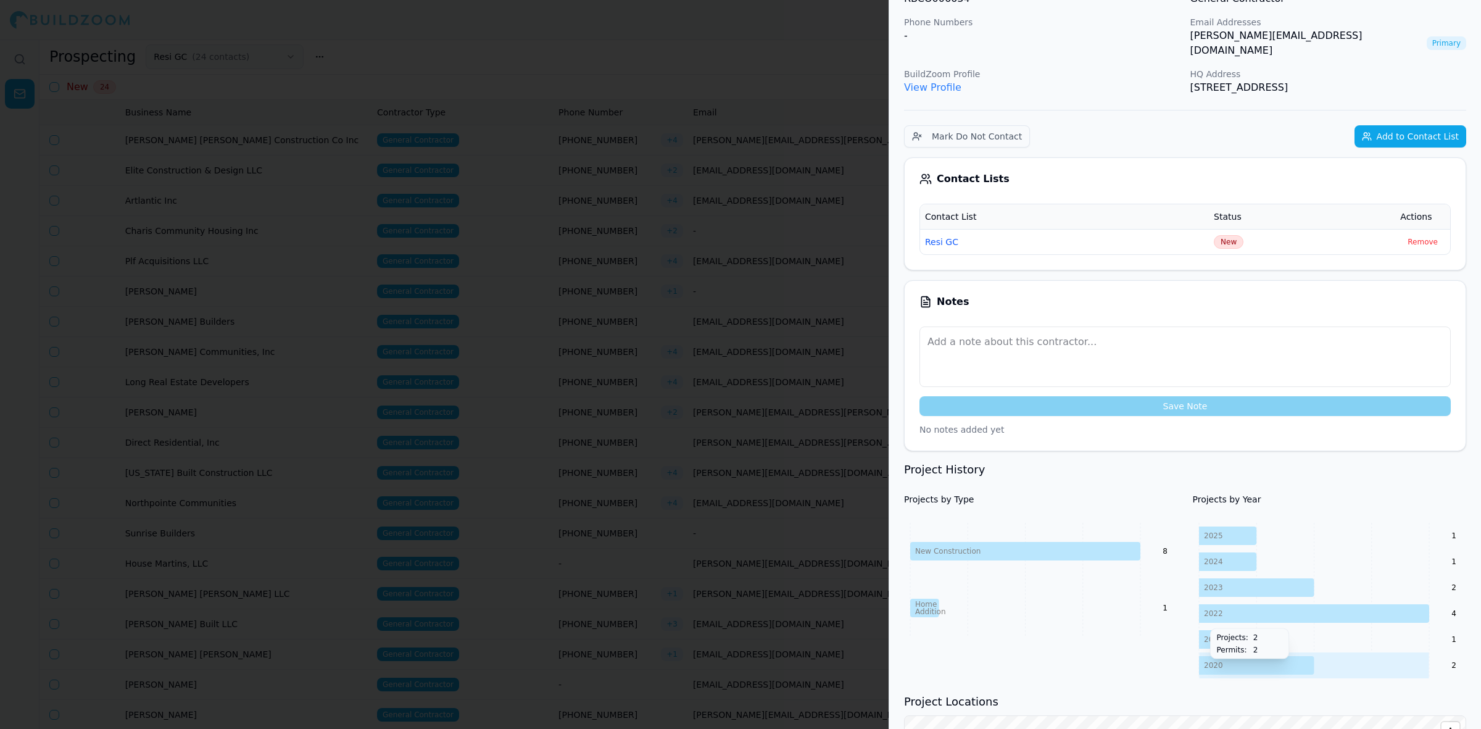
scroll to position [0, 0]
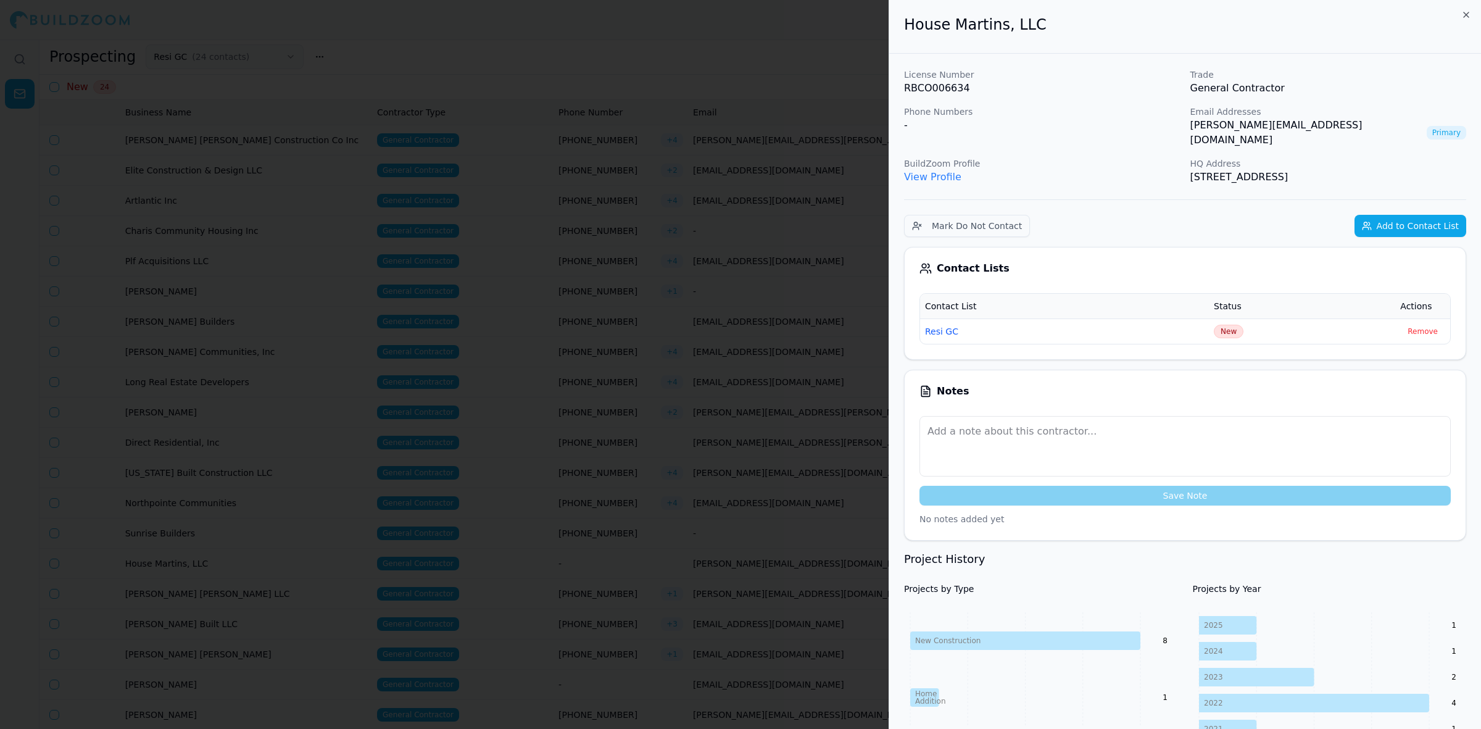
click at [1123, 170] on p "View Profile" at bounding box center [1042, 177] width 276 height 15
click at [418, 384] on div at bounding box center [740, 364] width 1481 height 729
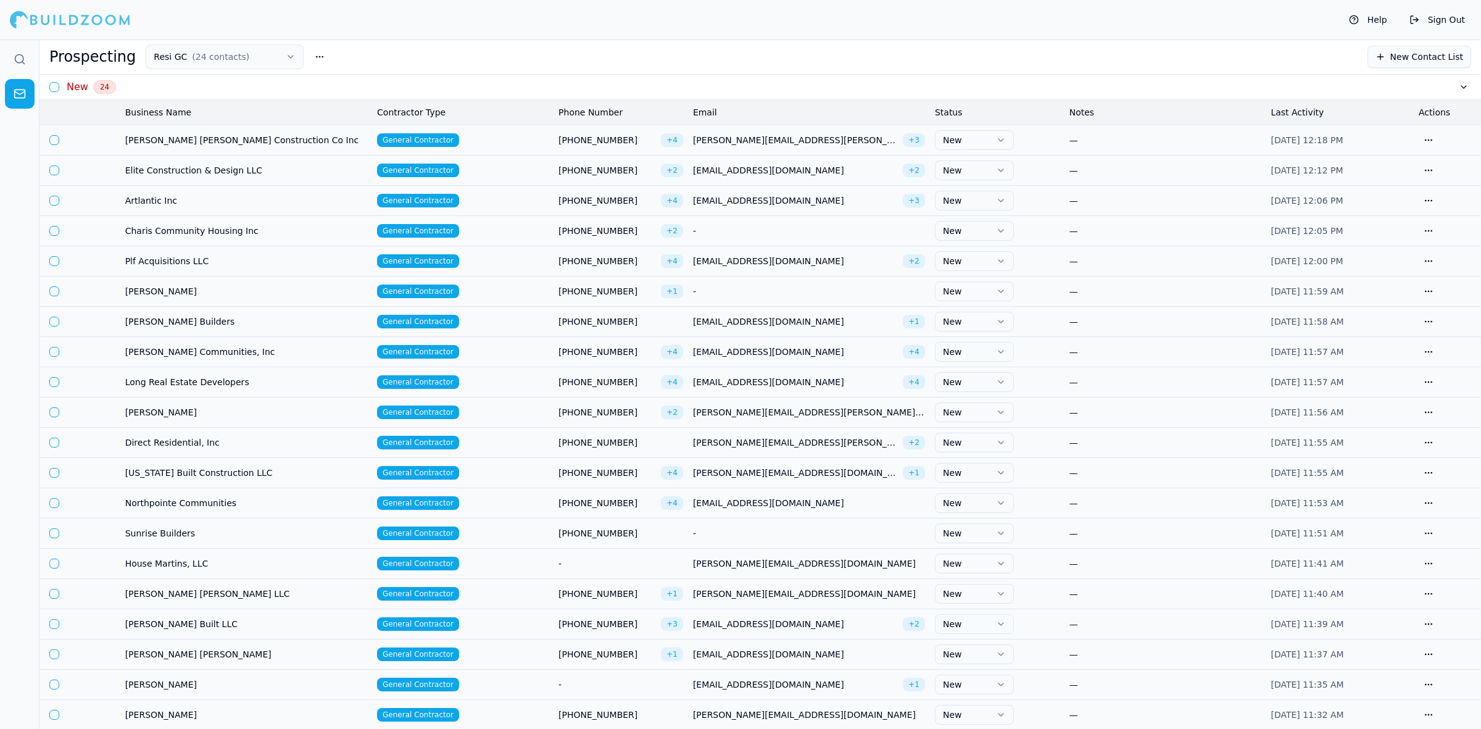
click at [187, 227] on span "Charis Community Housing Inc" at bounding box center [246, 231] width 242 height 12
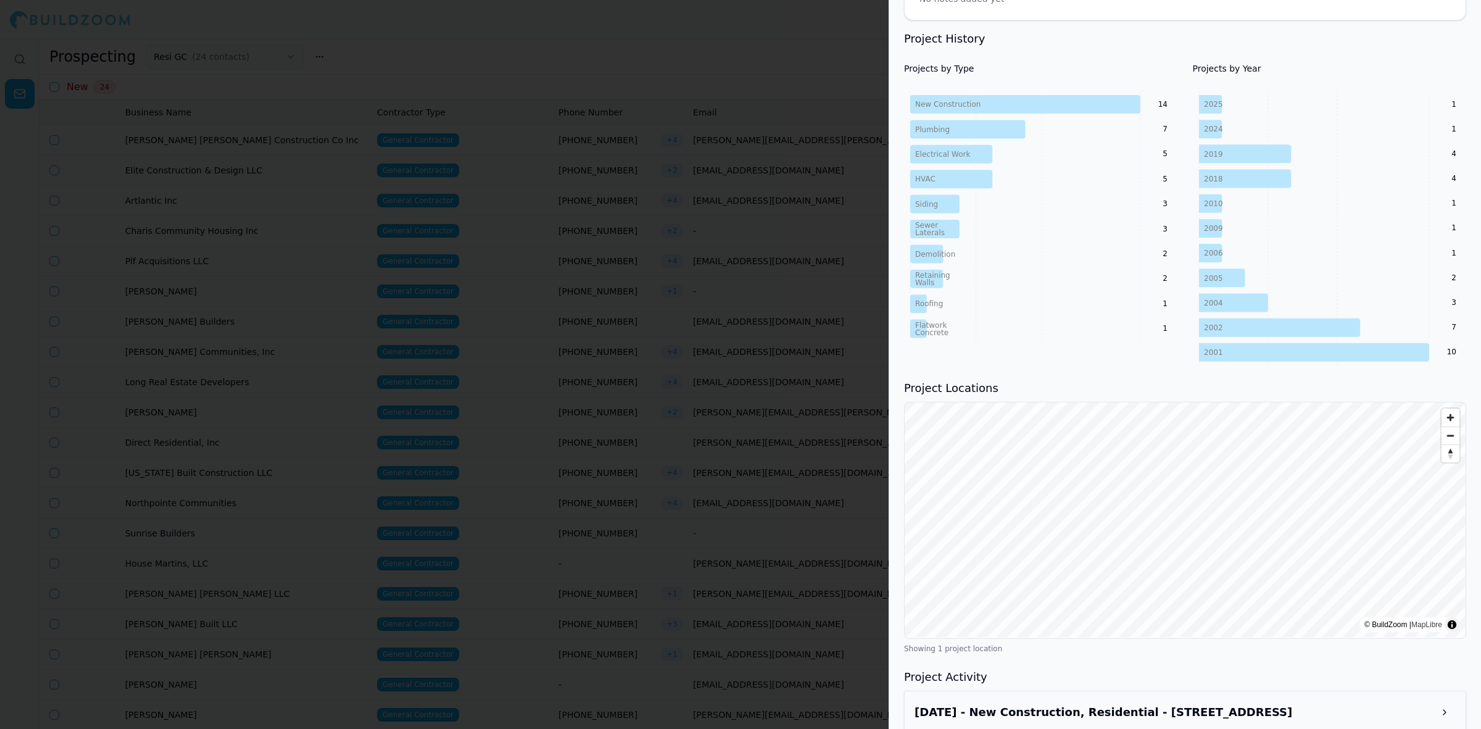
scroll to position [559, 0]
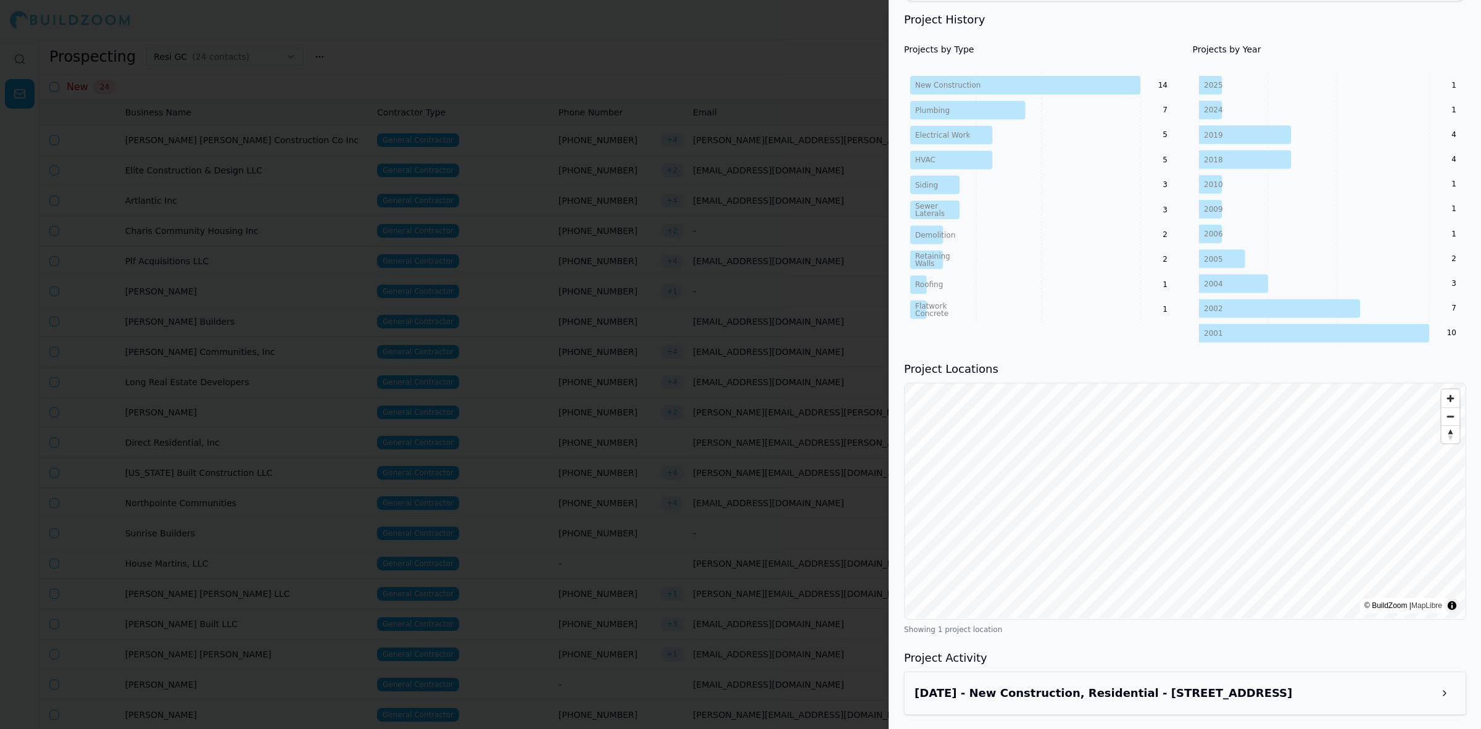
click at [1087, 695] on h3 "[DATE] - New Construction, Residential - [STREET_ADDRESS]" at bounding box center [1173, 692] width 519 height 17
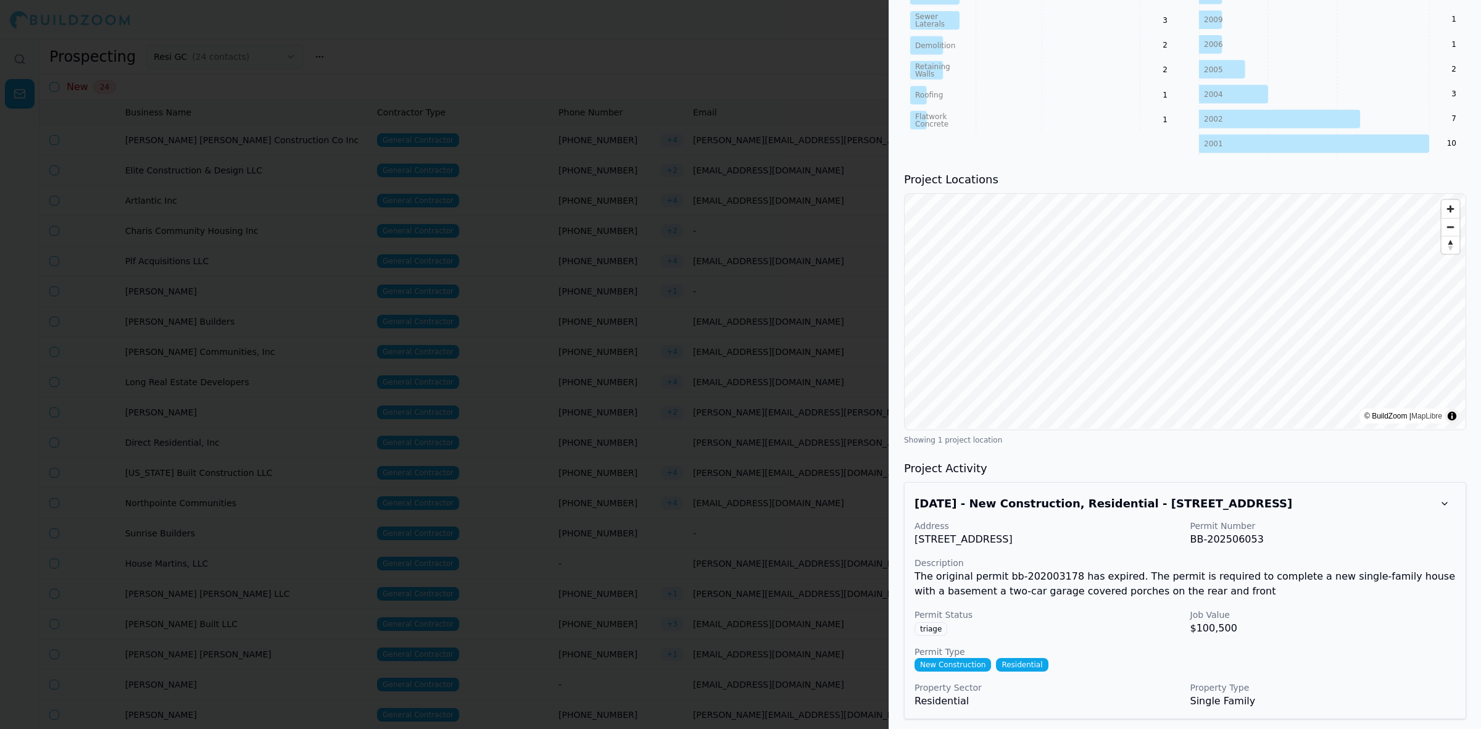
scroll to position [754, 0]
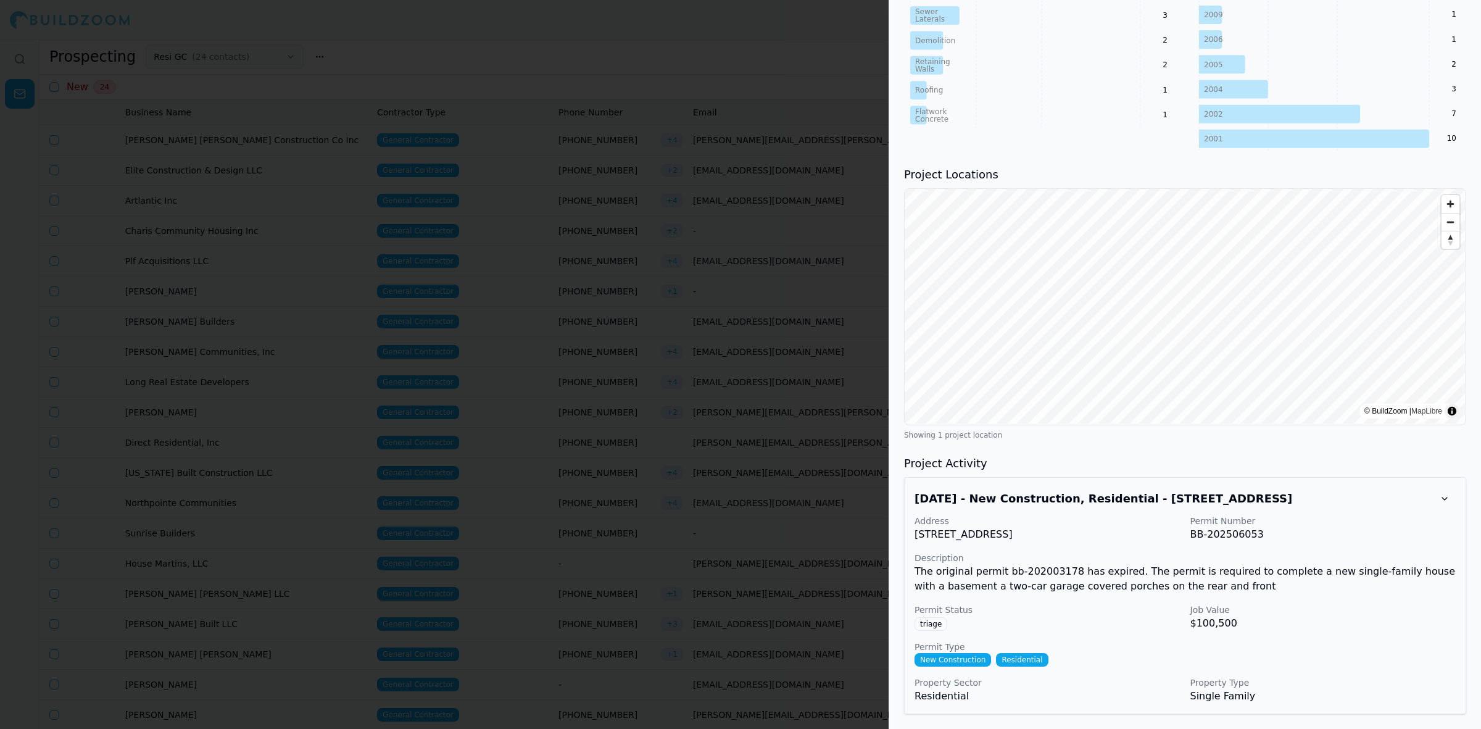
click at [687, 500] on div at bounding box center [740, 364] width 1481 height 729
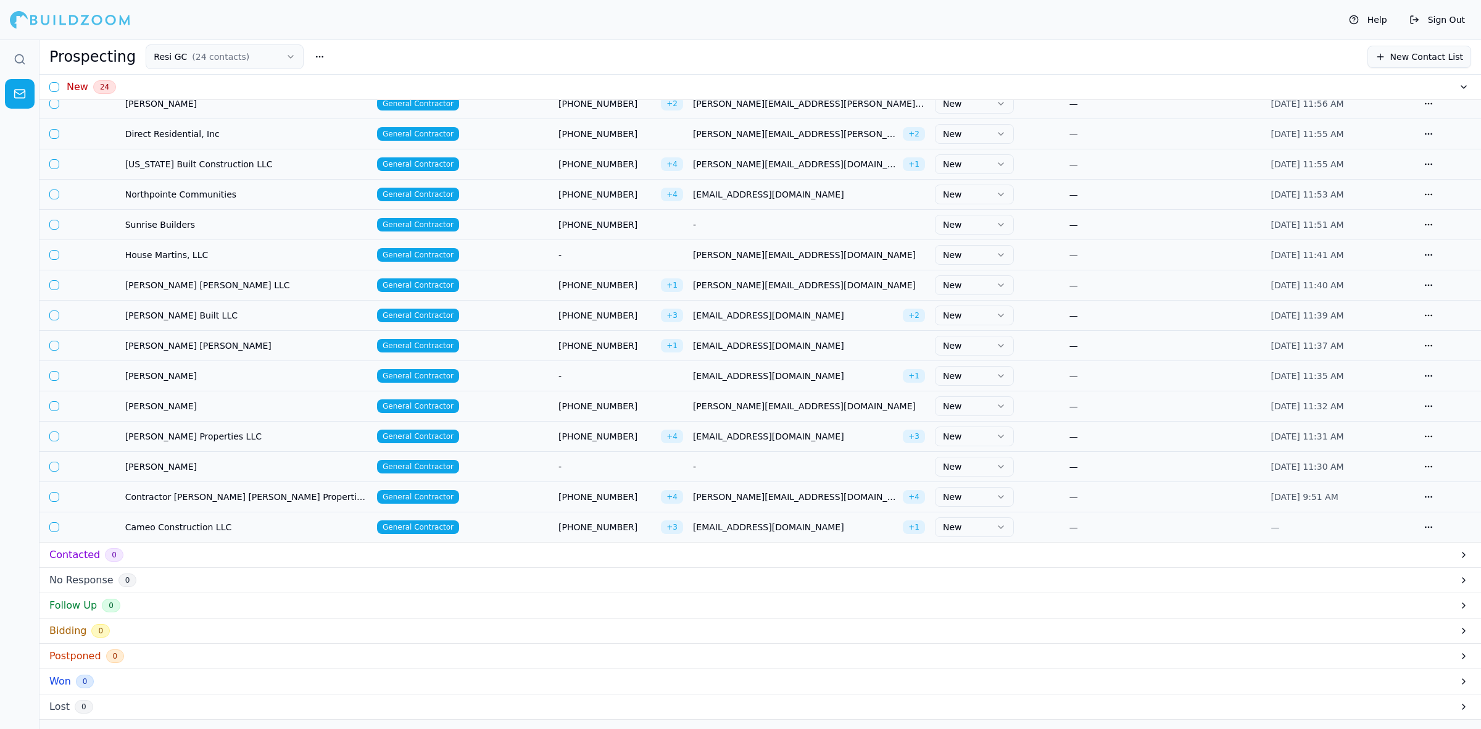
scroll to position [323, 0]
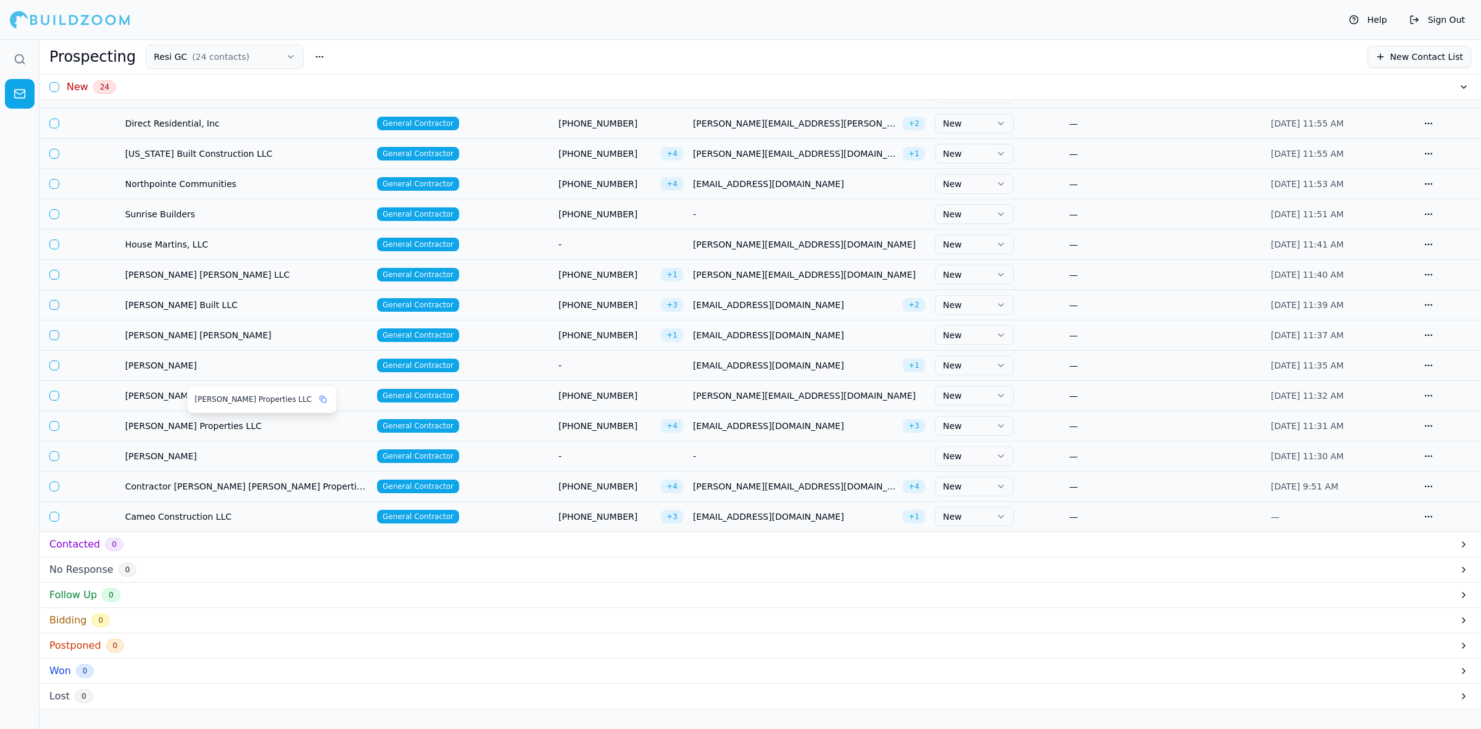
click at [183, 420] on span "[PERSON_NAME] Properties LLC" at bounding box center [246, 426] width 242 height 12
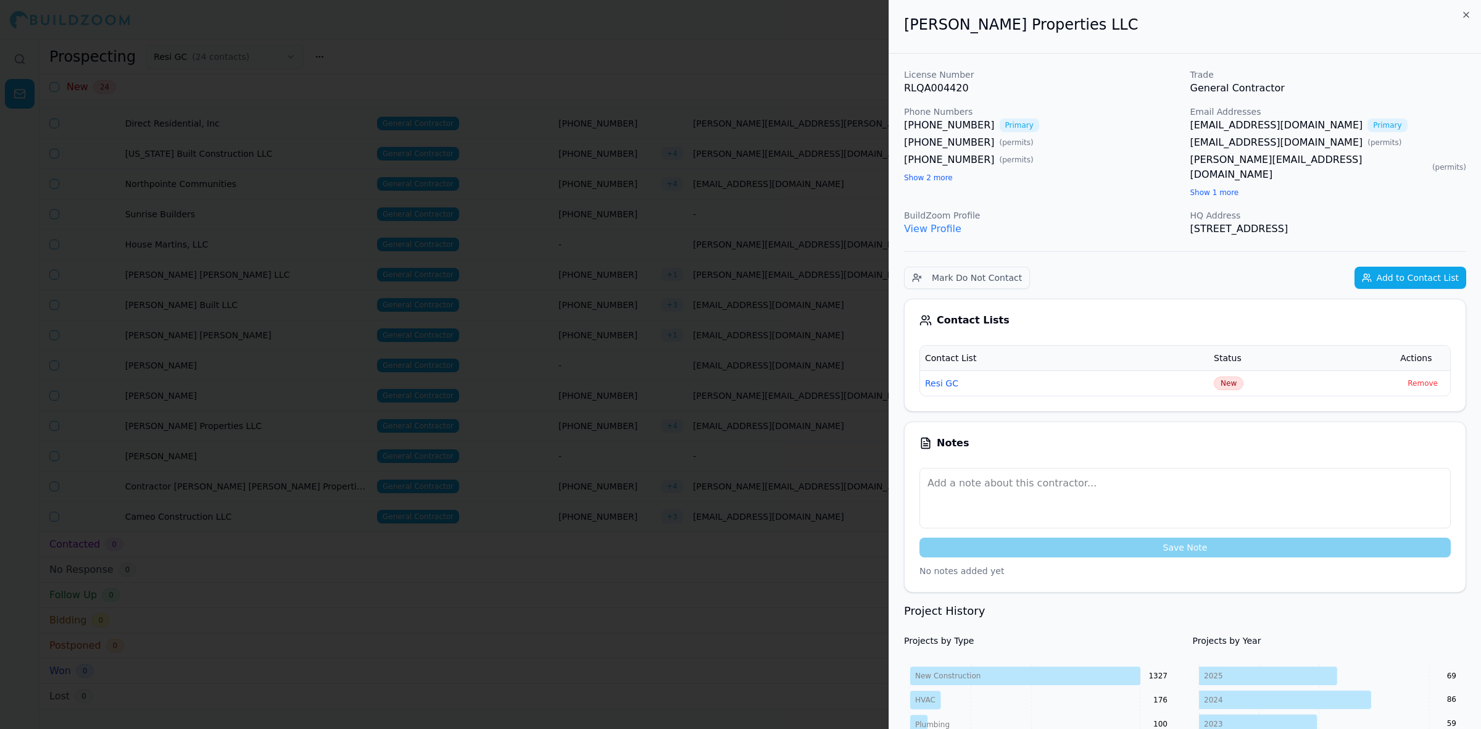
click at [1203, 188] on button "Show 1 more" at bounding box center [1214, 193] width 49 height 10
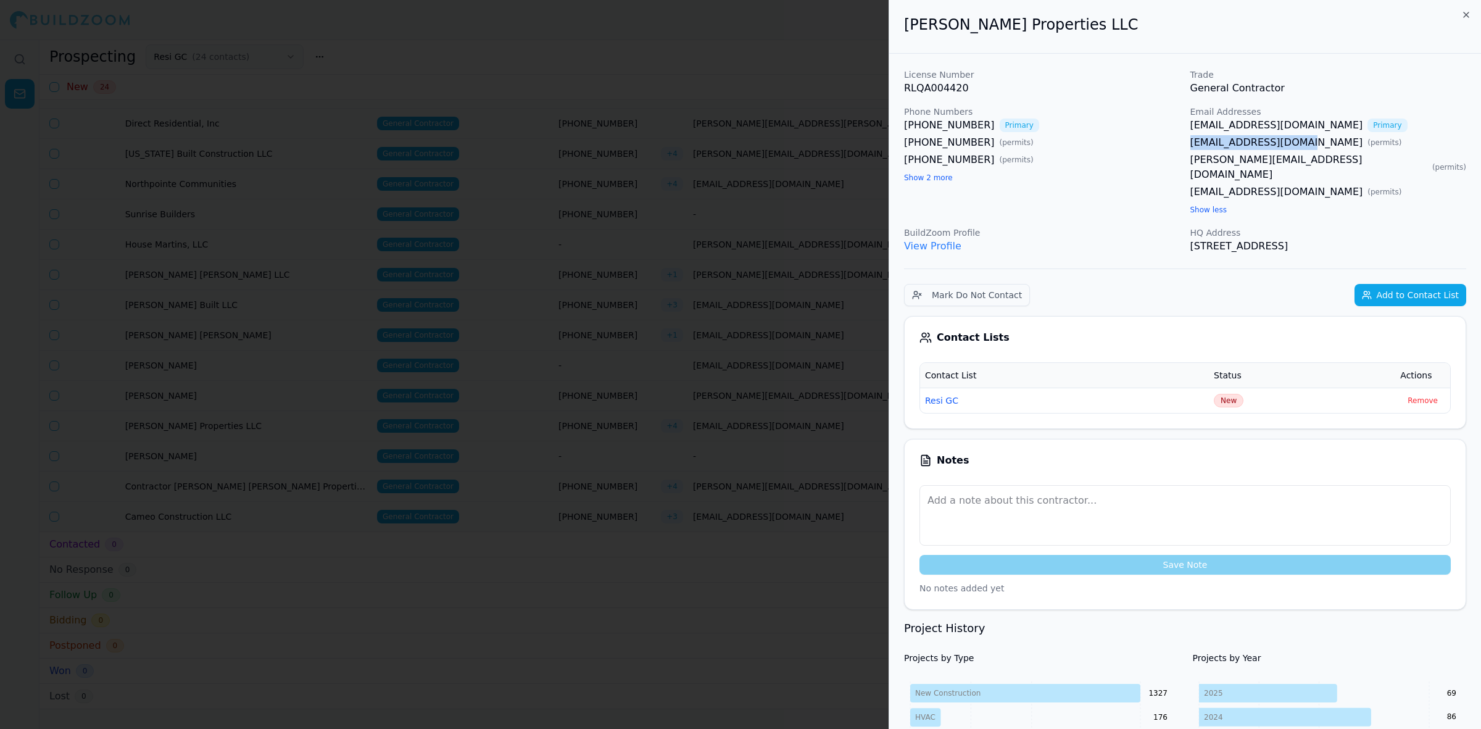
drag, startPoint x: 1186, startPoint y: 142, endPoint x: 1309, endPoint y: 144, distance: 122.2
click at [1309, 144] on div "License Number RLQA004420 Trade General Contractor Phone Numbers [PHONE_NUMBER]…" at bounding box center [1185, 160] width 562 height 185
copy link "[EMAIL_ADDRESS][DOMAIN_NAME]"
drag, startPoint x: 1185, startPoint y: 160, endPoint x: 1324, endPoint y: 160, distance: 138.8
click at [1324, 160] on div "License Number RLQA004420 Trade General Contractor Phone Numbers [PHONE_NUMBER]…" at bounding box center [1185, 160] width 562 height 185
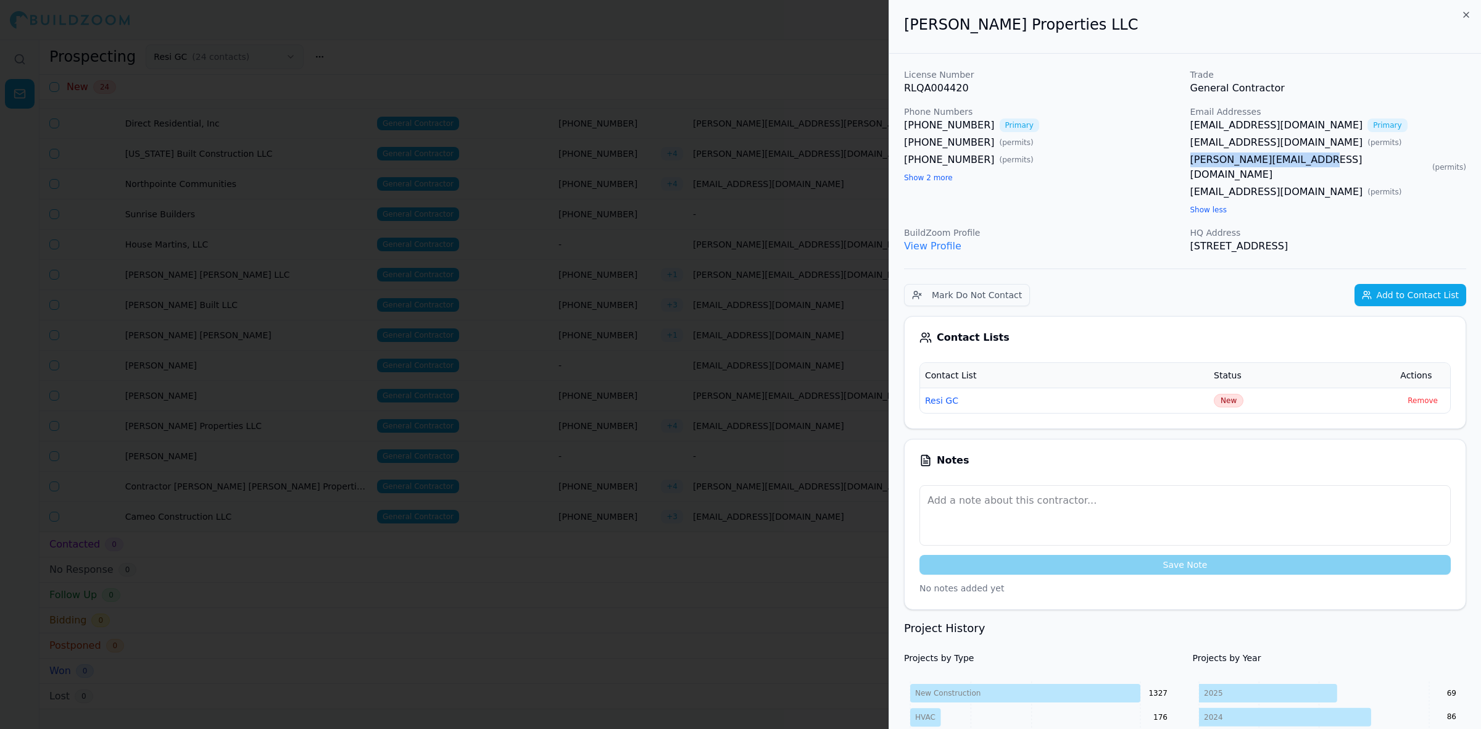
copy link "[PERSON_NAME][EMAIL_ADDRESS][DOMAIN_NAME]"
drag, startPoint x: 1188, startPoint y: 178, endPoint x: 1299, endPoint y: 178, distance: 111.0
click at [1299, 178] on div "License Number RLQA004420 Trade General Contractor Phone Numbers [PHONE_NUMBER]…" at bounding box center [1185, 160] width 562 height 185
copy link "[EMAIL_ADDRESS][DOMAIN_NAME]"
click at [600, 366] on div at bounding box center [740, 364] width 1481 height 729
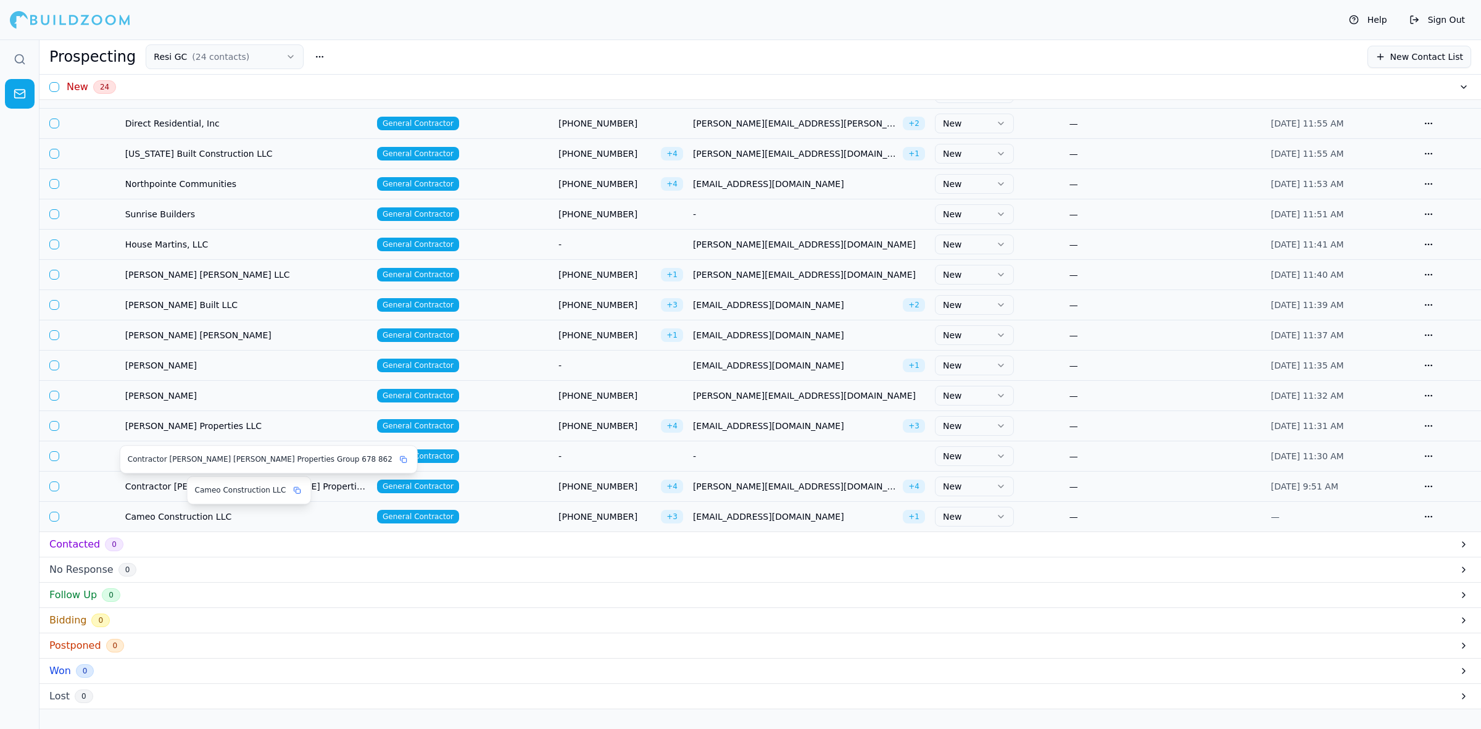
click at [307, 483] on span "Contractor [PERSON_NAME] [PERSON_NAME] Properties Group 678 862" at bounding box center [246, 486] width 242 height 12
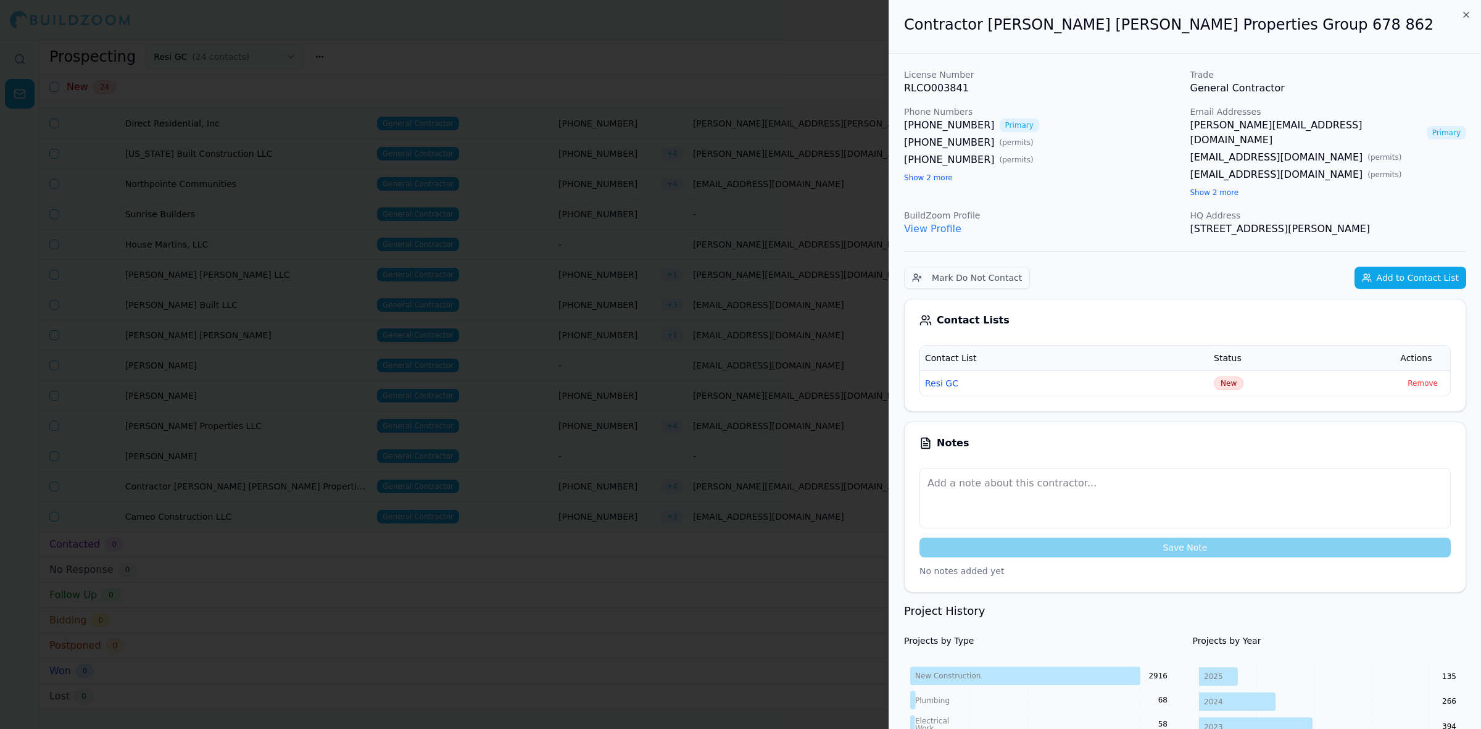
click at [1215, 188] on button "Show 2 more" at bounding box center [1214, 193] width 49 height 10
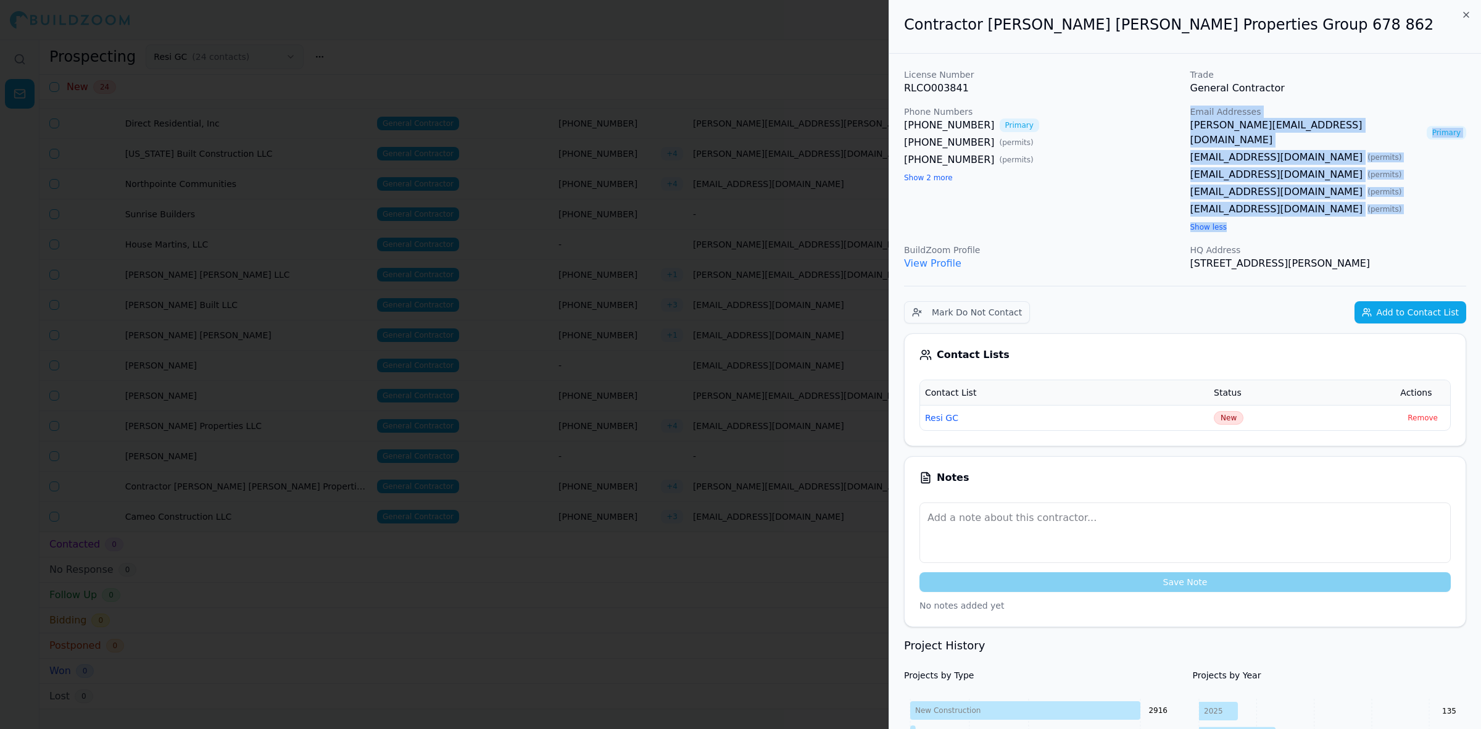
drag, startPoint x: 1183, startPoint y: 194, endPoint x: 1313, endPoint y: 198, distance: 129.6
click at [1312, 202] on div "License Number RLCO003841 Trade General Contractor Phone Numbers [PHONE_NUMBER]…" at bounding box center [1185, 169] width 562 height 202
click at [1313, 202] on link "[EMAIL_ADDRESS][DOMAIN_NAME]" at bounding box center [1276, 209] width 173 height 15
click at [1328, 202] on div "[EMAIL_ADDRESS][DOMAIN_NAME] ( permits )" at bounding box center [1328, 209] width 276 height 15
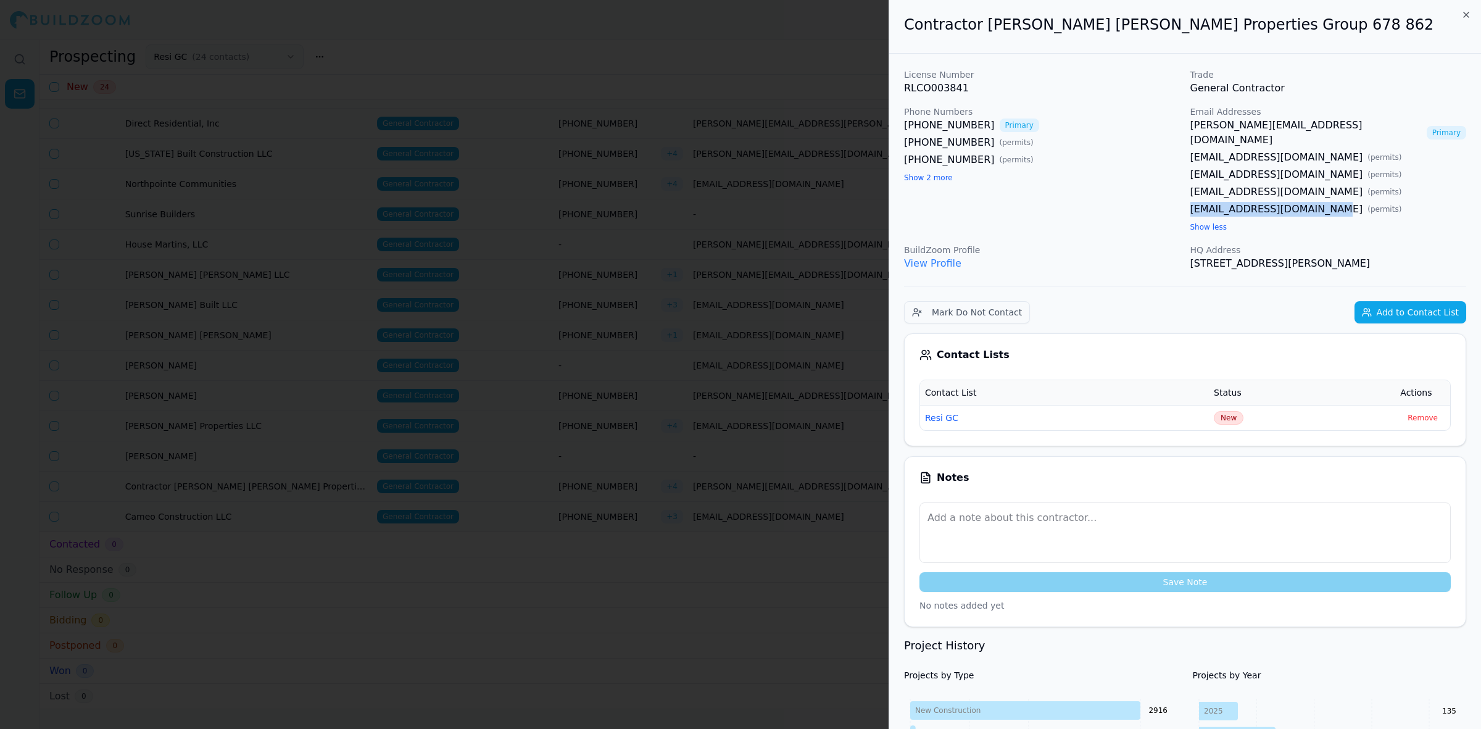
drag, startPoint x: 1323, startPoint y: 194, endPoint x: 1189, endPoint y: 198, distance: 134.5
click at [1190, 202] on div "[EMAIL_ADDRESS][DOMAIN_NAME] ( permits )" at bounding box center [1328, 209] width 276 height 15
copy link "[EMAIL_ADDRESS][DOMAIN_NAME]"
drag, startPoint x: 1185, startPoint y: 177, endPoint x: 1312, endPoint y: 174, distance: 126.5
click at [1312, 174] on div "License Number RLCO003841 Trade General Contractor Phone Numbers [PHONE_NUMBER]…" at bounding box center [1185, 169] width 562 height 202
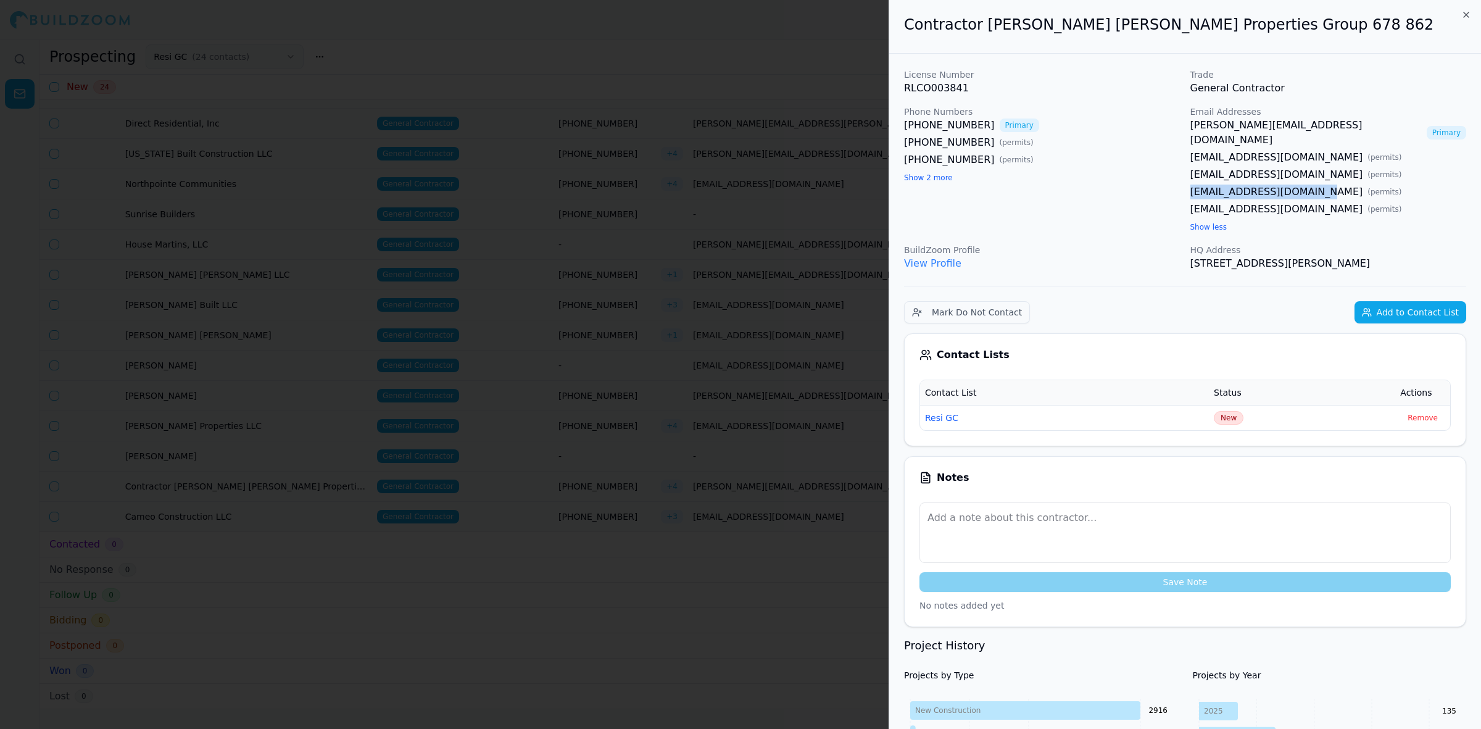
copy link "[EMAIL_ADDRESS][DOMAIN_NAME]"
click at [1197, 202] on link "[EMAIL_ADDRESS][DOMAIN_NAME]" at bounding box center [1276, 209] width 173 height 15
drag, startPoint x: 1197, startPoint y: 190, endPoint x: 1244, endPoint y: 196, distance: 47.3
click at [1244, 202] on link "[EMAIL_ADDRESS][DOMAIN_NAME]" at bounding box center [1276, 209] width 173 height 15
click at [1262, 167] on link "[EMAIL_ADDRESS][DOMAIN_NAME]" at bounding box center [1276, 174] width 173 height 15
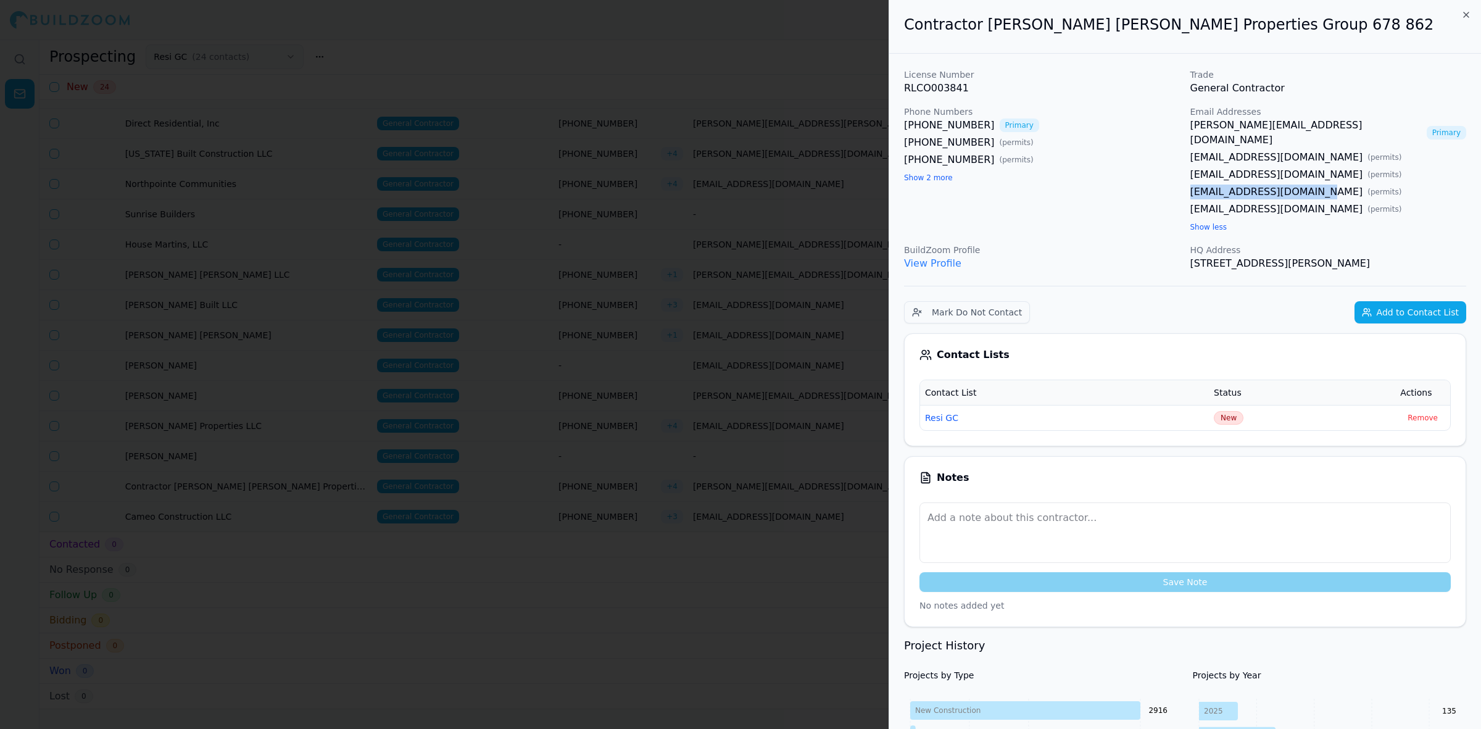
drag, startPoint x: 1222, startPoint y: 165, endPoint x: 1201, endPoint y: 160, distance: 22.0
click at [1222, 167] on link "[EMAIL_ADDRESS][DOMAIN_NAME]" at bounding box center [1276, 174] width 173 height 15
click at [1173, 155] on div "[PHONE_NUMBER] ( permits )" at bounding box center [1042, 159] width 276 height 15
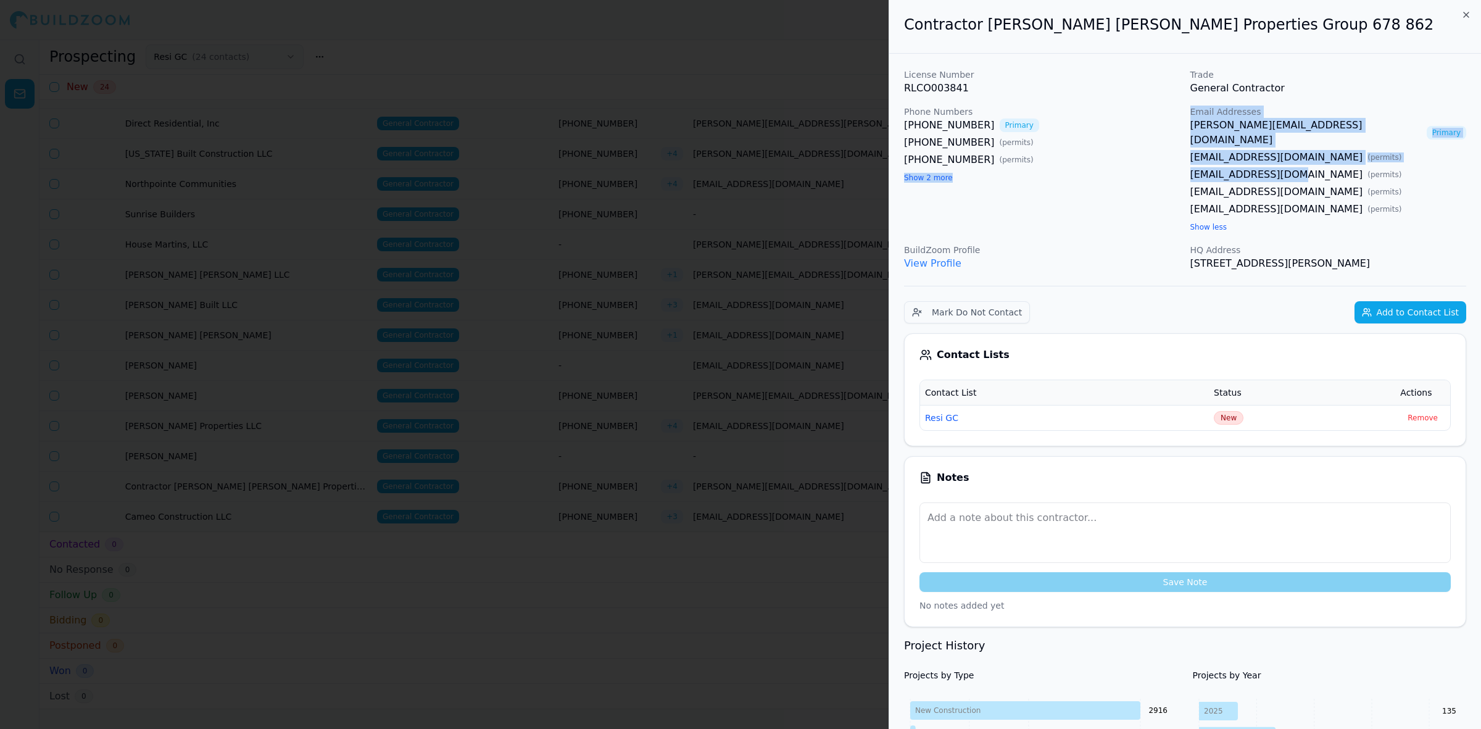
drag, startPoint x: 1182, startPoint y: 159, endPoint x: 1300, endPoint y: 164, distance: 117.9
click at [1299, 164] on div "License Number RLCO003841 Trade General Contractor Phone Numbers [PHONE_NUMBER]…" at bounding box center [1185, 169] width 562 height 202
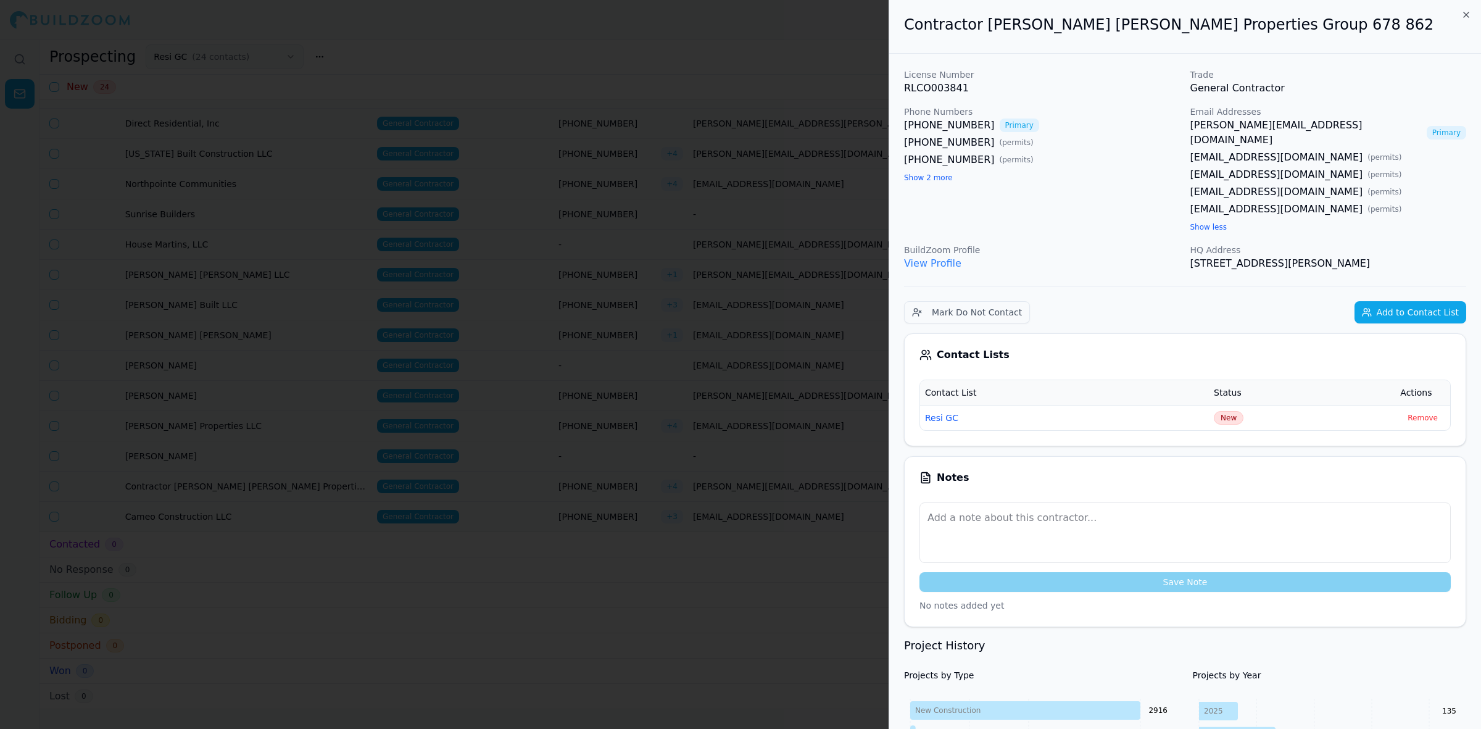
click at [1325, 167] on div "[EMAIL_ADDRESS][DOMAIN_NAME] ( permits )" at bounding box center [1328, 174] width 276 height 15
drag, startPoint x: 1317, startPoint y: 160, endPoint x: 1188, endPoint y: 165, distance: 129.6
click at [1188, 165] on div "License Number RLCO003841 Trade General Contractor Phone Numbers [PHONE_NUMBER]…" at bounding box center [1185, 169] width 562 height 202
copy link "[EMAIL_ADDRESS][DOMAIN_NAME]"
click at [1250, 125] on link "[PERSON_NAME][EMAIL_ADDRESS][DOMAIN_NAME]" at bounding box center [1305, 133] width 231 height 30
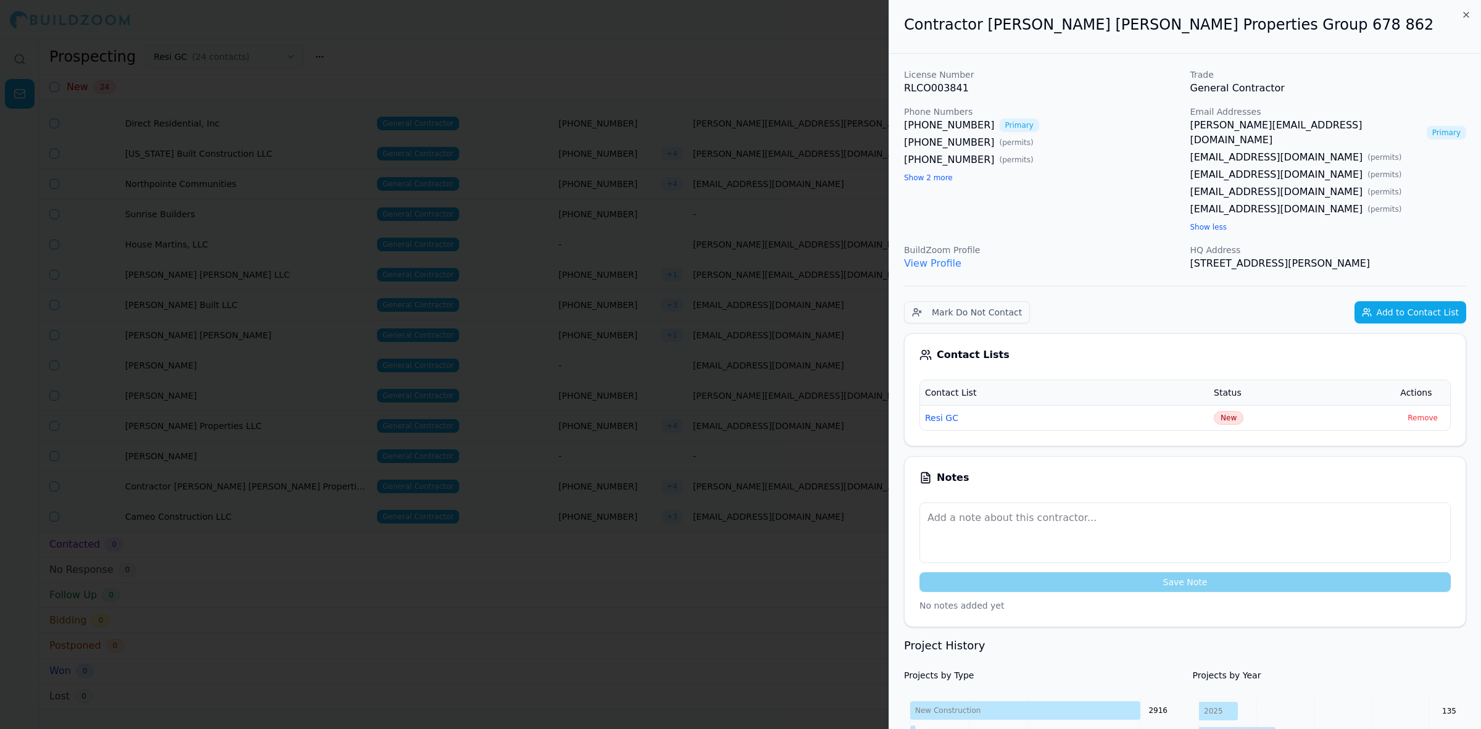
click at [602, 223] on div at bounding box center [740, 364] width 1481 height 729
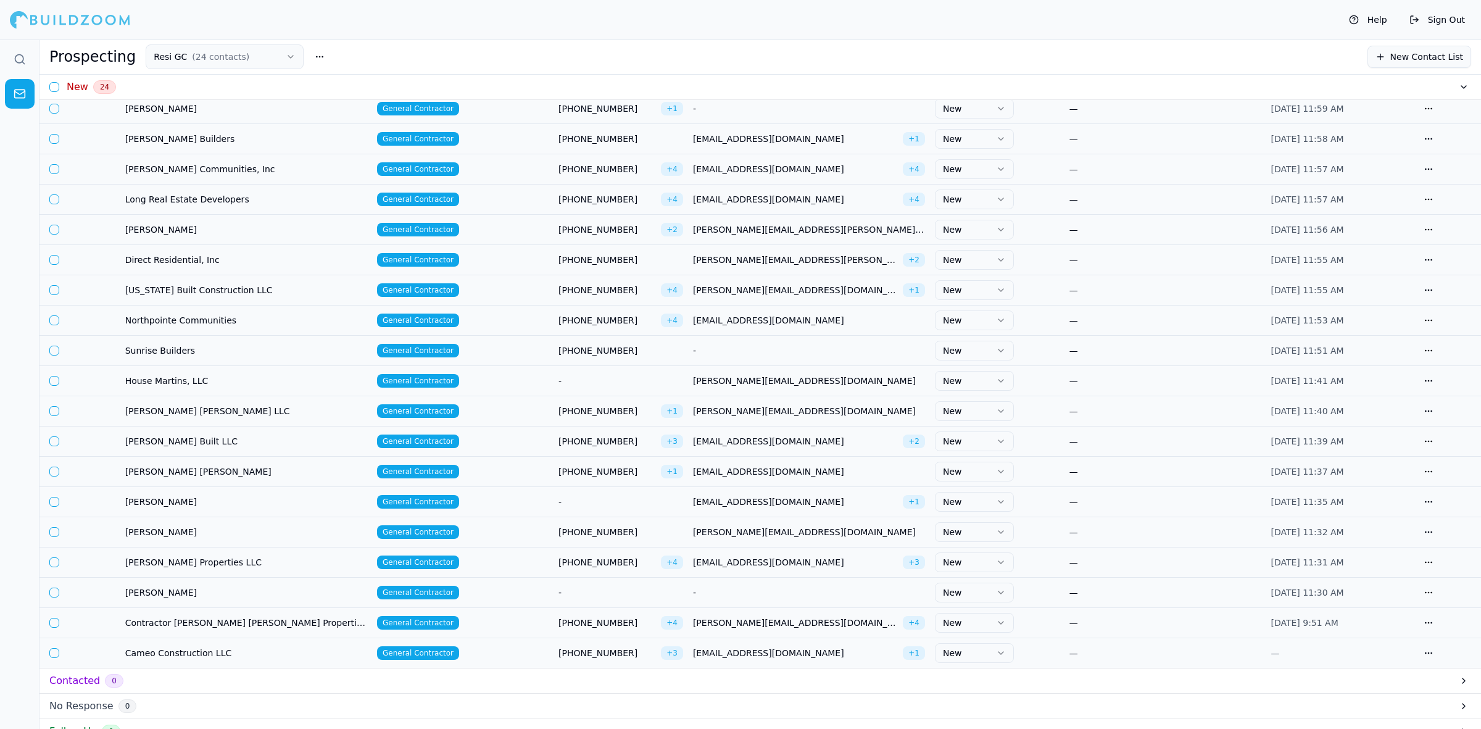
scroll to position [168, 0]
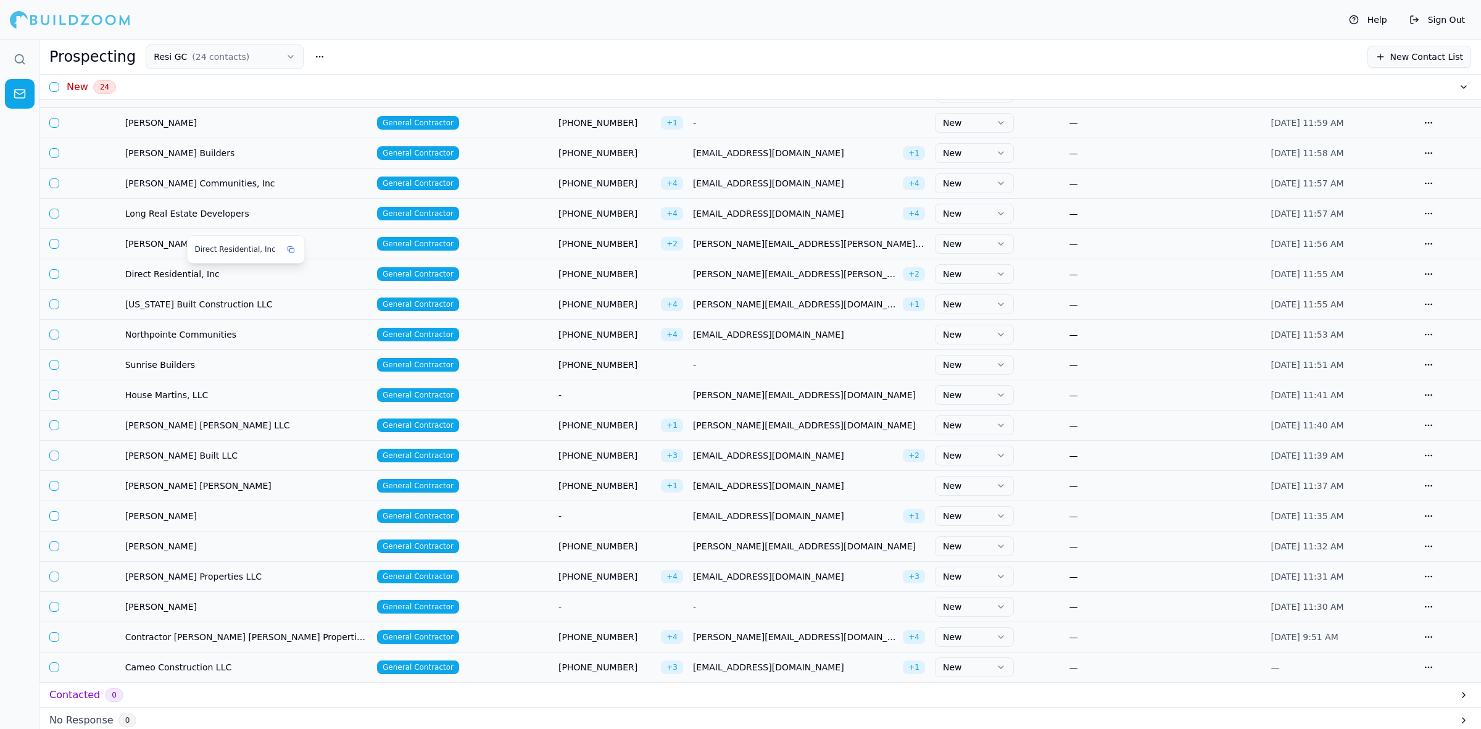
click at [185, 271] on span "Direct Residential, Inc" at bounding box center [246, 274] width 242 height 12
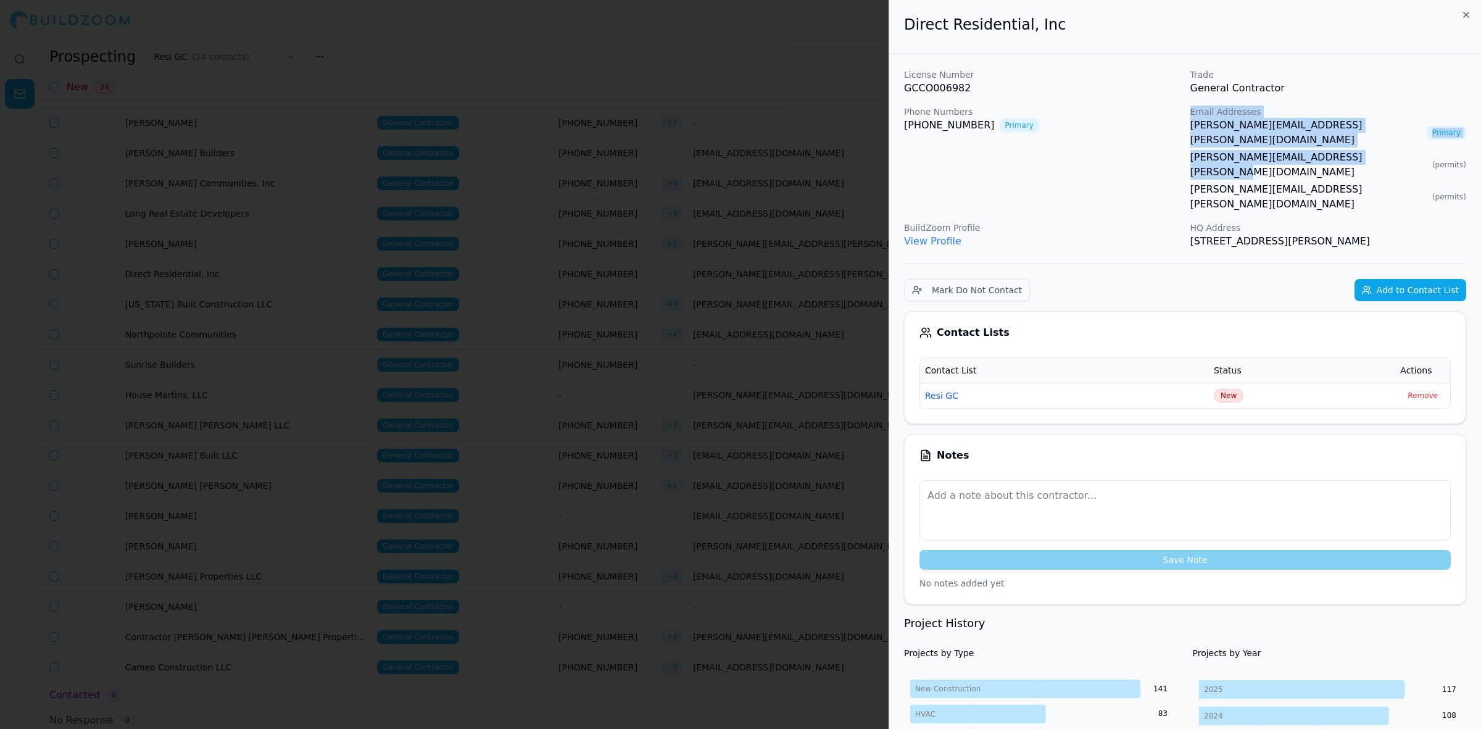
drag, startPoint x: 1177, startPoint y: 144, endPoint x: 1371, endPoint y: 145, distance: 193.7
click at [1359, 146] on div "License Number GCCO006982 Trade General Contractor Phone Numbers [PHONE_NUMBER]…" at bounding box center [1185, 158] width 562 height 180
click at [1432, 160] on span "( permits )" at bounding box center [1449, 165] width 34 height 10
drag, startPoint x: 1368, startPoint y: 143, endPoint x: 1191, endPoint y: 147, distance: 177.7
click at [1191, 150] on div "[PERSON_NAME][EMAIL_ADDRESS][PERSON_NAME][DOMAIN_NAME] ( permits )" at bounding box center [1328, 165] width 276 height 30
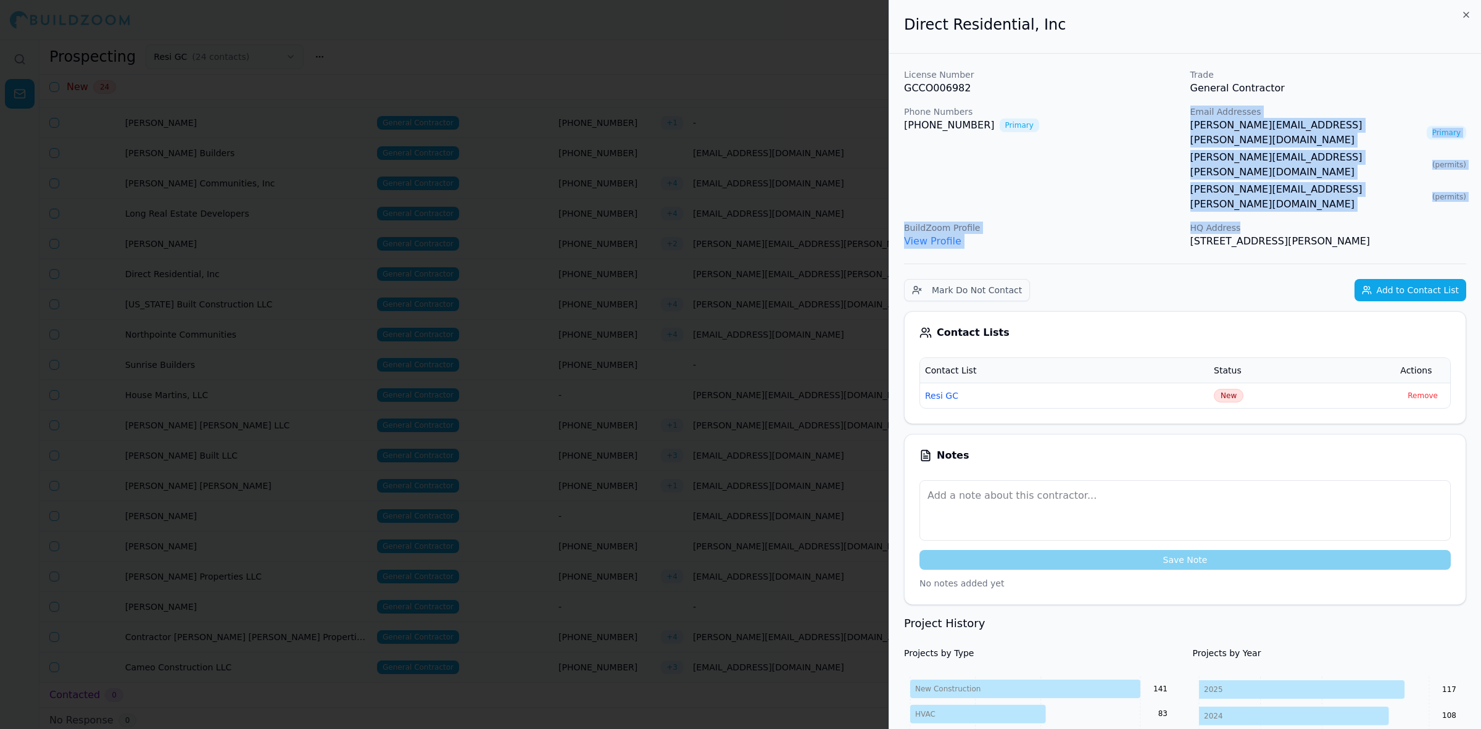
drag, startPoint x: 1173, startPoint y: 161, endPoint x: 1357, endPoint y: 167, distance: 183.9
click at [1354, 168] on div "License Number GCCO006982 Trade General Contractor Phone Numbers [PHONE_NUMBER]…" at bounding box center [1185, 158] width 562 height 180
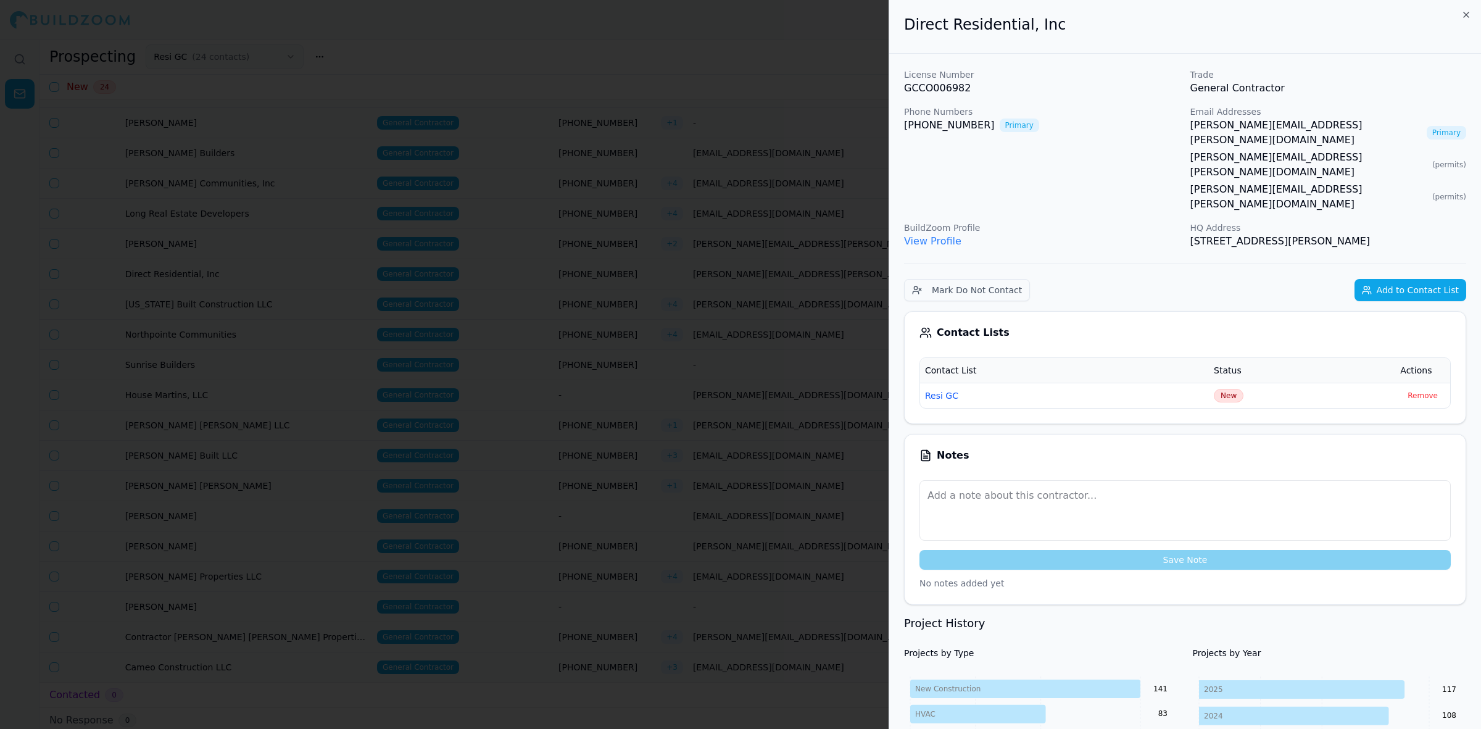
click at [1432, 192] on span "( permits )" at bounding box center [1449, 197] width 34 height 10
drag, startPoint x: 1396, startPoint y: 165, endPoint x: 1191, endPoint y: 167, distance: 205.4
click at [1191, 167] on div "License Number GCCO006982 Trade General Contractor Phone Numbers [PHONE_NUMBER]…" at bounding box center [1185, 158] width 562 height 180
copy link "[PERSON_NAME][EMAIL_ADDRESS][PERSON_NAME][DOMAIN_NAME]"
drag, startPoint x: 769, startPoint y: 75, endPoint x: 744, endPoint y: 107, distance: 40.4
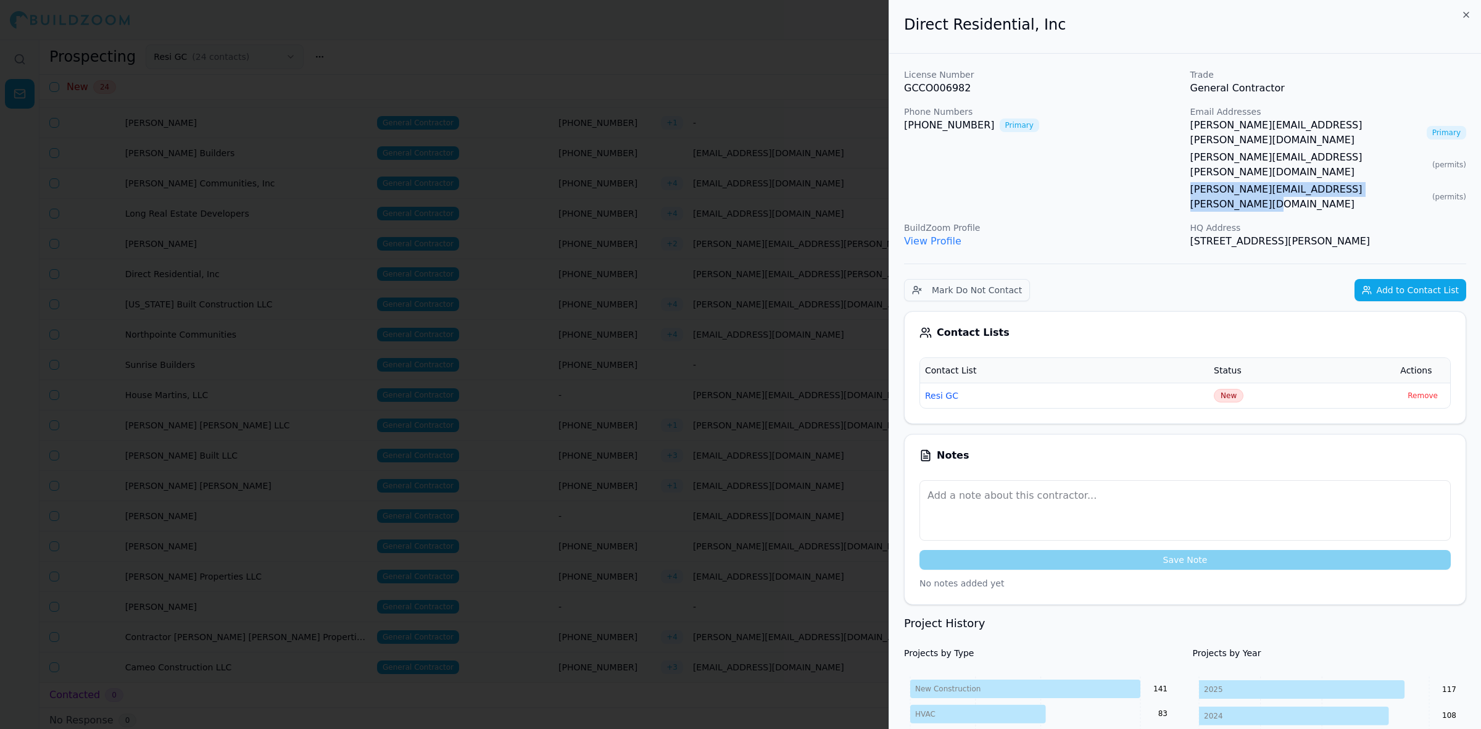
click at [769, 75] on div at bounding box center [740, 364] width 1481 height 729
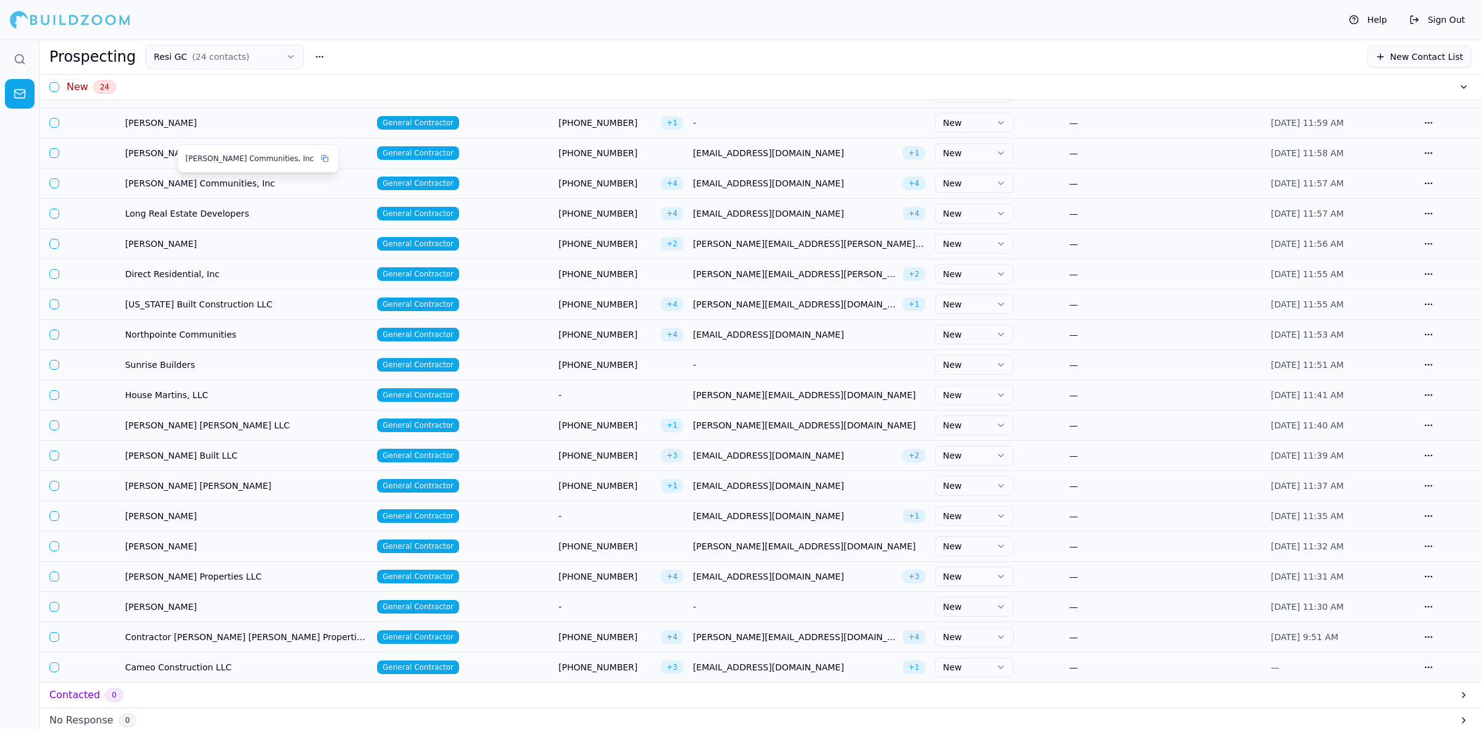
click at [159, 180] on span "[PERSON_NAME] Communities, Inc" at bounding box center [246, 183] width 242 height 12
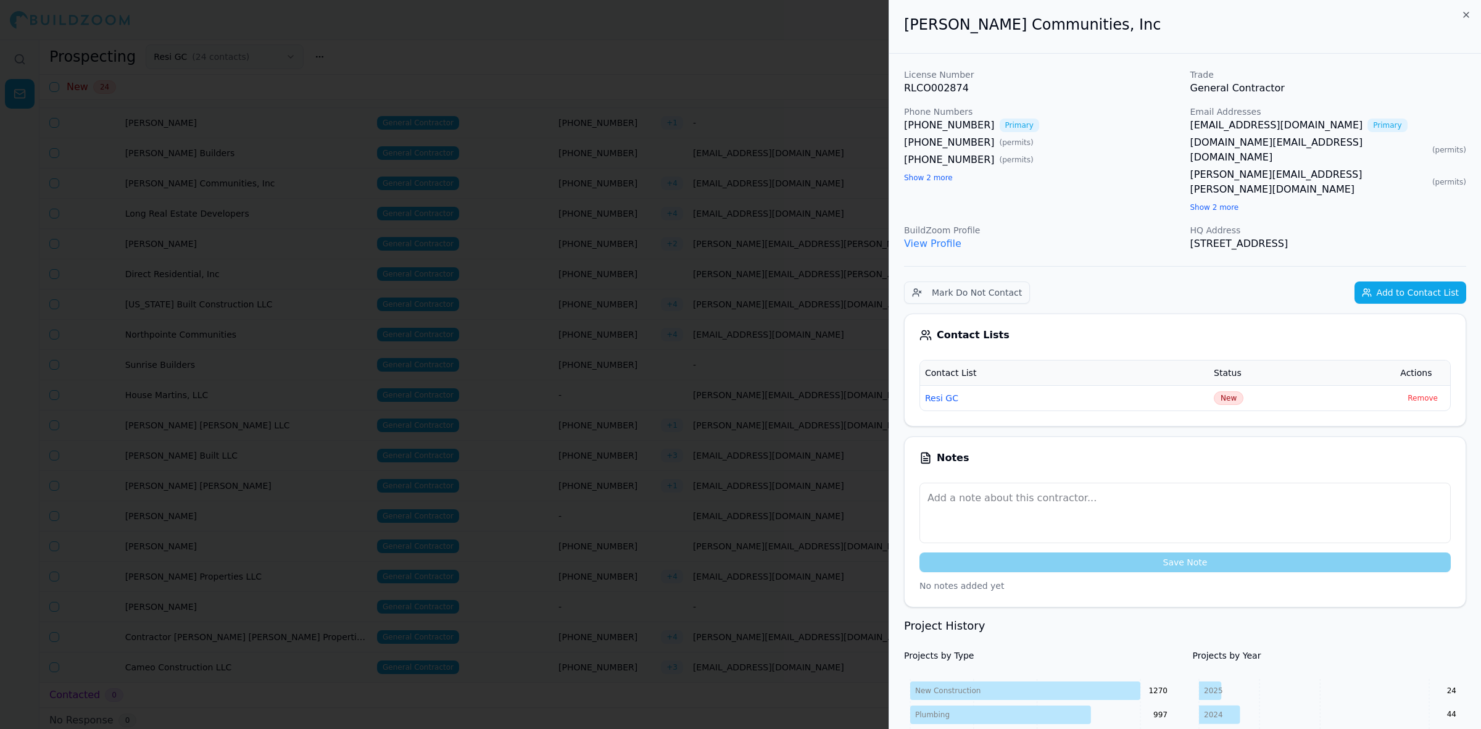
click at [1203, 202] on button "Show 2 more" at bounding box center [1214, 207] width 49 height 10
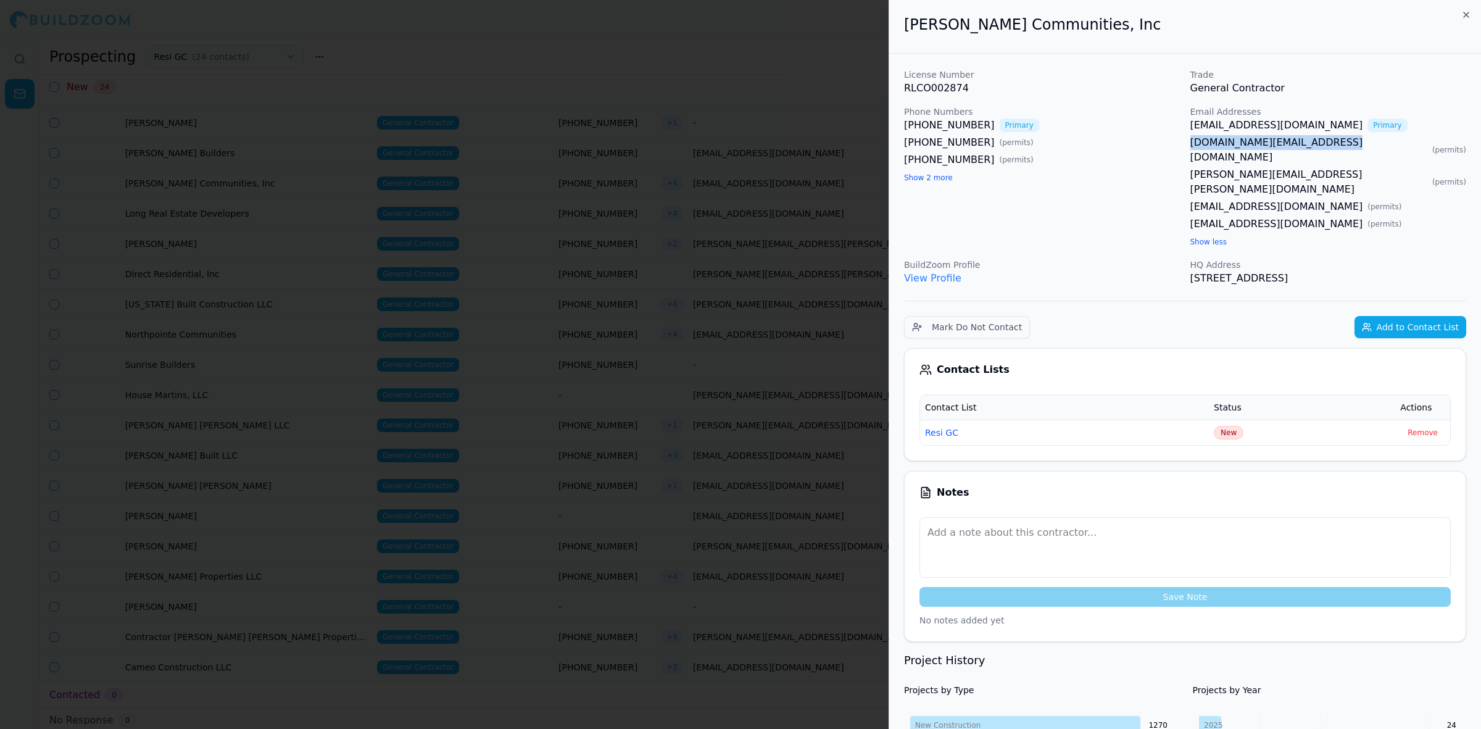
drag, startPoint x: 1188, startPoint y: 146, endPoint x: 1336, endPoint y: 143, distance: 148.1
click at [1336, 143] on div "License Number RLCO002874 Trade General Contractor Phone Numbers [PHONE_NUMBER]…" at bounding box center [1185, 176] width 562 height 217
click at [658, 57] on div at bounding box center [740, 364] width 1481 height 729
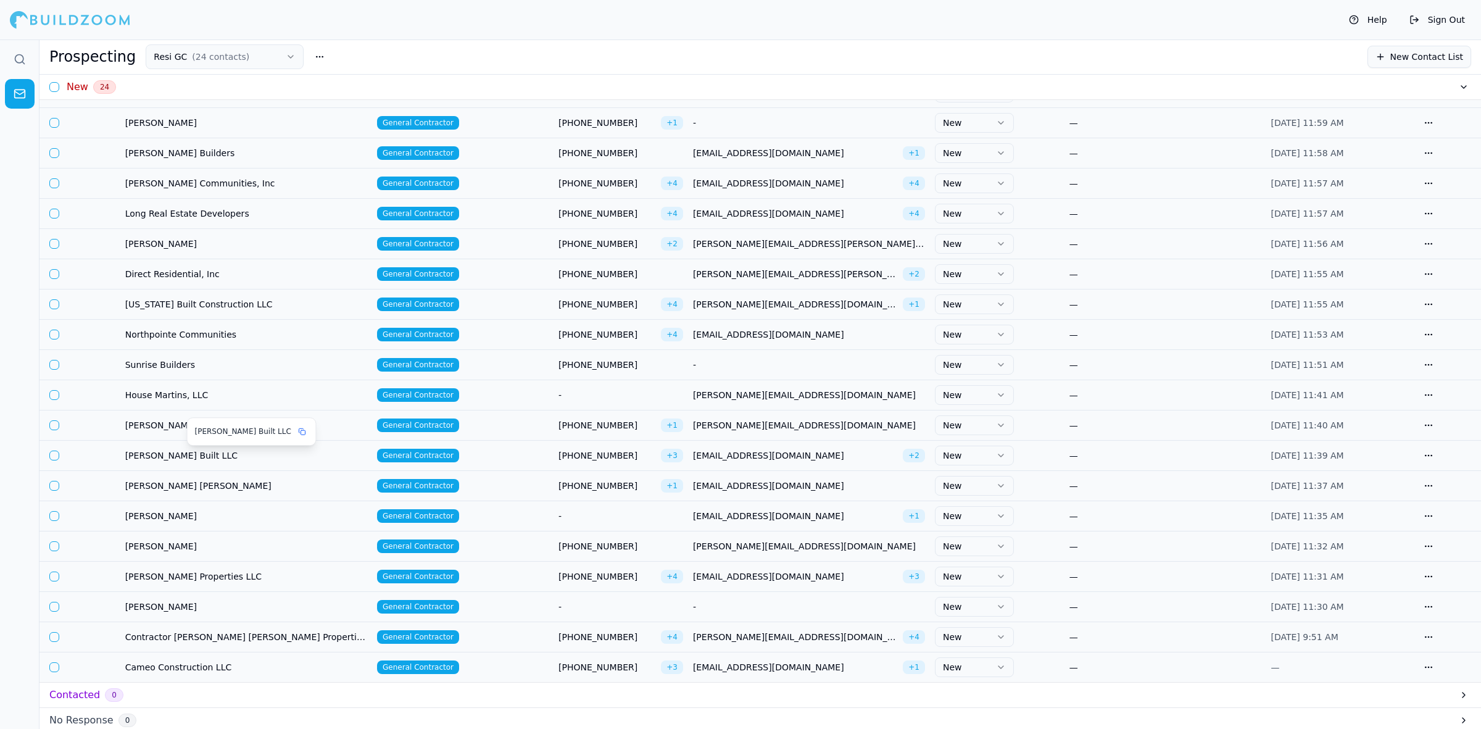
click at [160, 455] on span "[PERSON_NAME] Built LLC" at bounding box center [246, 455] width 242 height 12
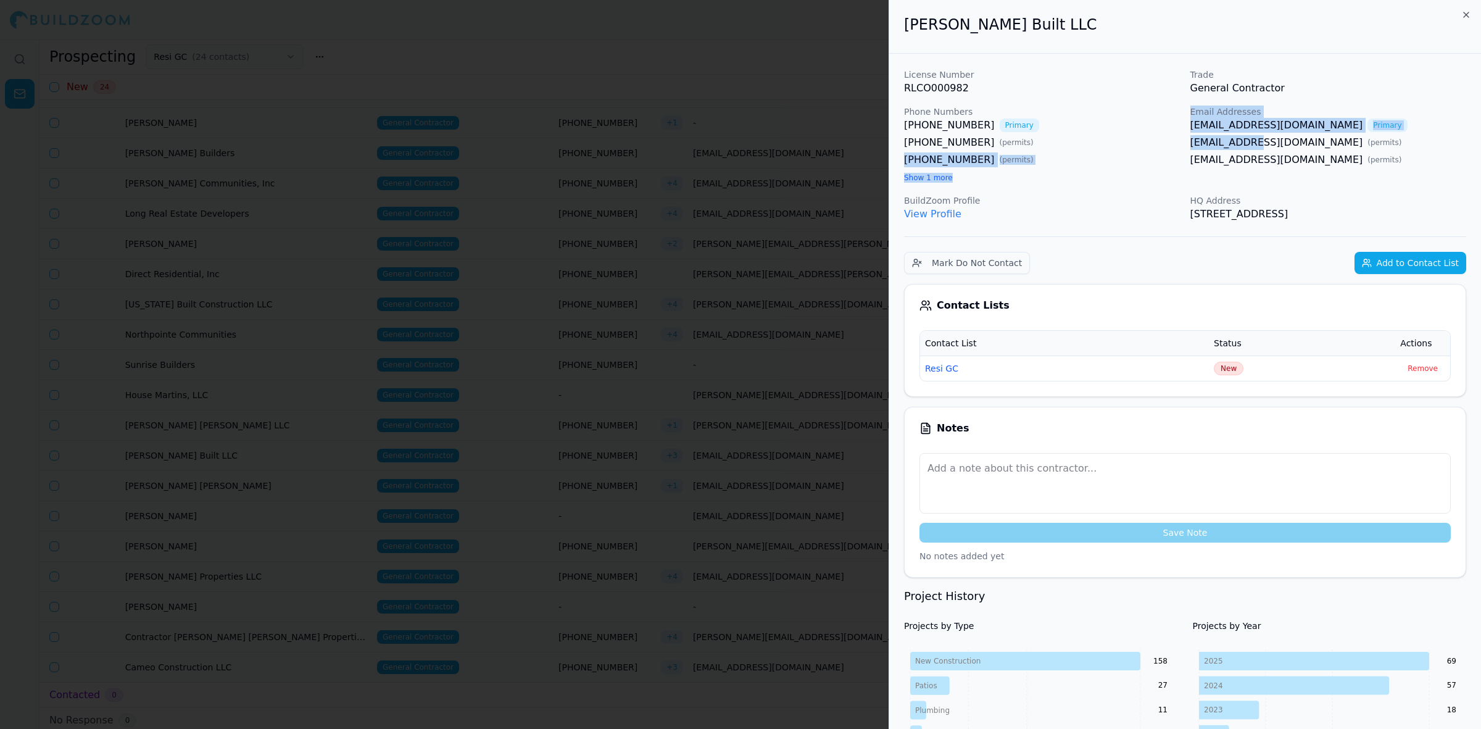
drag, startPoint x: 1180, startPoint y: 140, endPoint x: 1252, endPoint y: 144, distance: 72.3
click at [1252, 144] on div "License Number RLCO000982 Trade General Contractor Phone Numbers [PHONE_NUMBER]…" at bounding box center [1185, 144] width 562 height 153
click at [1367, 144] on span "( permits )" at bounding box center [1384, 143] width 34 height 10
drag, startPoint x: 1322, startPoint y: 144, endPoint x: 1189, endPoint y: 145, distance: 133.3
click at [1190, 145] on div "[EMAIL_ADDRESS][DOMAIN_NAME] ( permits )" at bounding box center [1328, 142] width 276 height 15
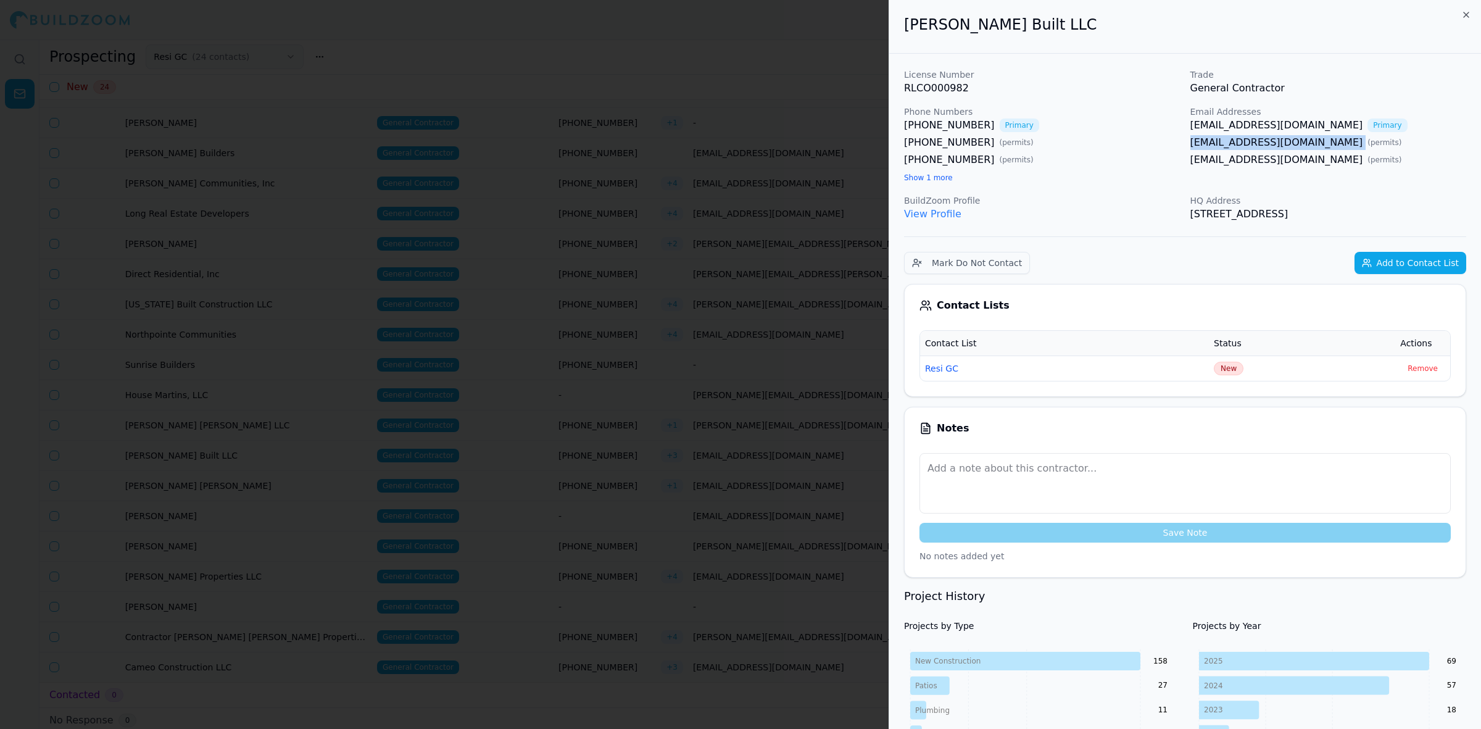
copy link "[EMAIL_ADDRESS][DOMAIN_NAME]"
click at [1365, 156] on div "[EMAIL_ADDRESS][DOMAIN_NAME] ( permits )" at bounding box center [1328, 159] width 276 height 15
drag, startPoint x: 1321, startPoint y: 161, endPoint x: 1180, endPoint y: 167, distance: 141.4
click at [1180, 167] on div "License Number RLCO000982 Trade General Contractor Phone Numbers [PHONE_NUMBER]…" at bounding box center [1185, 144] width 562 height 153
click at [1179, 163] on div "[PHONE_NUMBER] ( permits )" at bounding box center [1042, 159] width 276 height 15
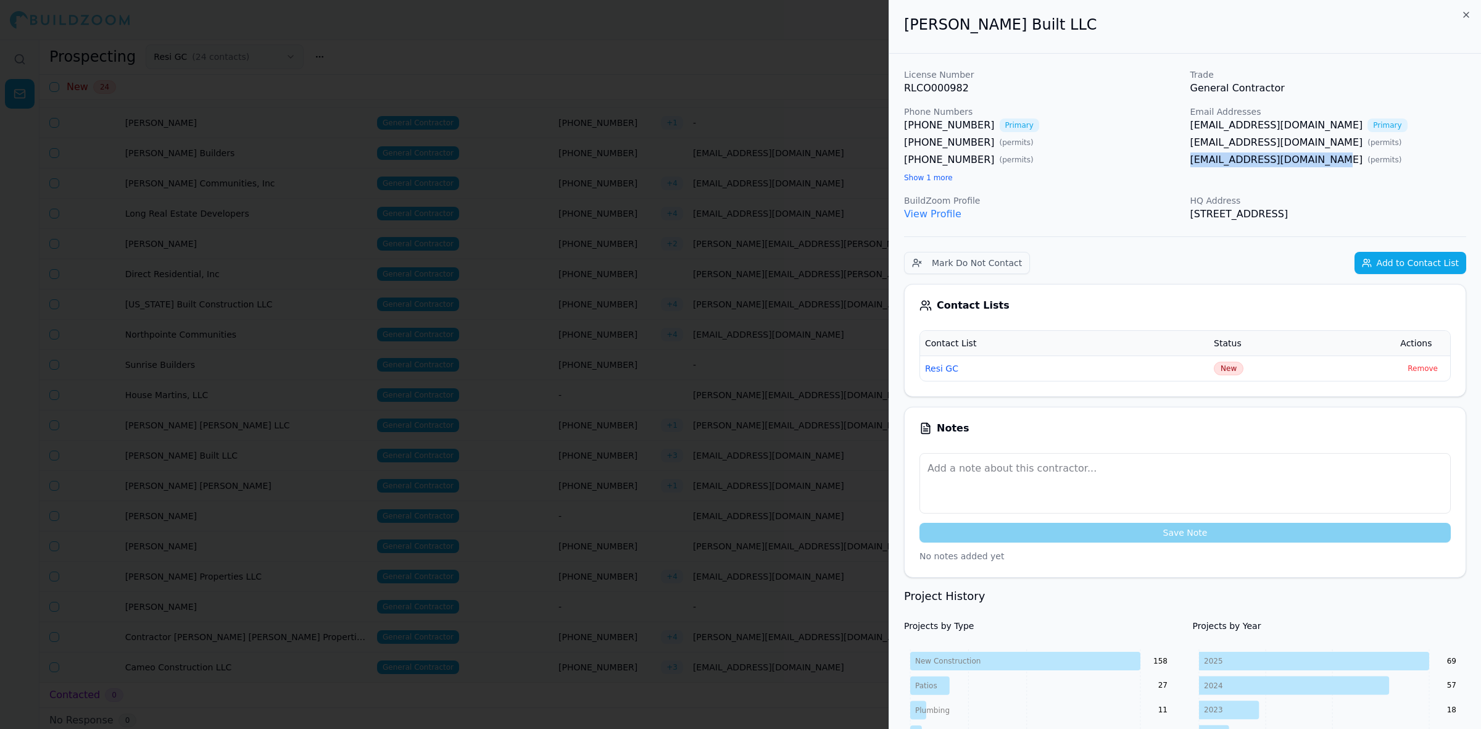
drag, startPoint x: 1317, startPoint y: 162, endPoint x: 1186, endPoint y: 173, distance: 131.3
click at [1188, 174] on div "License Number RLCO000982 Trade General Contractor Phone Numbers [PHONE_NUMBER]…" at bounding box center [1185, 144] width 562 height 153
copy link "[EMAIL_ADDRESS][DOMAIN_NAME]"
click at [617, 205] on div at bounding box center [740, 364] width 1481 height 729
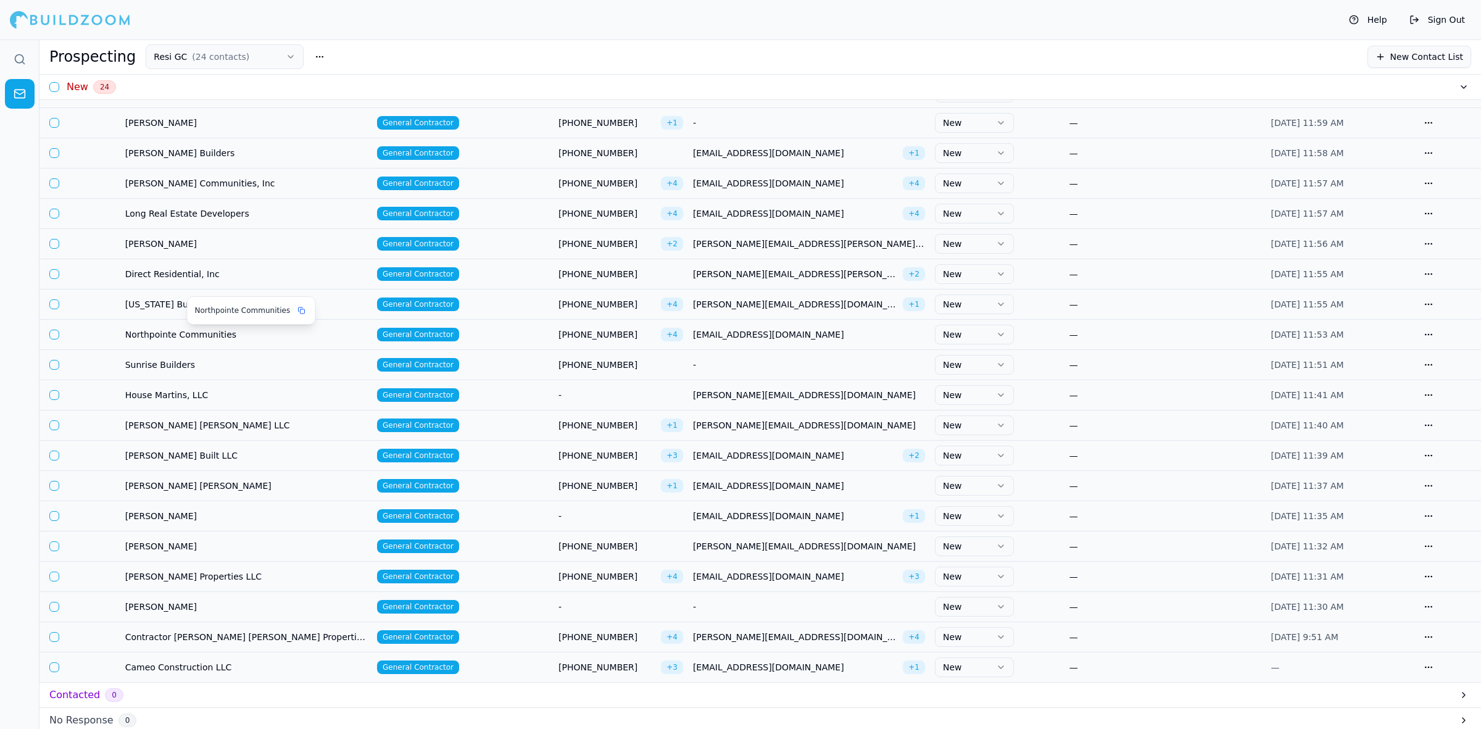
click at [189, 334] on span "Northpointe Communities" at bounding box center [246, 334] width 242 height 12
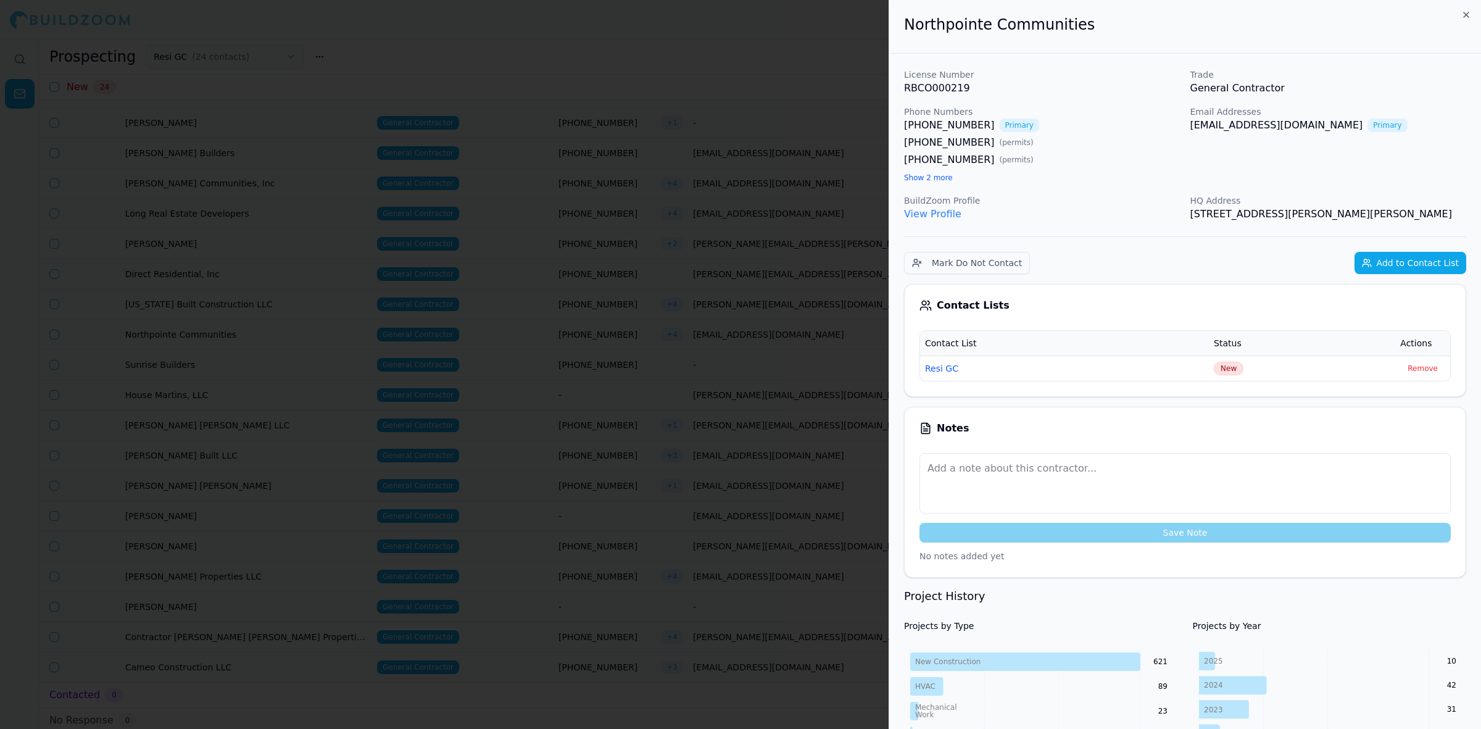
click at [619, 210] on div at bounding box center [740, 364] width 1481 height 729
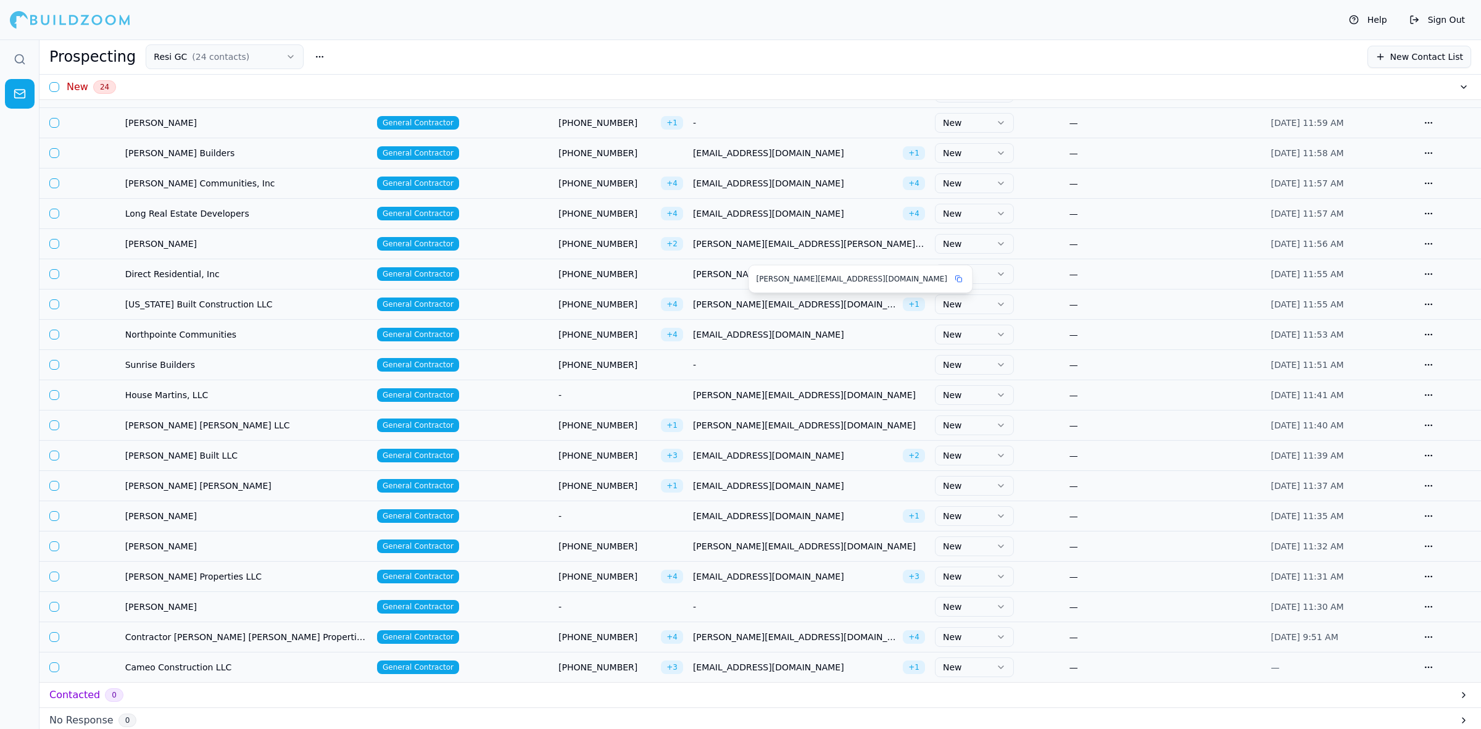
click at [911, 303] on span "+ 1" at bounding box center [914, 304] width 22 height 14
click at [919, 307] on span "+ 1" at bounding box center [914, 304] width 22 height 14
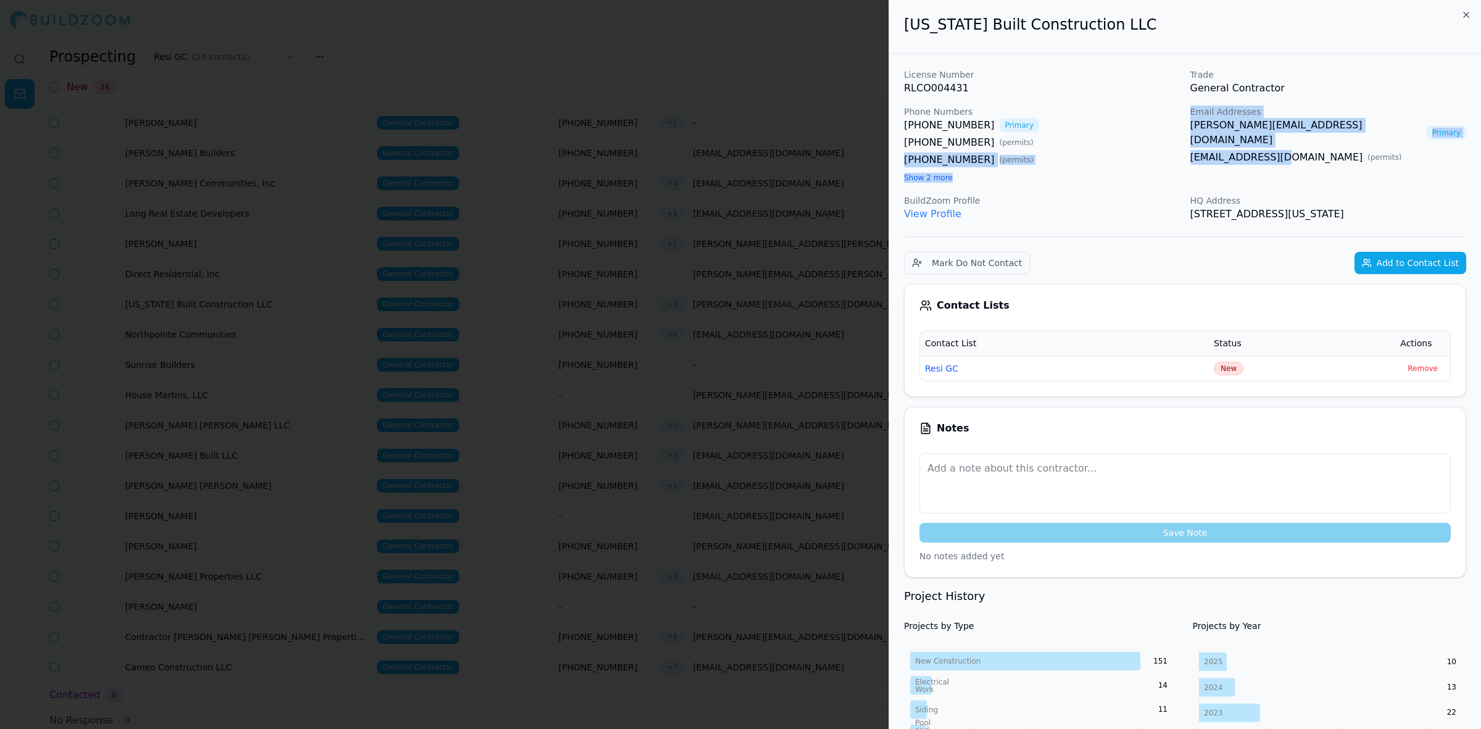
drag, startPoint x: 1178, startPoint y: 142, endPoint x: 1303, endPoint y: 165, distance: 126.8
click at [1291, 165] on div "License Number RLCO004431 Trade General Contractor Phone Numbers [PHONE_NUMBER]…" at bounding box center [1185, 144] width 562 height 153
click at [1312, 163] on div "Email Addresses [PERSON_NAME][EMAIL_ADDRESS][DOMAIN_NAME] Primary [EMAIL_ADDRES…" at bounding box center [1328, 144] width 276 height 79
drag, startPoint x: 1357, startPoint y: 142, endPoint x: 1186, endPoint y: 146, distance: 171.6
click at [1186, 146] on div "License Number RLCO004431 Trade General Contractor Phone Numbers [PHONE_NUMBER]…" at bounding box center [1185, 144] width 562 height 153
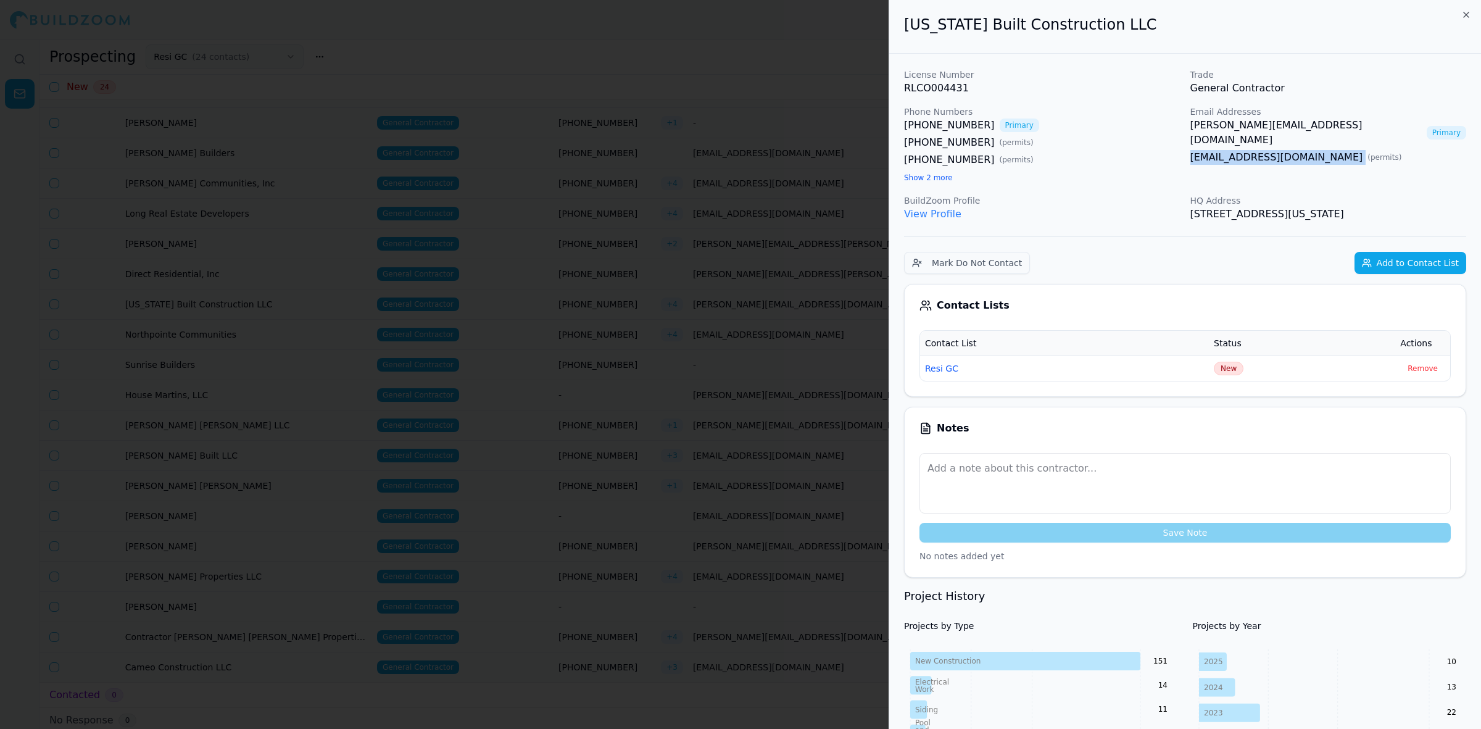
copy link "[EMAIL_ADDRESS][DOMAIN_NAME]"
click at [370, 304] on div at bounding box center [740, 364] width 1481 height 729
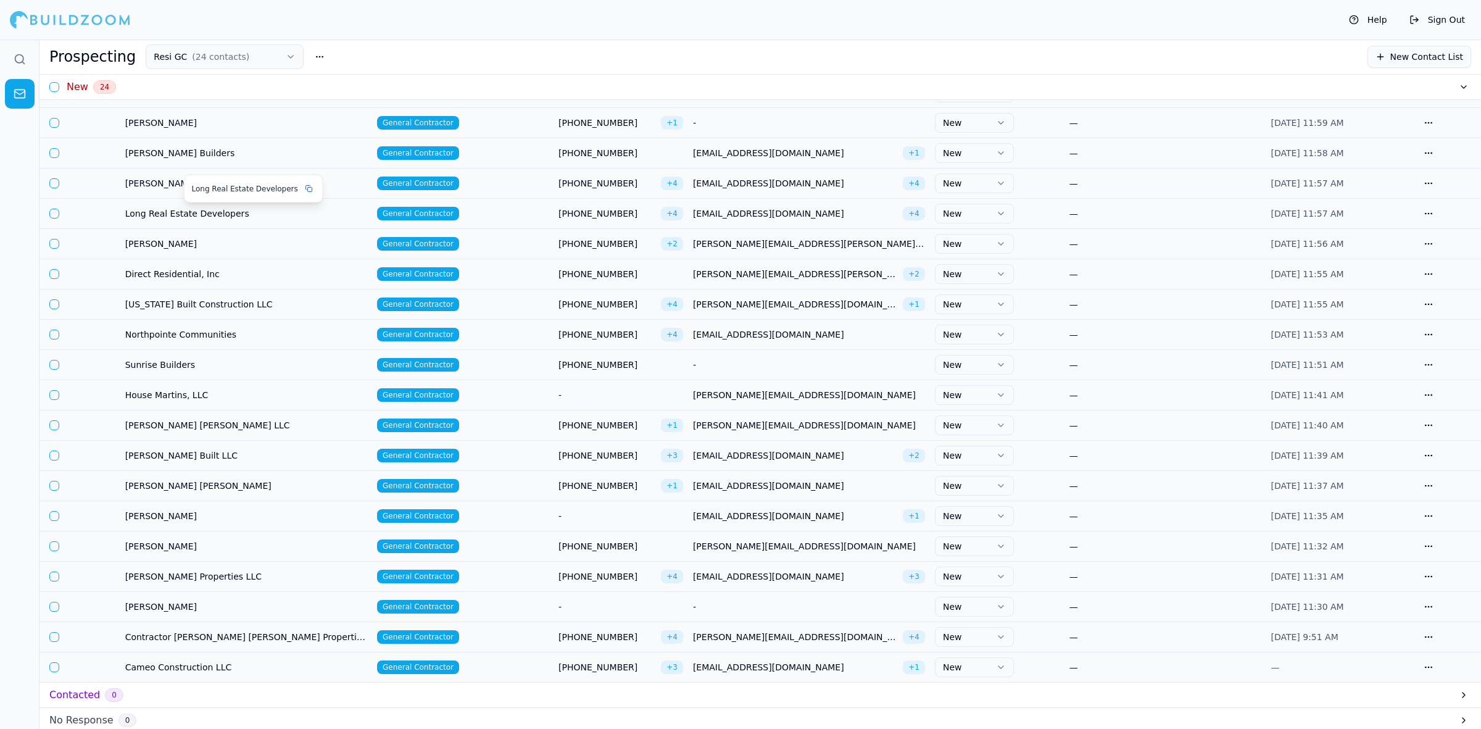
click at [182, 210] on span "Long Real Estate Developers" at bounding box center [246, 213] width 242 height 12
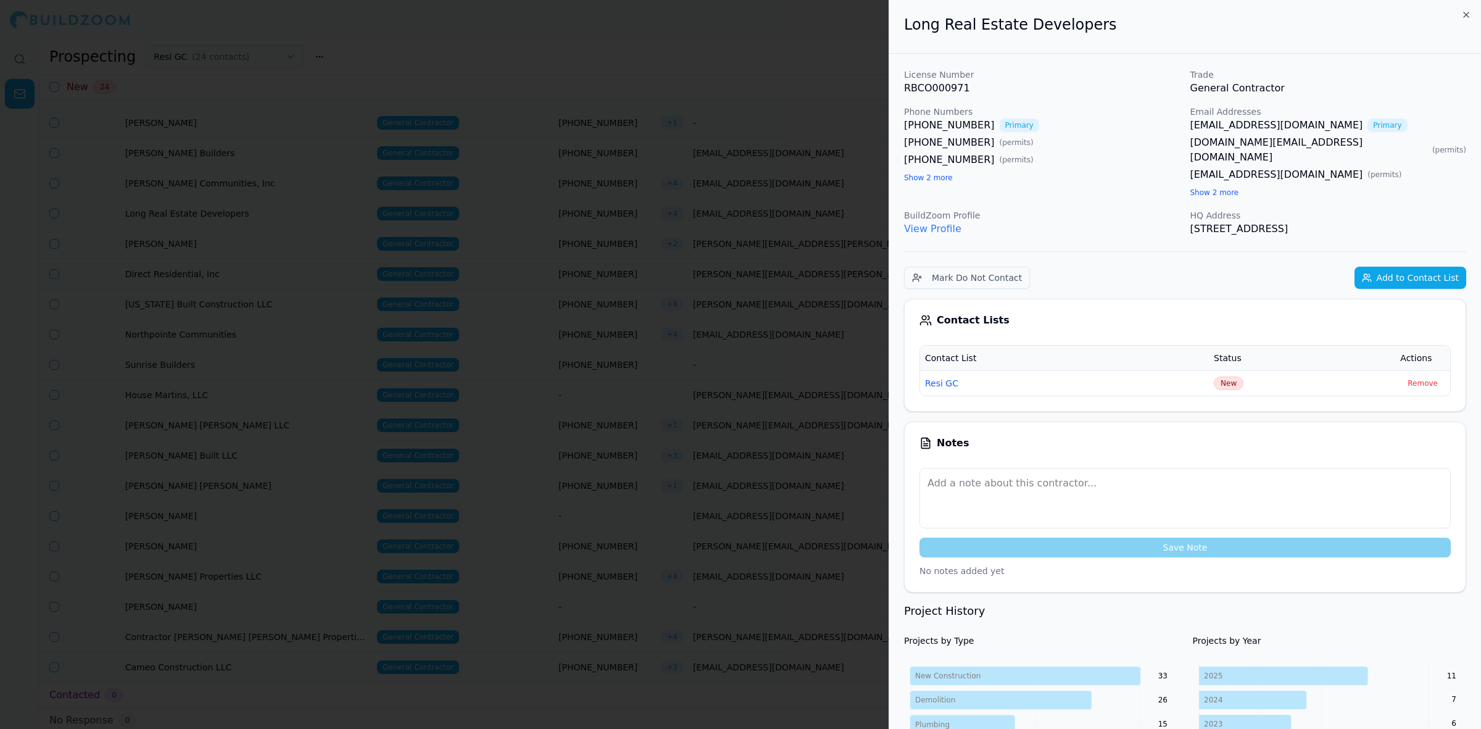
click at [1200, 188] on button "Show 2 more" at bounding box center [1214, 193] width 49 height 10
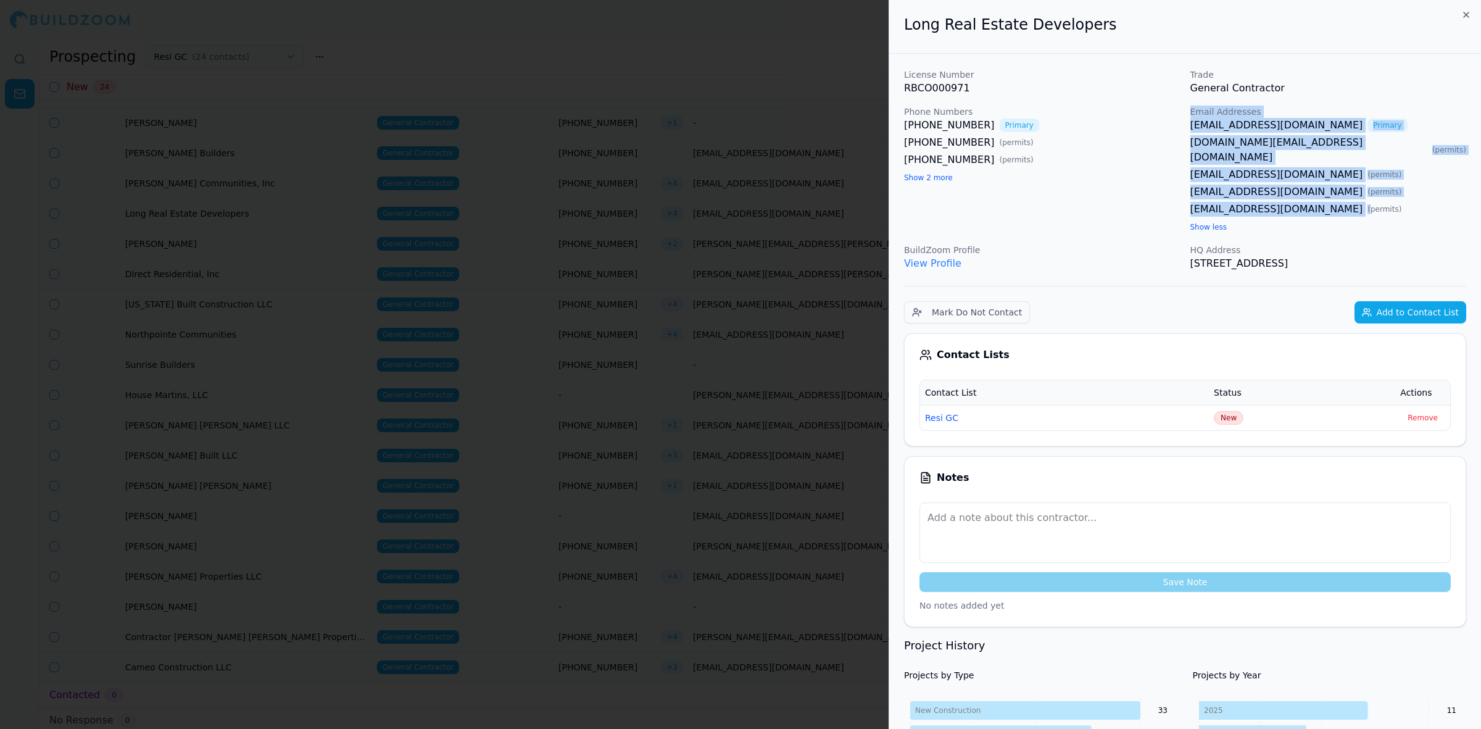
drag, startPoint x: 1284, startPoint y: 197, endPoint x: 1161, endPoint y: 190, distance: 123.0
click at [1158, 195] on div "License Number RBCO000971 Trade General Contractor Phone Numbers [PHONE_NUMBER]…" at bounding box center [1185, 169] width 562 height 202
click at [1162, 189] on div "Phone Numbers [PHONE_NUMBER] Primary [PHONE_NUMBER] ( permits ) [PHONE_NUMBER] …" at bounding box center [1042, 169] width 276 height 128
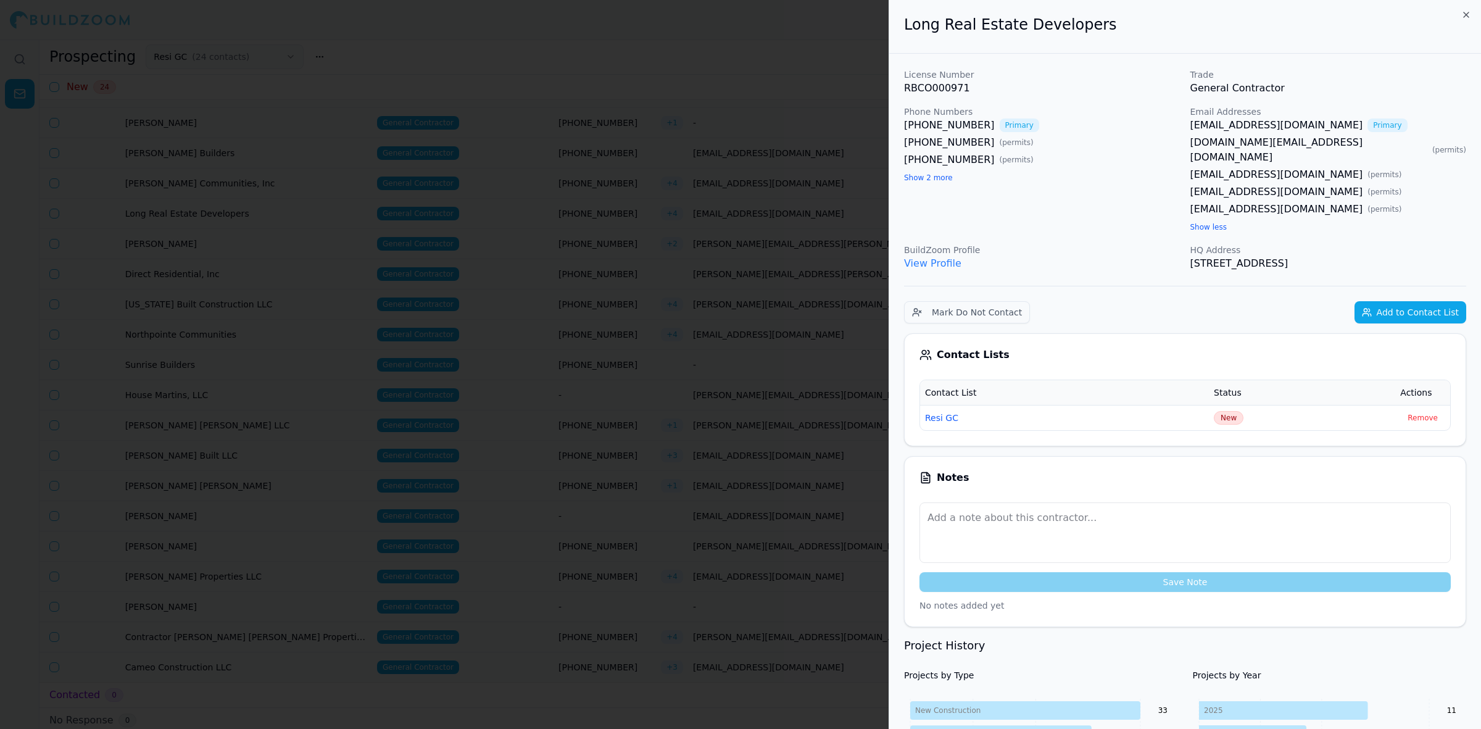
click at [760, 112] on div at bounding box center [740, 364] width 1481 height 729
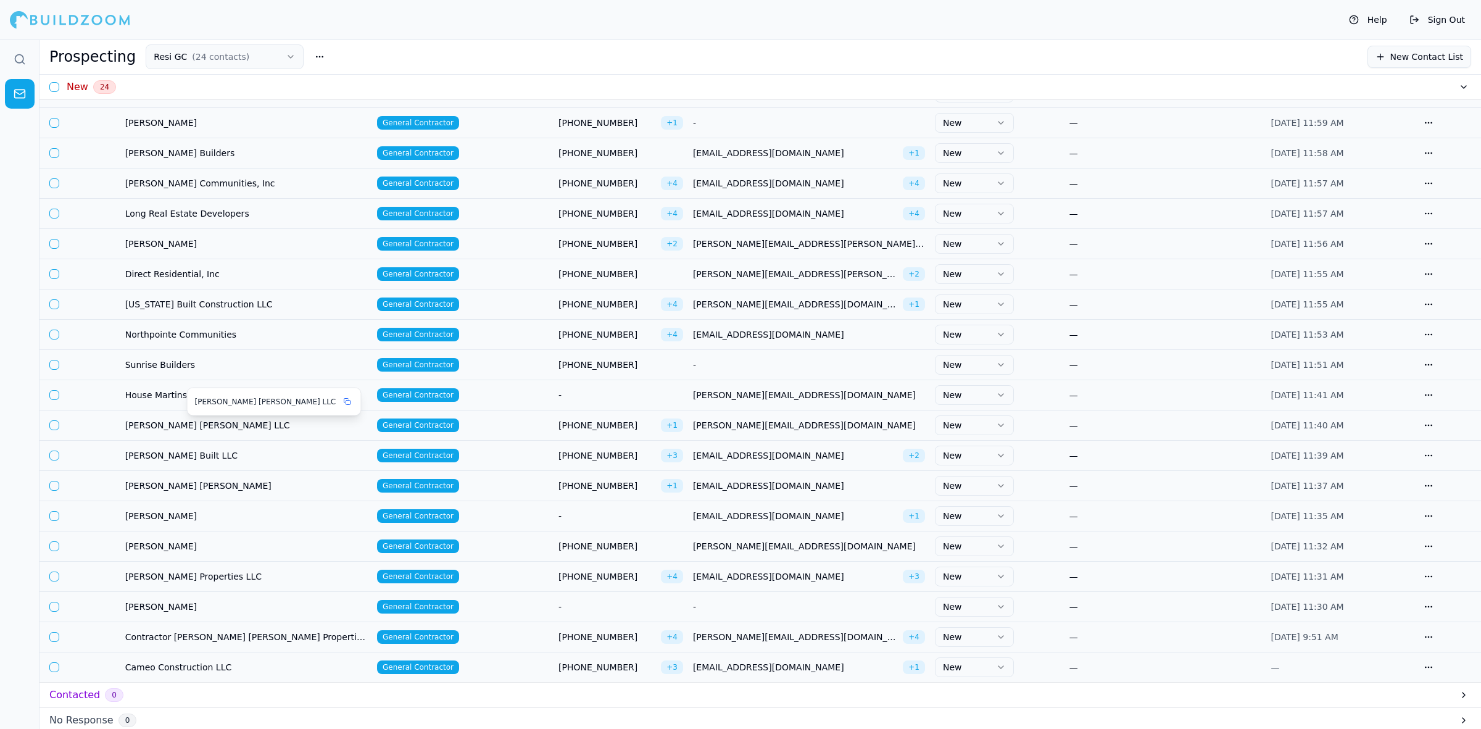
click at [162, 424] on span "[PERSON_NAME] [PERSON_NAME] LLC" at bounding box center [246, 425] width 242 height 12
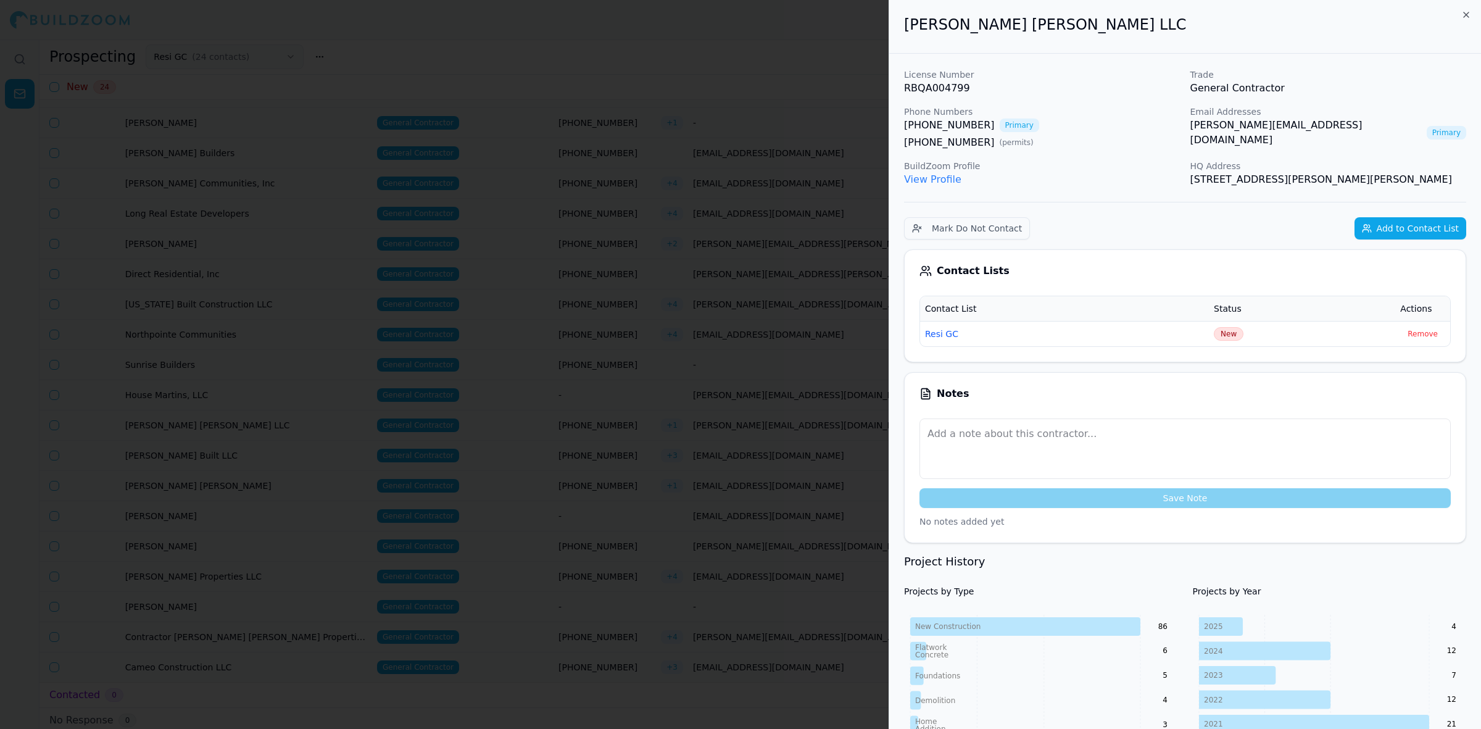
click at [484, 255] on div at bounding box center [740, 364] width 1481 height 729
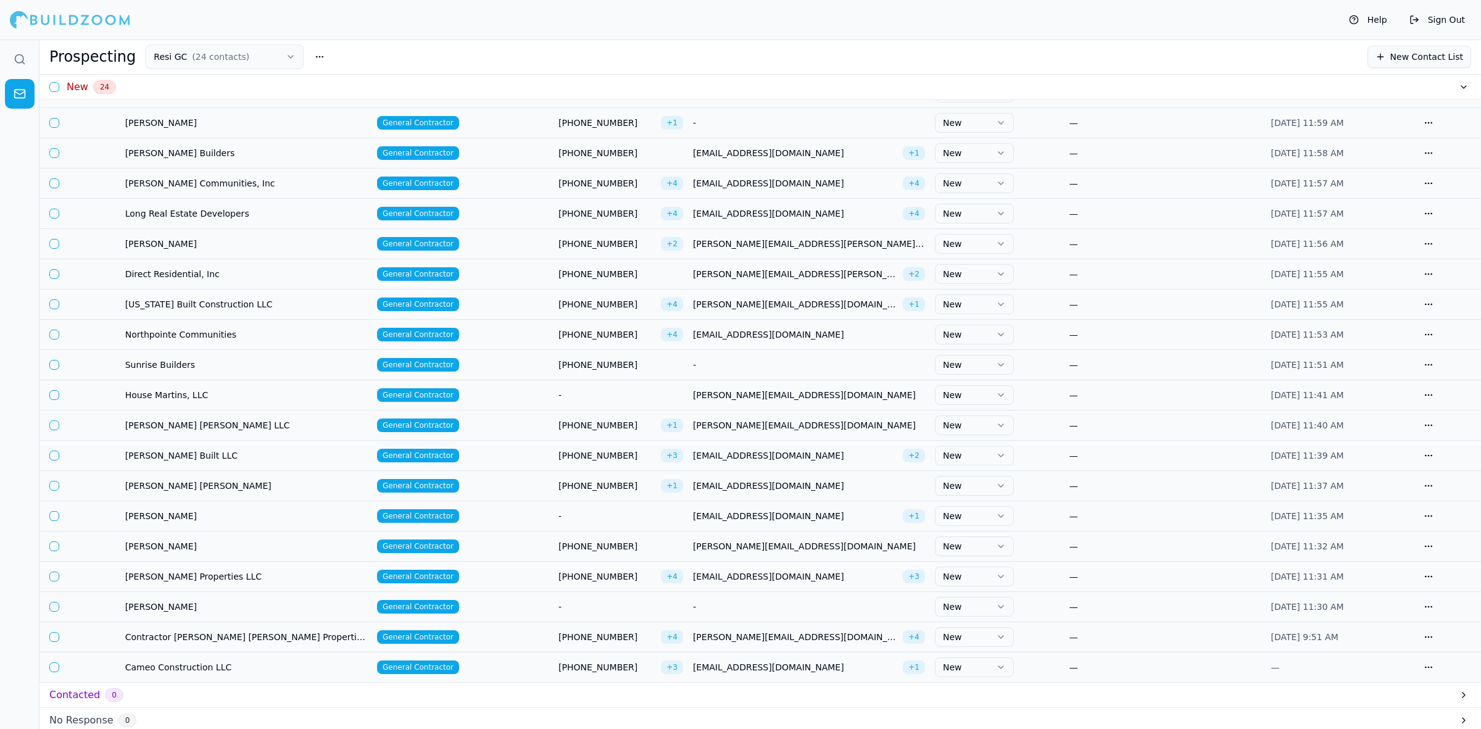
scroll to position [0, 0]
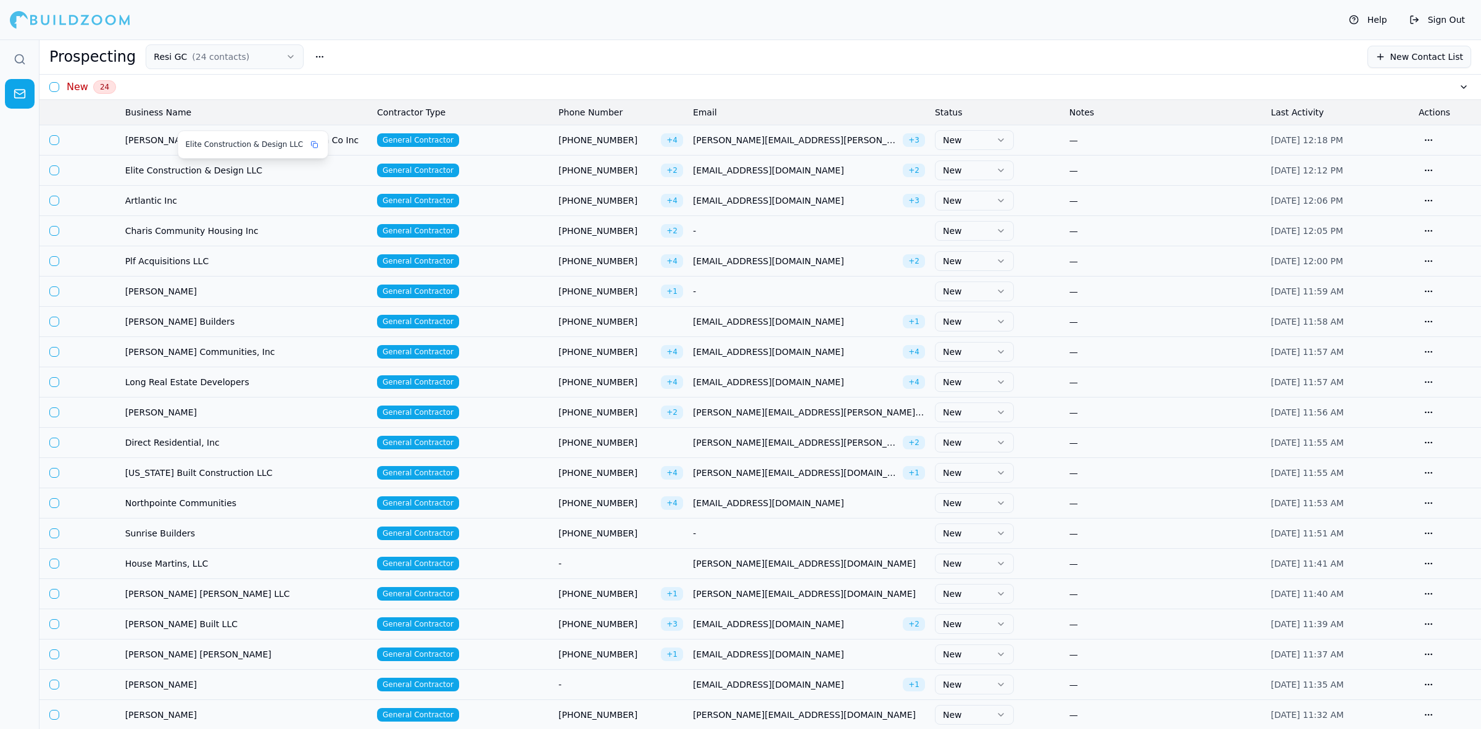
click at [199, 168] on span "Elite Construction & Design LLC" at bounding box center [246, 170] width 242 height 12
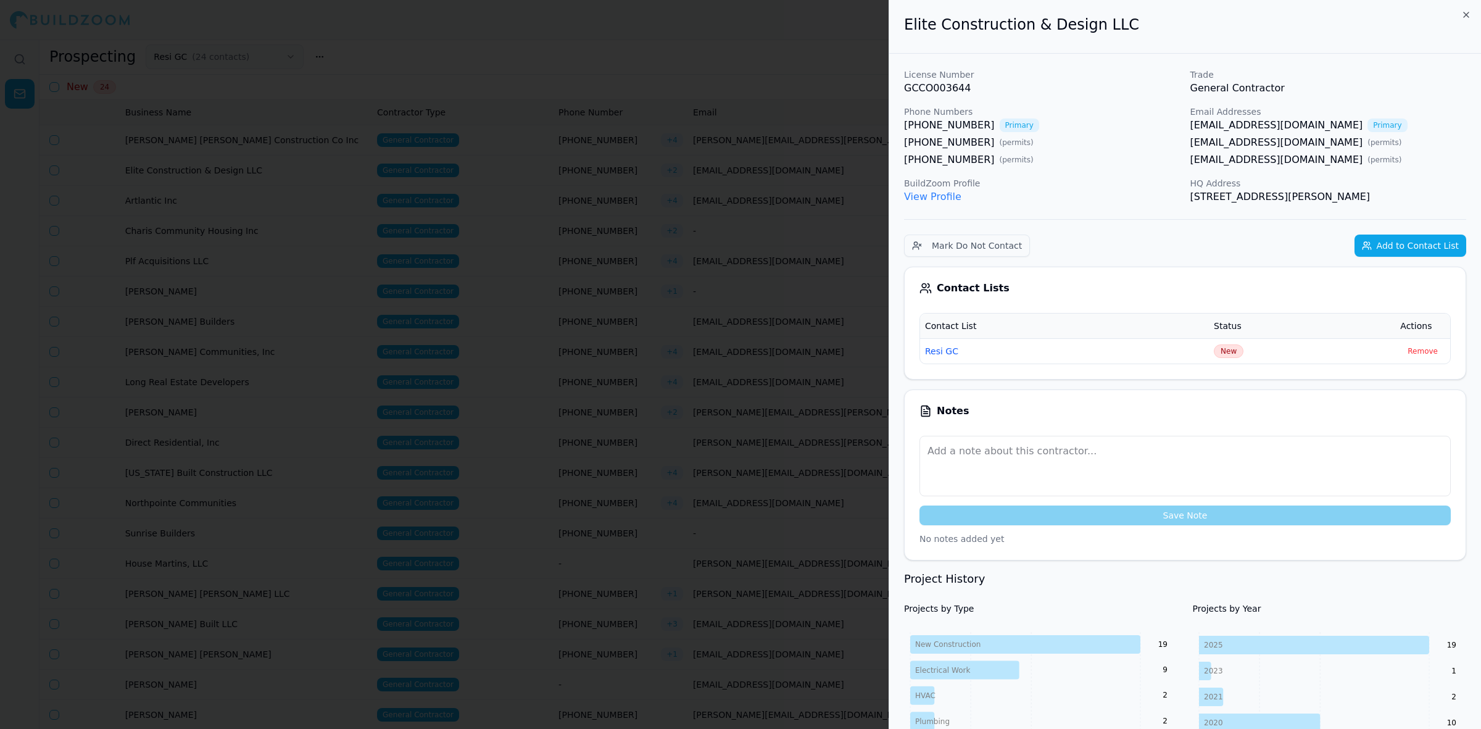
drag, startPoint x: 1355, startPoint y: 201, endPoint x: 901, endPoint y: 72, distance: 471.8
click at [1001, 165] on div "[PHONE_NUMBER] ( permits )" at bounding box center [1042, 159] width 276 height 15
drag, startPoint x: 1373, startPoint y: 197, endPoint x: 901, endPoint y: 71, distance: 489.2
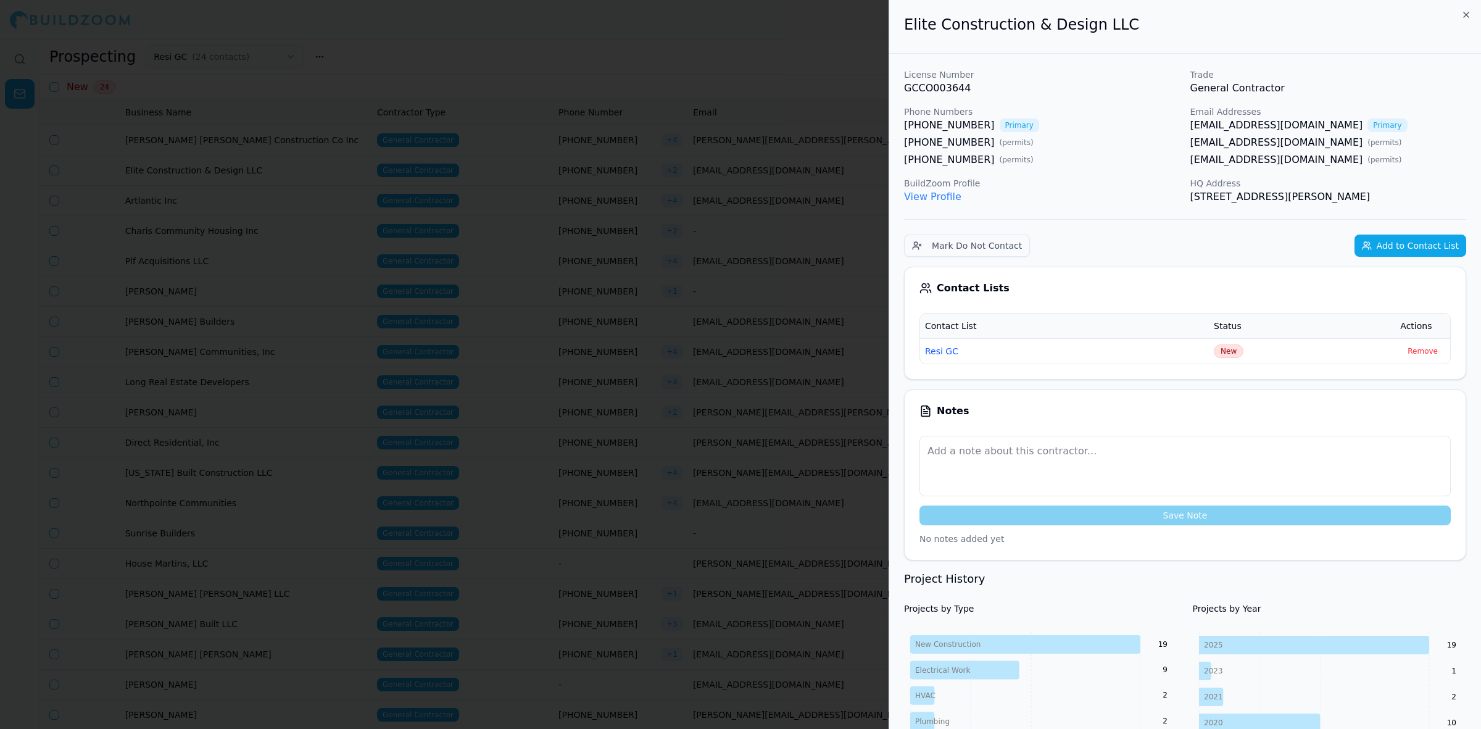
click at [1134, 159] on div "[PHONE_NUMBER] ( permits )" at bounding box center [1042, 159] width 276 height 15
drag, startPoint x: 1177, startPoint y: 145, endPoint x: 1333, endPoint y: 152, distance: 156.3
click at [1232, 142] on div "License Number GCCO003644 Trade General Contractor Phone Numbers [PHONE_NUMBER]…" at bounding box center [1185, 136] width 562 height 136
click at [1367, 145] on span "( permits )" at bounding box center [1384, 143] width 34 height 10
drag, startPoint x: 1347, startPoint y: 142, endPoint x: 1183, endPoint y: 147, distance: 163.6
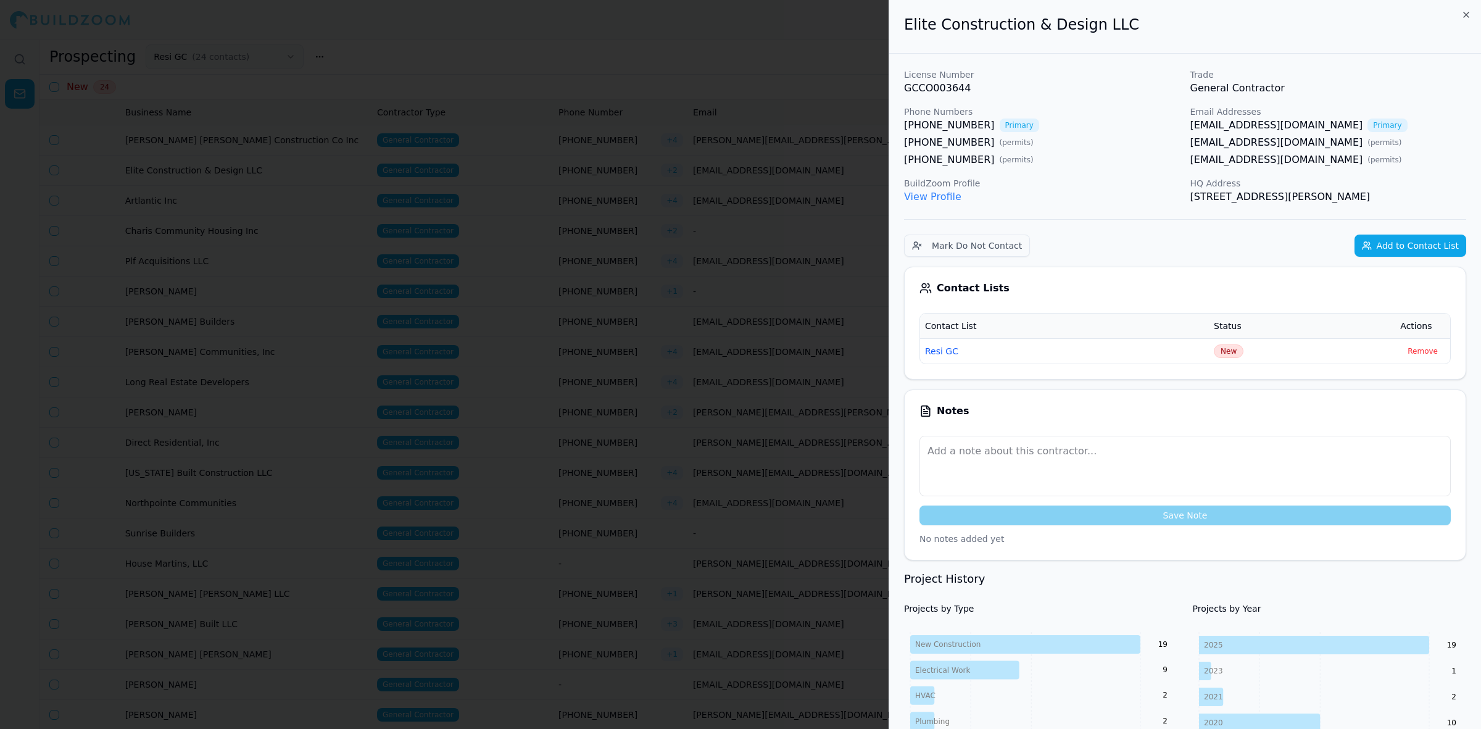
click at [1183, 147] on div "License Number GCCO003644 Trade General Contractor Phone Numbers [PHONE_NUMBER]…" at bounding box center [1185, 136] width 562 height 136
click at [1334, 136] on link "[EMAIL_ADDRESS][DOMAIN_NAME]" at bounding box center [1276, 142] width 173 height 15
click at [1348, 145] on div "[EMAIL_ADDRESS][DOMAIN_NAME] ( permits )" at bounding box center [1328, 142] width 276 height 15
drag, startPoint x: 1349, startPoint y: 145, endPoint x: 1232, endPoint y: 147, distance: 117.2
click at [1232, 147] on div "[EMAIL_ADDRESS][DOMAIN_NAME] ( permits )" at bounding box center [1328, 142] width 276 height 15
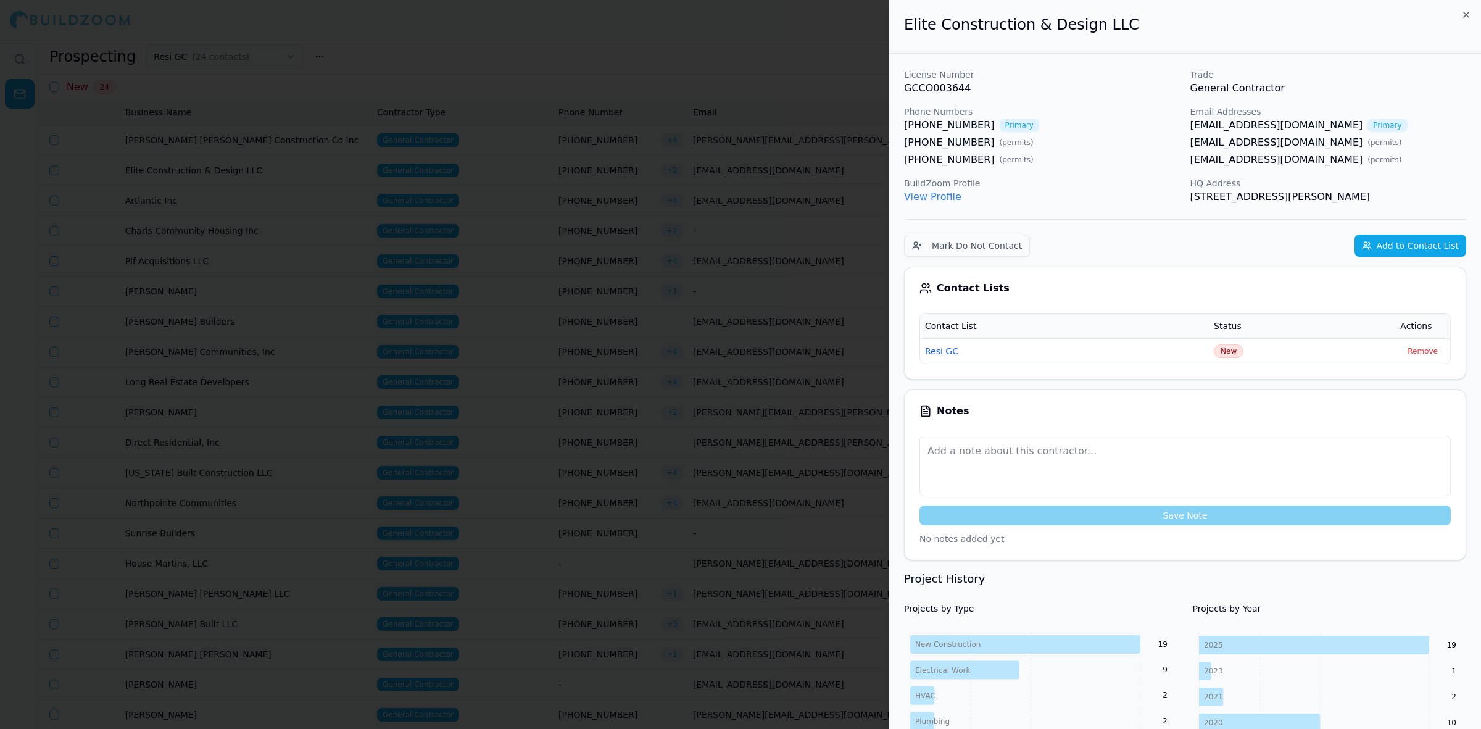
click at [1367, 122] on span "Primary" at bounding box center [1386, 125] width 39 height 14
drag, startPoint x: 1349, startPoint y: 141, endPoint x: 1191, endPoint y: 143, distance: 157.9
click at [1191, 143] on div "[EMAIL_ADDRESS][DOMAIN_NAME] ( permits )" at bounding box center [1328, 142] width 276 height 15
click at [639, 254] on div at bounding box center [740, 364] width 1481 height 729
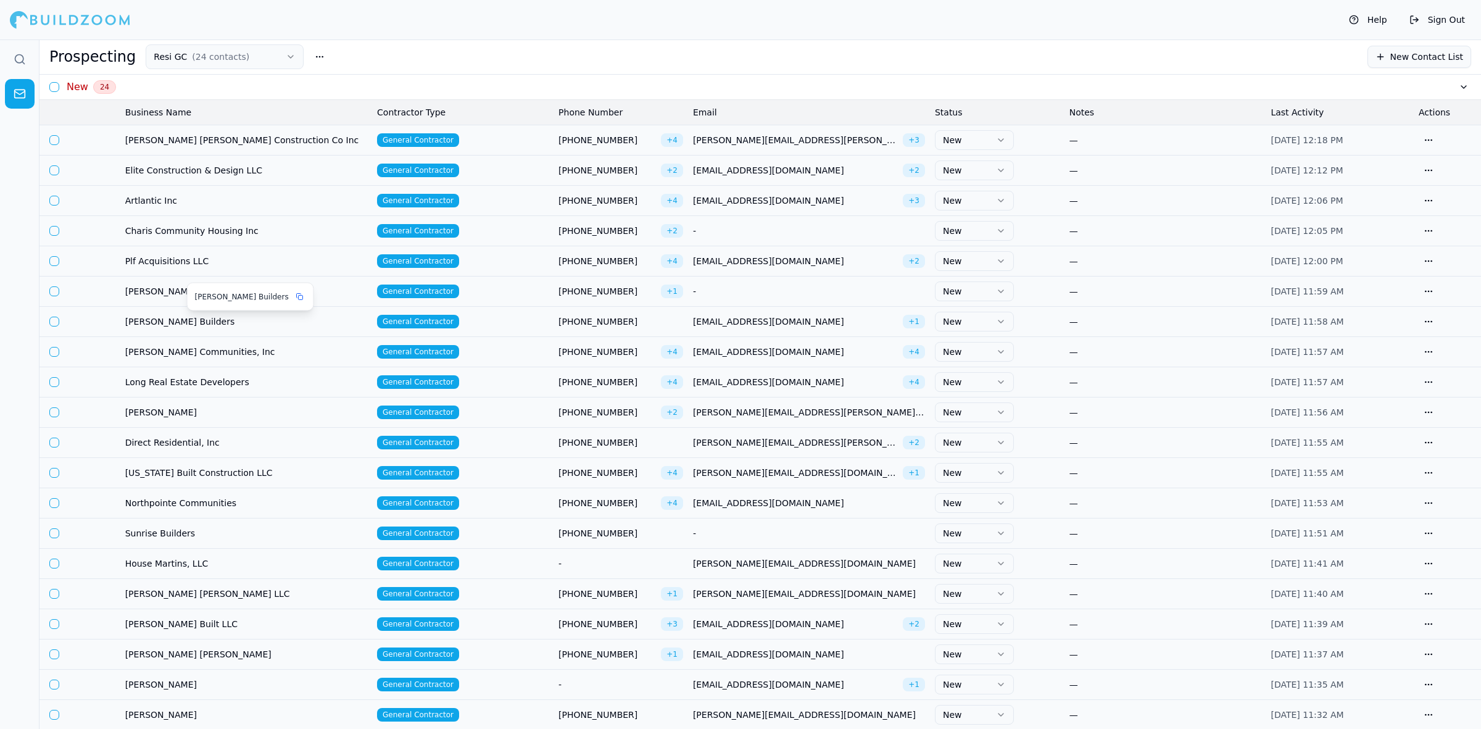
drag, startPoint x: 191, startPoint y: 324, endPoint x: 164, endPoint y: 330, distance: 27.8
click at [191, 324] on span "[PERSON_NAME] Builders" at bounding box center [246, 321] width 242 height 12
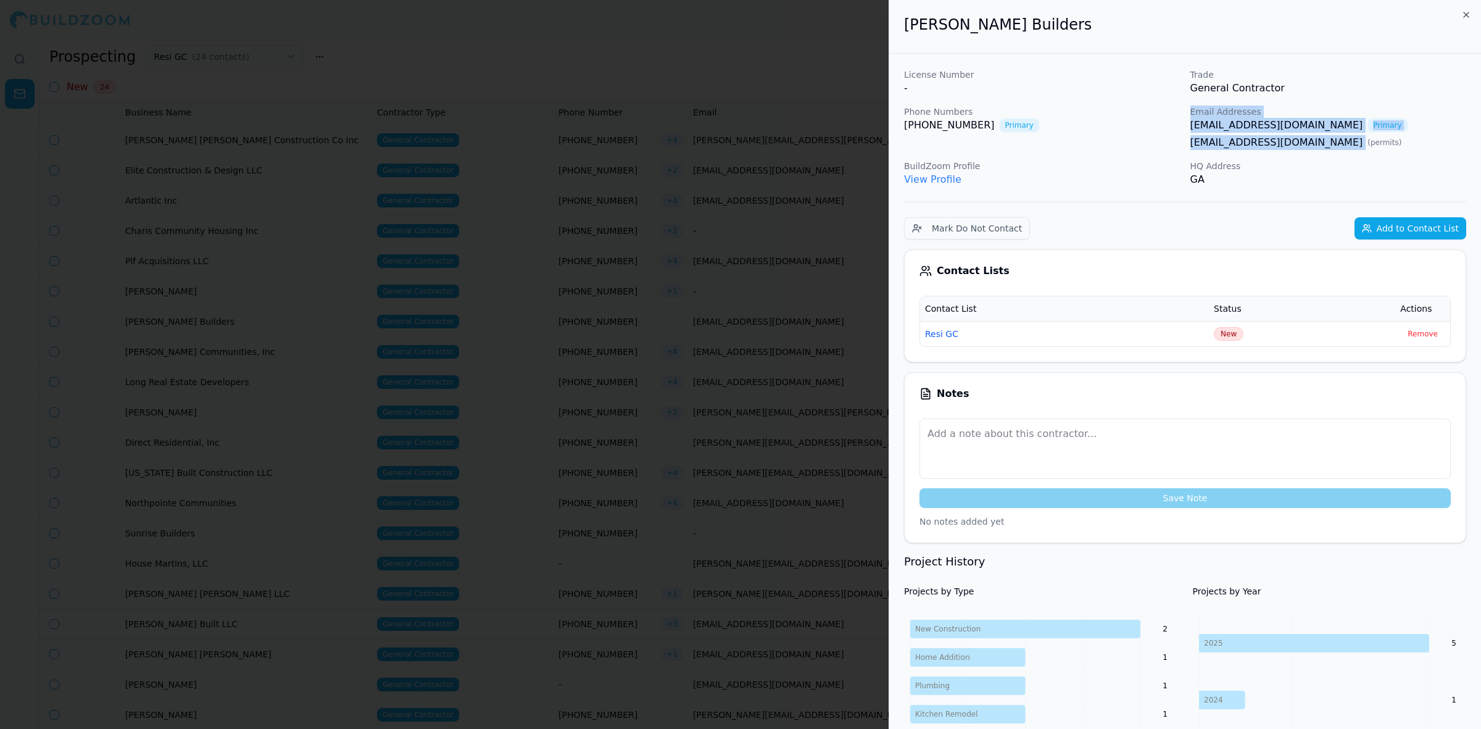
drag, startPoint x: 1177, startPoint y: 143, endPoint x: 1322, endPoint y: 143, distance: 145.0
click at [1322, 143] on div "License Number - Trade General Contractor Phone Numbers [PHONE_NUMBER] Primary …" at bounding box center [1185, 127] width 562 height 118
click at [1367, 143] on span "( permits )" at bounding box center [1384, 143] width 34 height 10
drag, startPoint x: 1319, startPoint y: 142, endPoint x: 1186, endPoint y: 146, distance: 133.3
click at [1186, 146] on div "License Number - Trade General Contractor Phone Numbers [PHONE_NUMBER] Primary …" at bounding box center [1185, 127] width 562 height 118
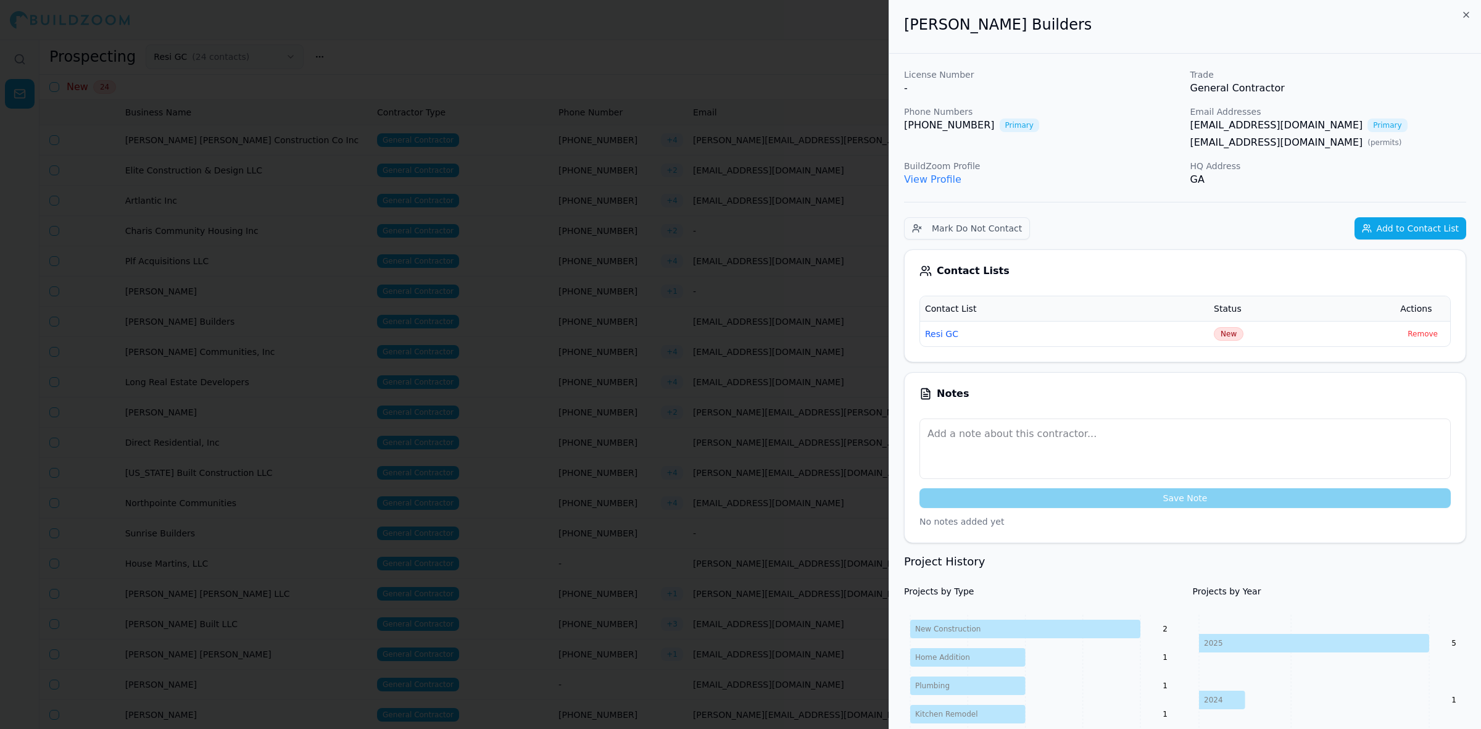
click at [1386, 178] on p "GA" at bounding box center [1328, 179] width 276 height 15
